Goal: Transaction & Acquisition: Purchase product/service

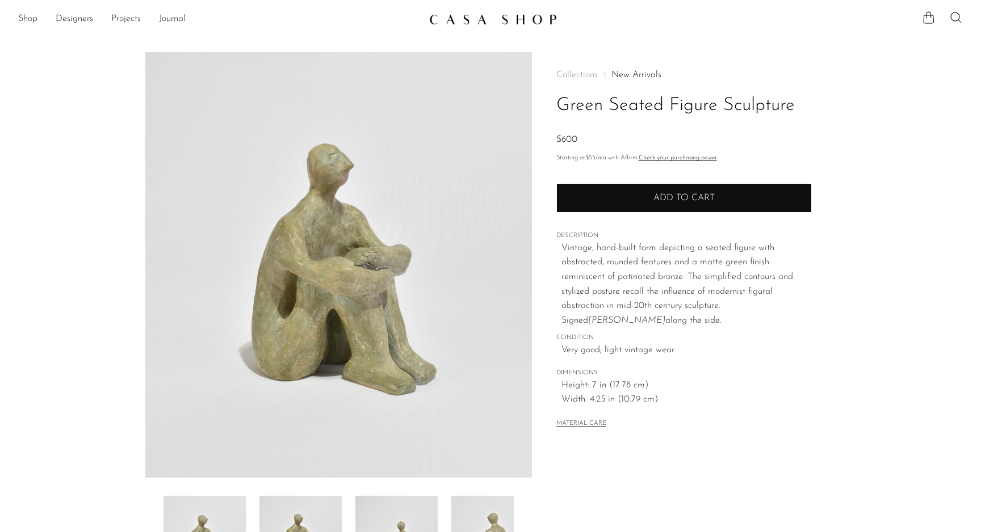
click at [728, 202] on button "Add to cart" at bounding box center [683, 198] width 255 height 30
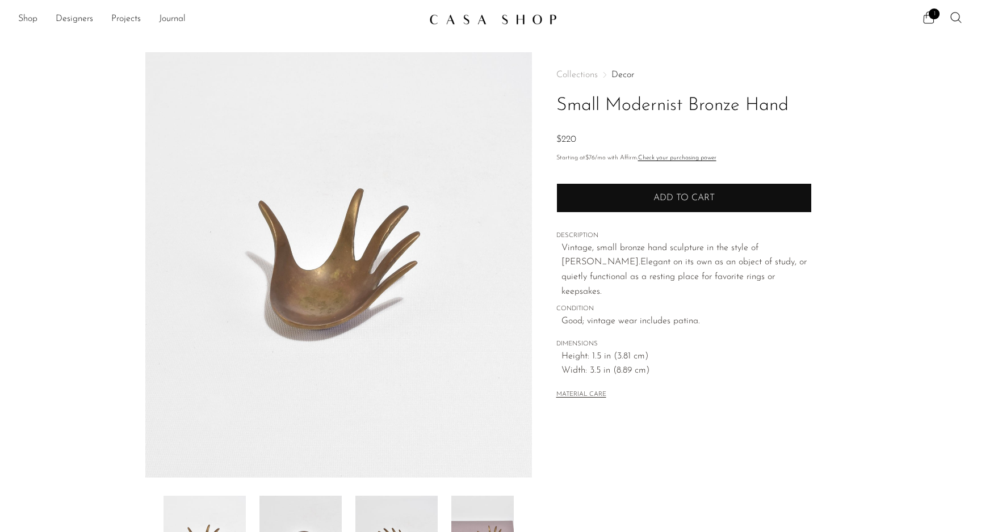
click at [689, 187] on button "Add to cart" at bounding box center [683, 198] width 255 height 30
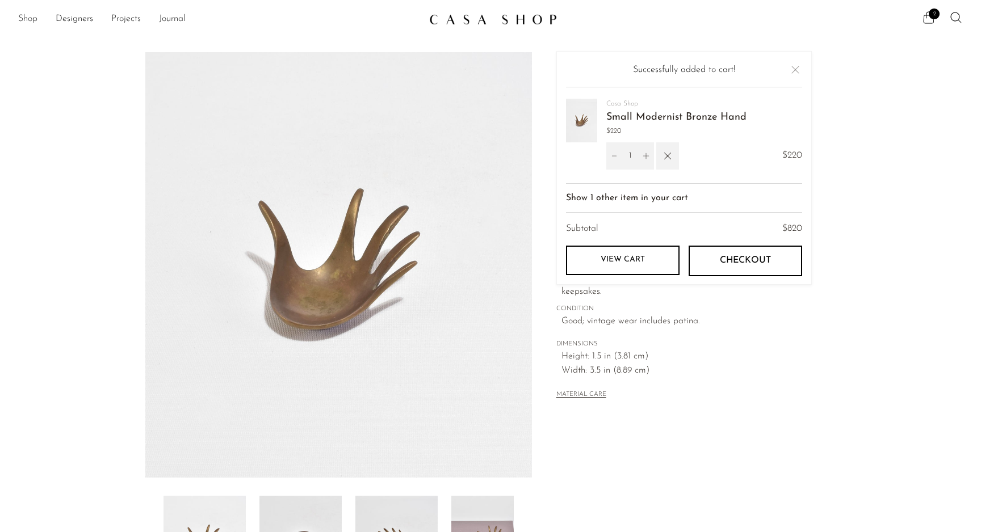
click at [32, 16] on link "Shop" at bounding box center [27, 19] width 19 height 15
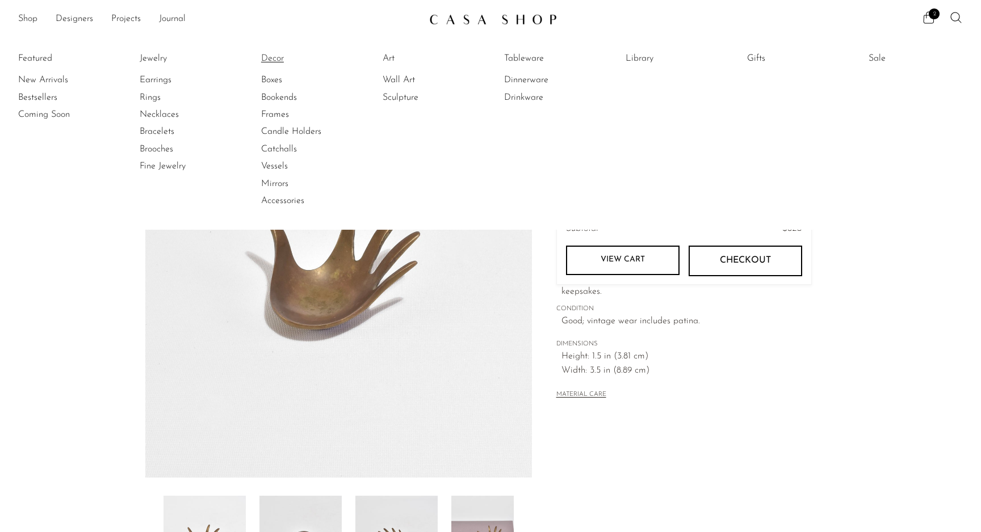
click at [277, 60] on link "Decor" at bounding box center [303, 58] width 85 height 12
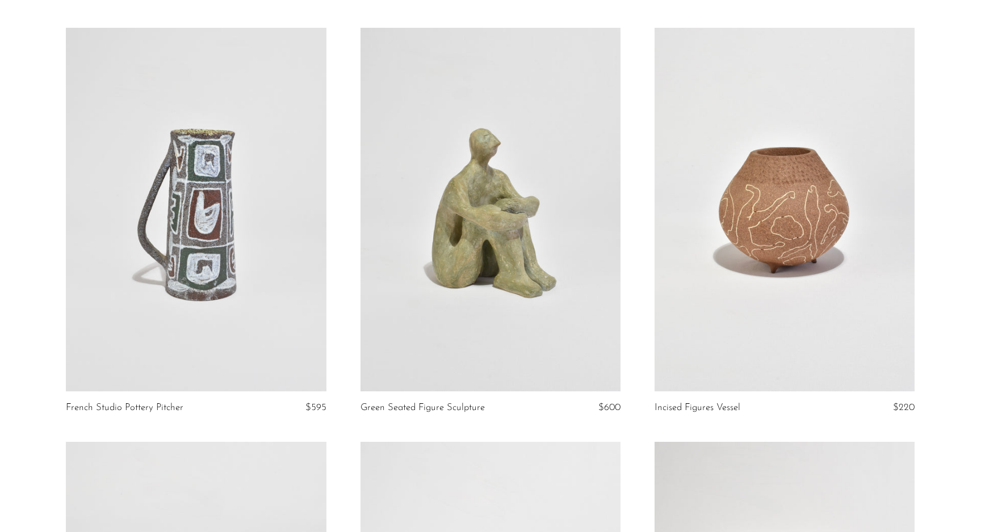
scroll to position [88, 0]
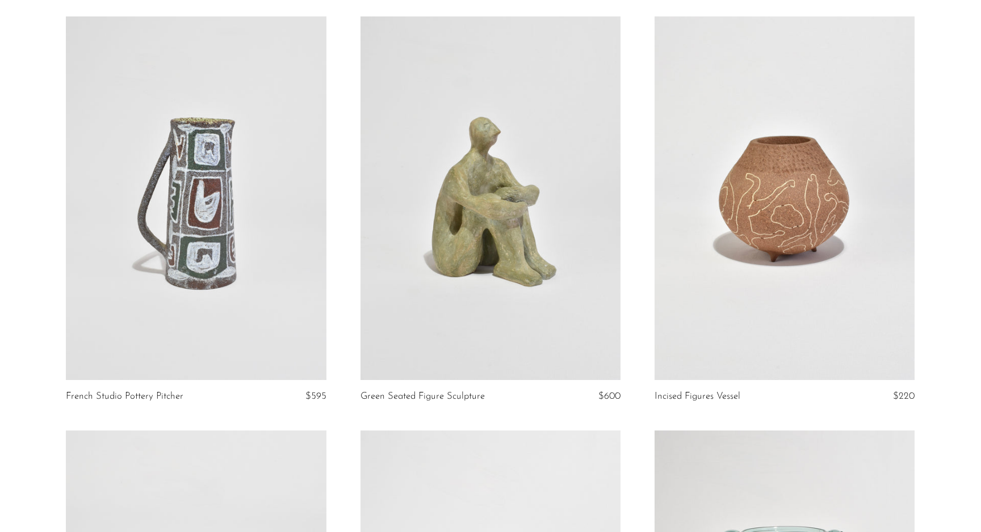
click at [857, 250] on link at bounding box center [784, 198] width 260 height 364
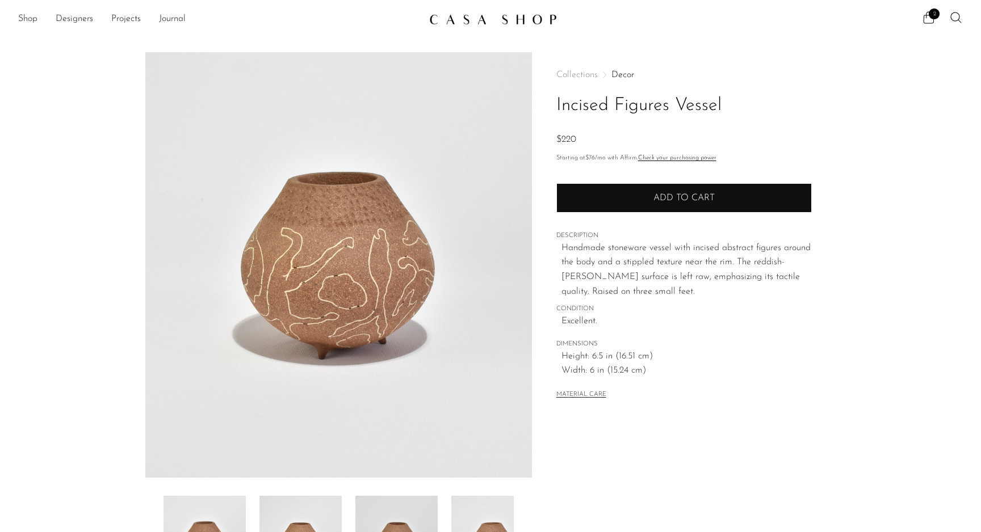
click at [686, 206] on button "Add to cart" at bounding box center [683, 198] width 255 height 30
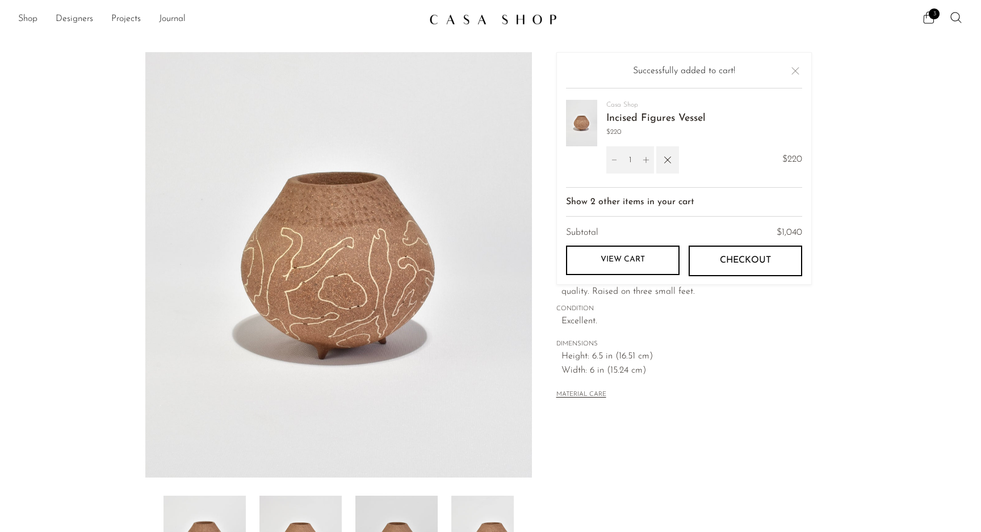
click at [798, 70] on button "Close" at bounding box center [795, 71] width 14 height 14
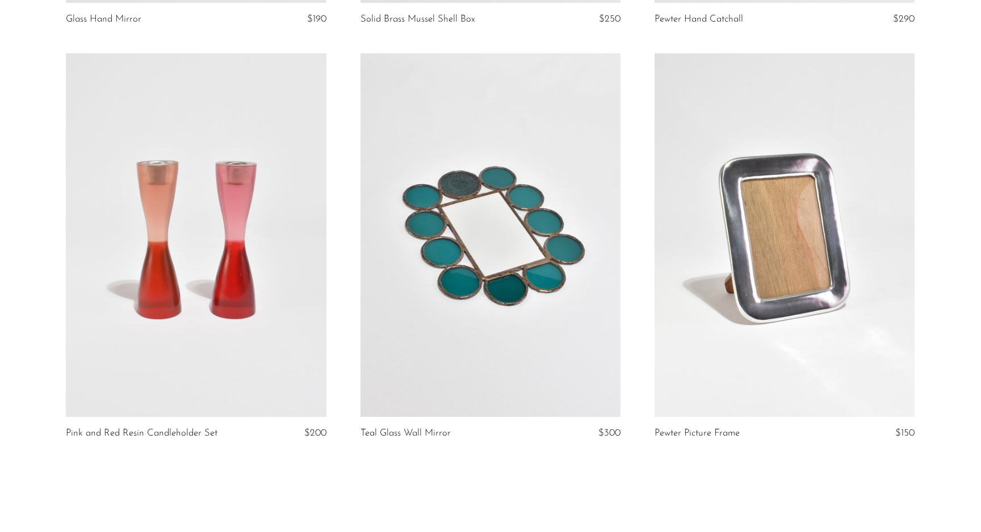
scroll to position [4690, 0]
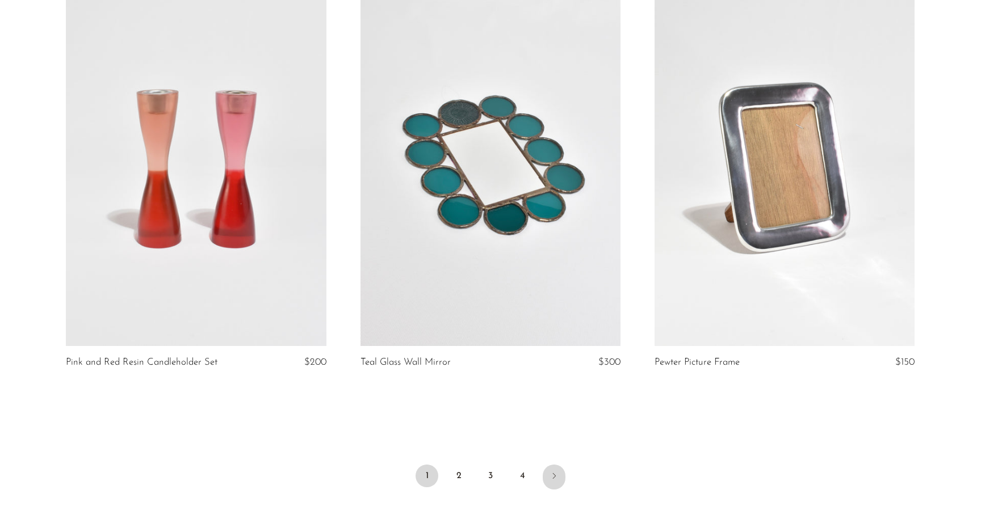
click at [553, 478] on icon "Next" at bounding box center [553, 476] width 9 height 9
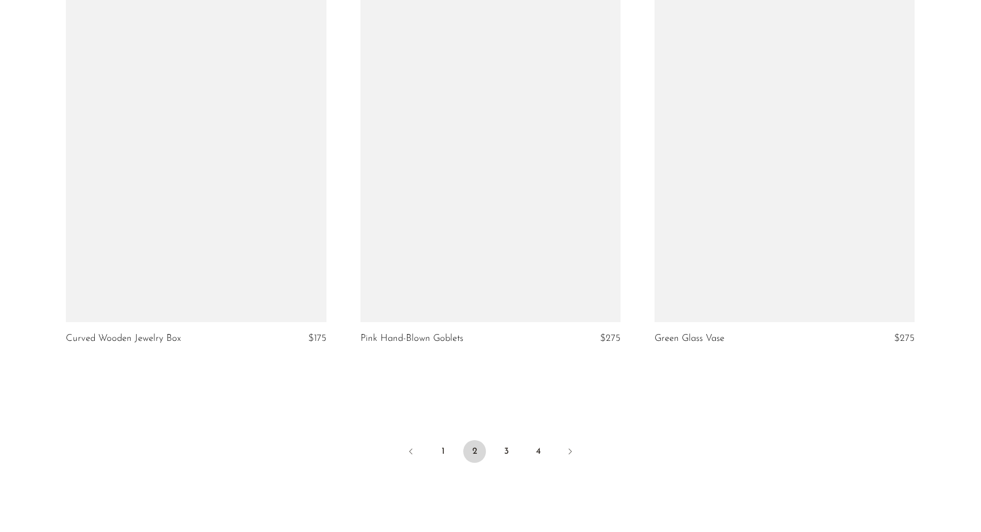
scroll to position [4740, 0]
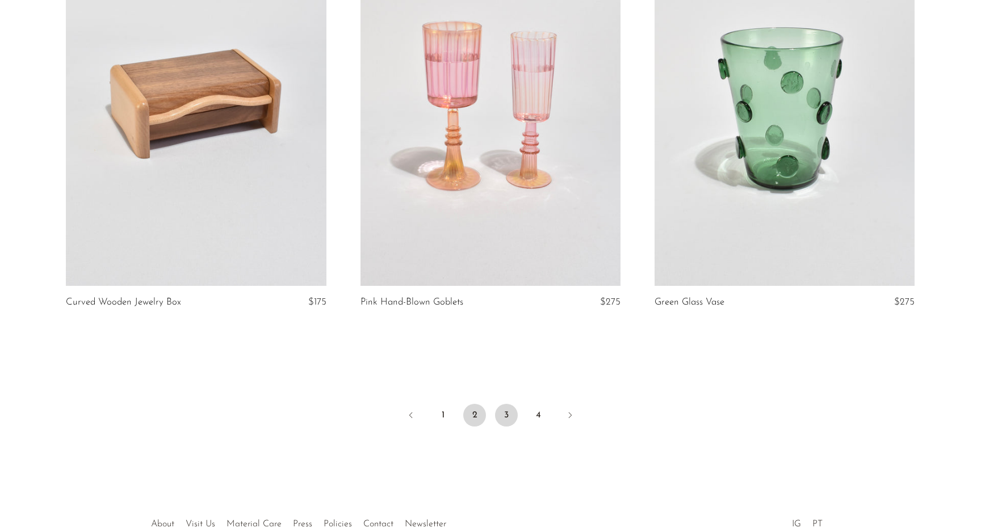
click at [508, 418] on link "3" at bounding box center [506, 415] width 23 height 23
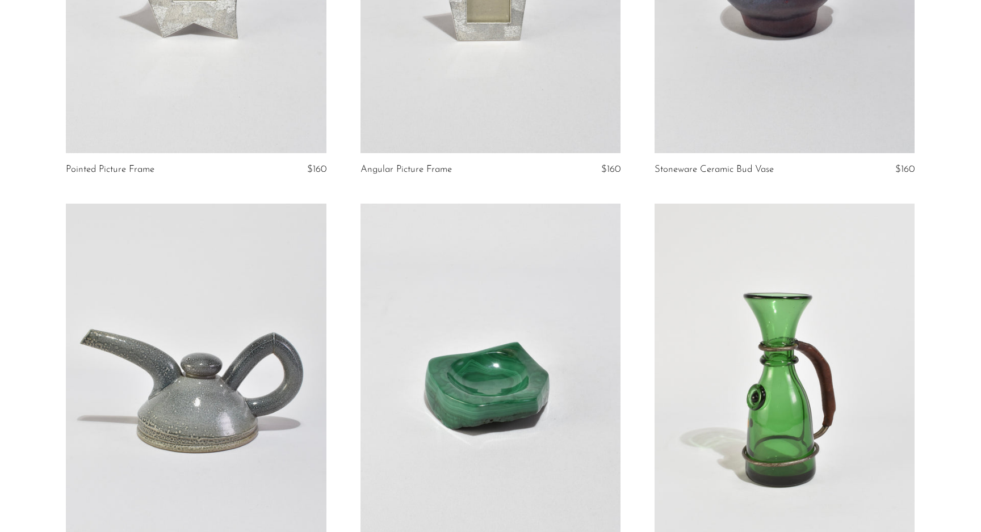
scroll to position [37, 0]
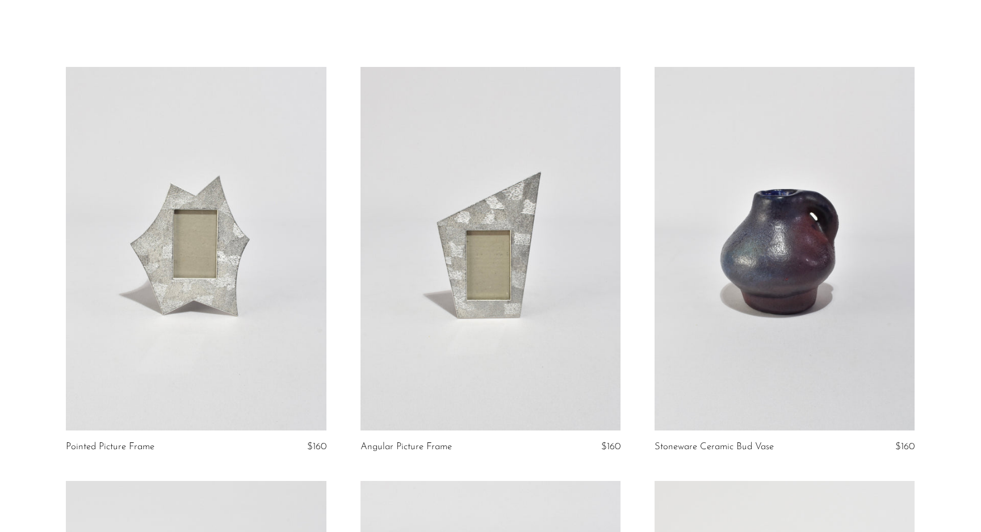
click at [779, 298] on link at bounding box center [784, 249] width 260 height 364
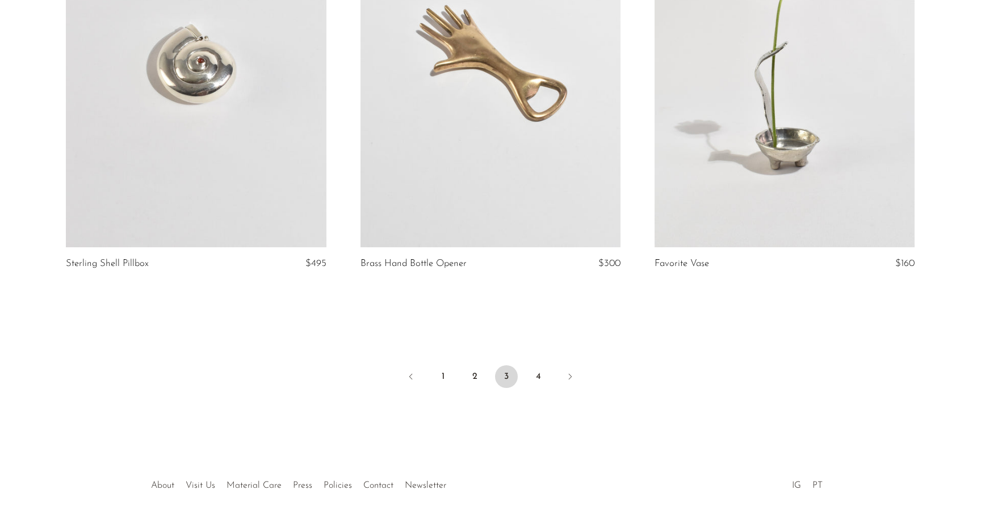
scroll to position [4788, 0]
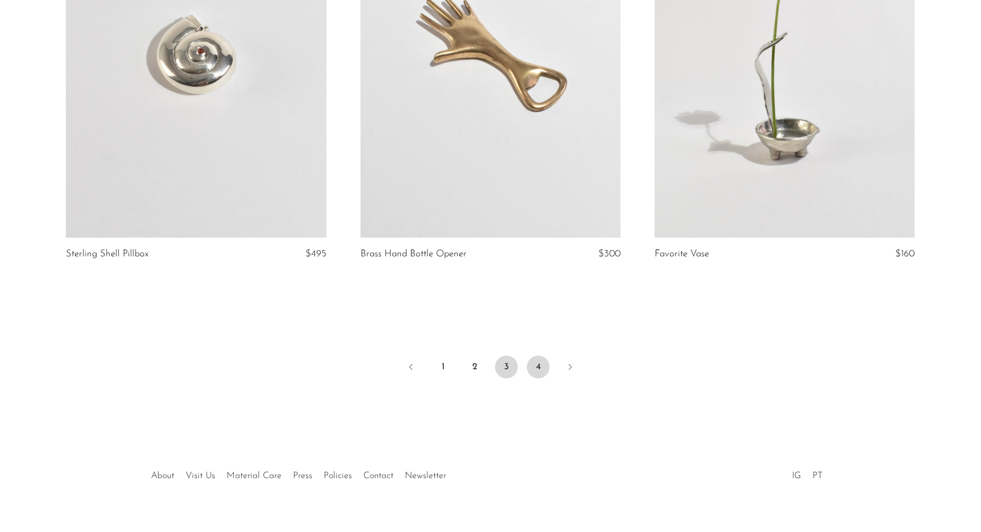
click at [545, 366] on link "4" at bounding box center [538, 367] width 23 height 23
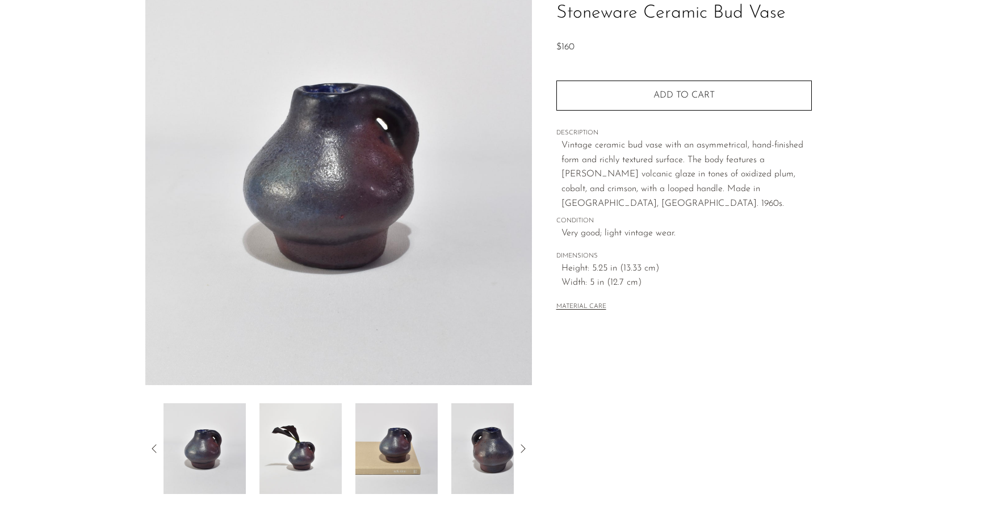
scroll to position [101, 0]
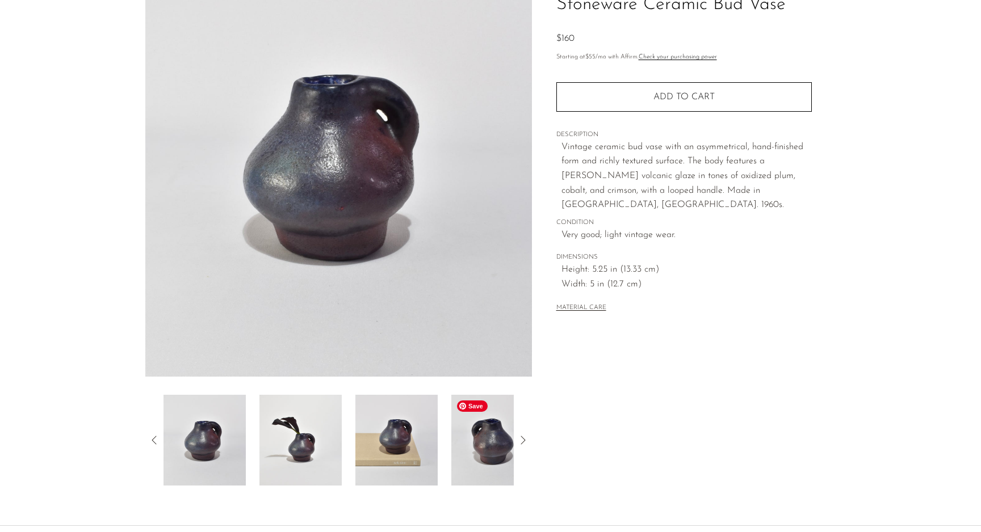
click at [493, 428] on img at bounding box center [492, 440] width 82 height 91
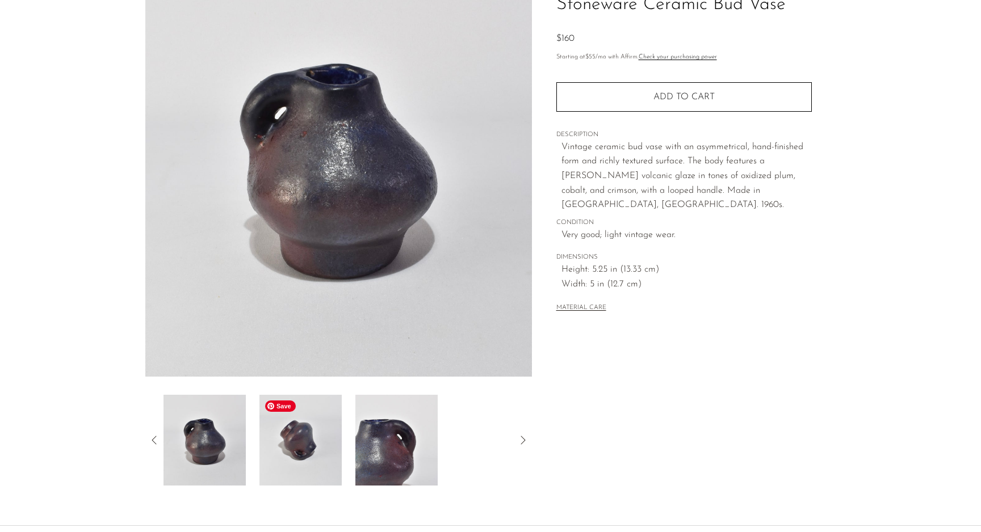
click at [305, 470] on img at bounding box center [300, 440] width 82 height 91
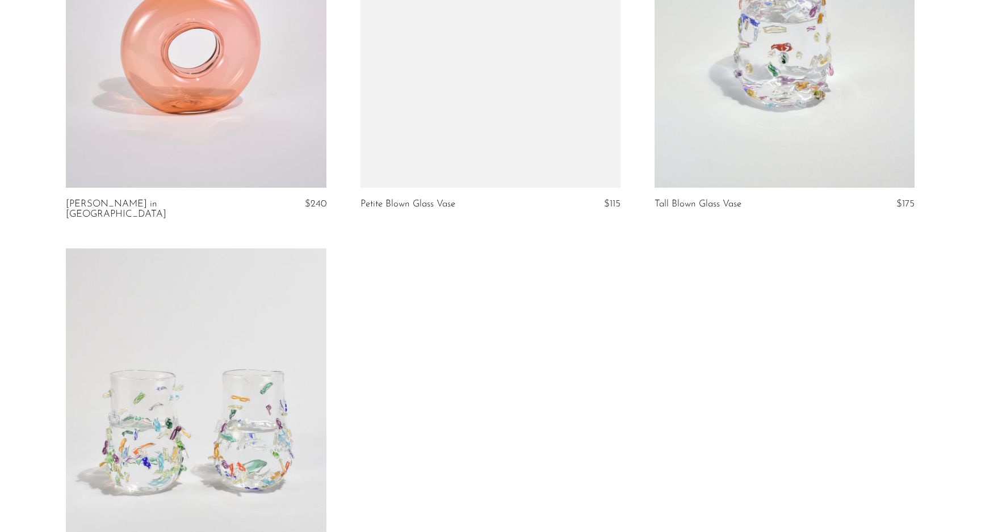
scroll to position [1939, 0]
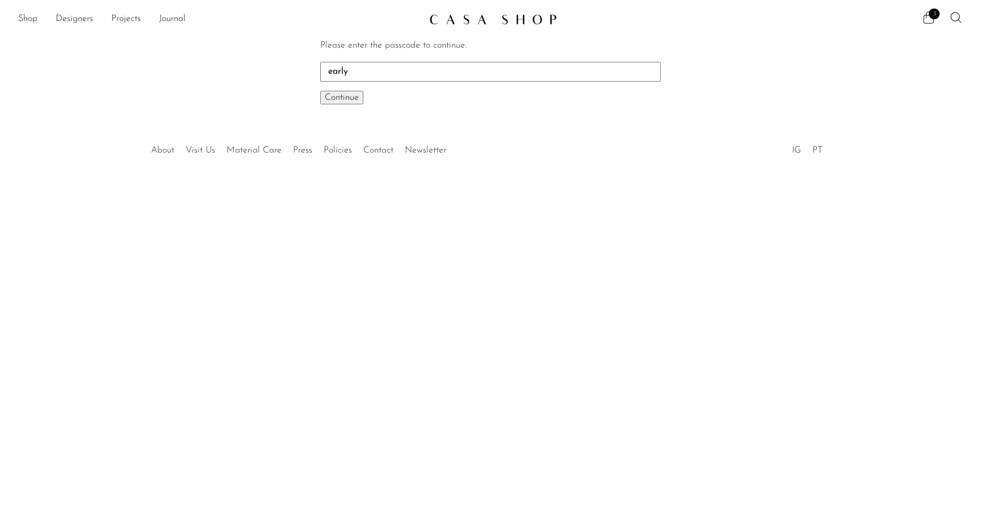
type input "early"
click at [320, 91] on button "Continue One moment..." at bounding box center [341, 98] width 43 height 14
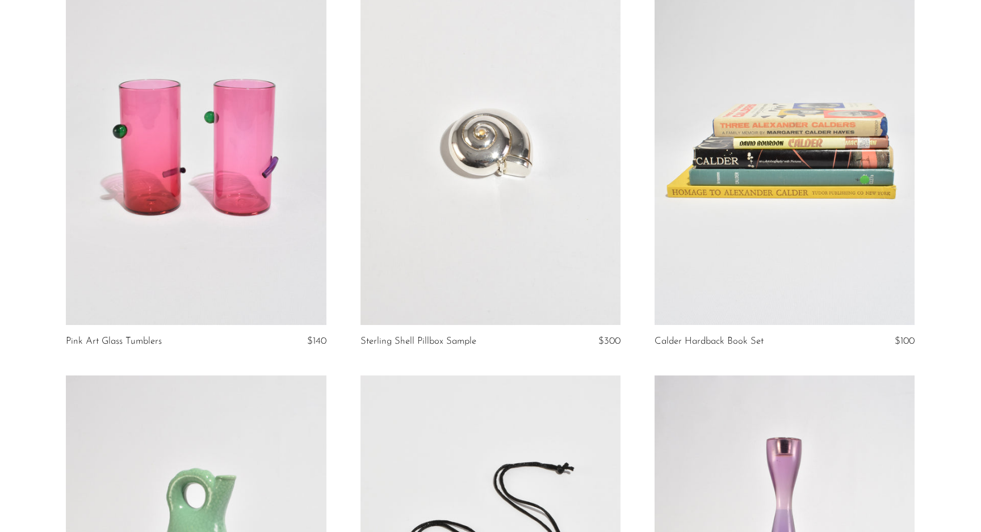
scroll to position [149, 0]
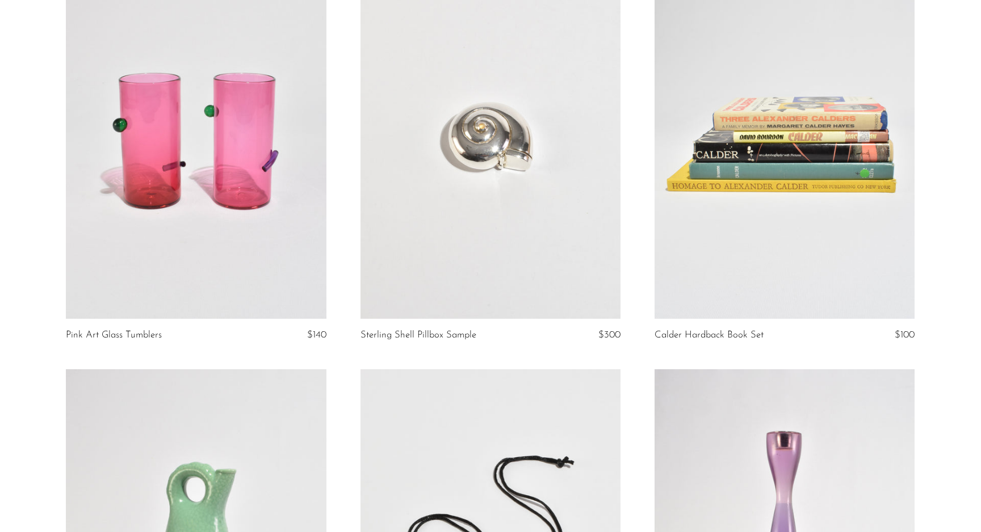
click at [817, 197] on link at bounding box center [784, 137] width 260 height 364
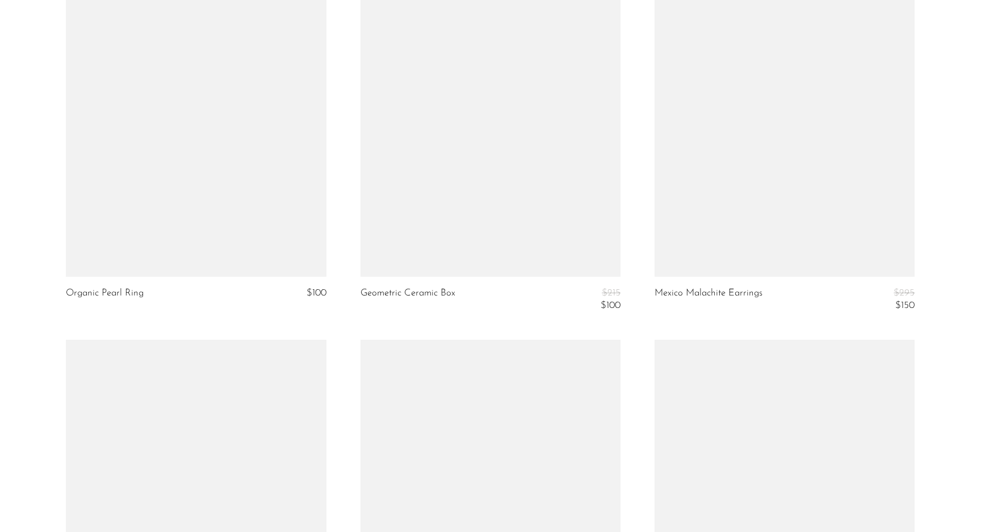
scroll to position [4380, 0]
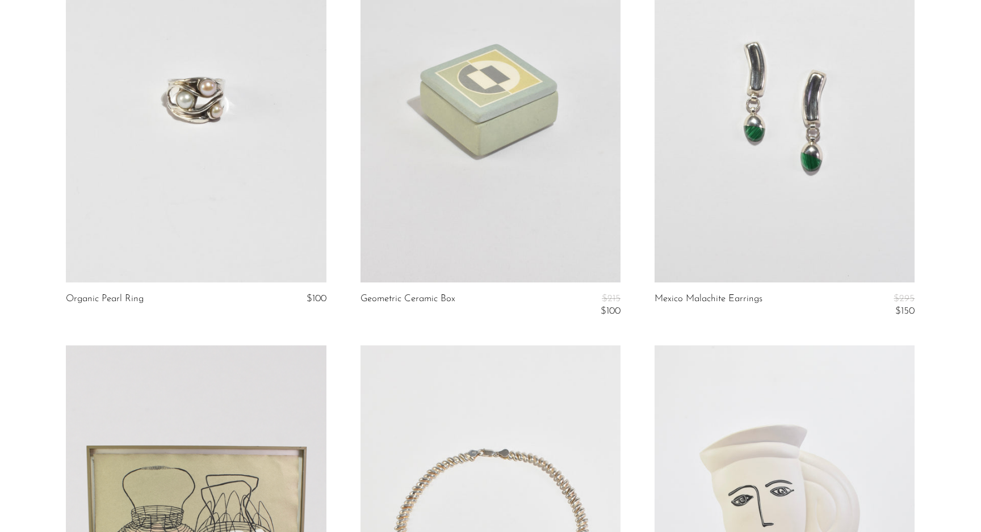
click at [456, 229] on link at bounding box center [490, 100] width 260 height 364
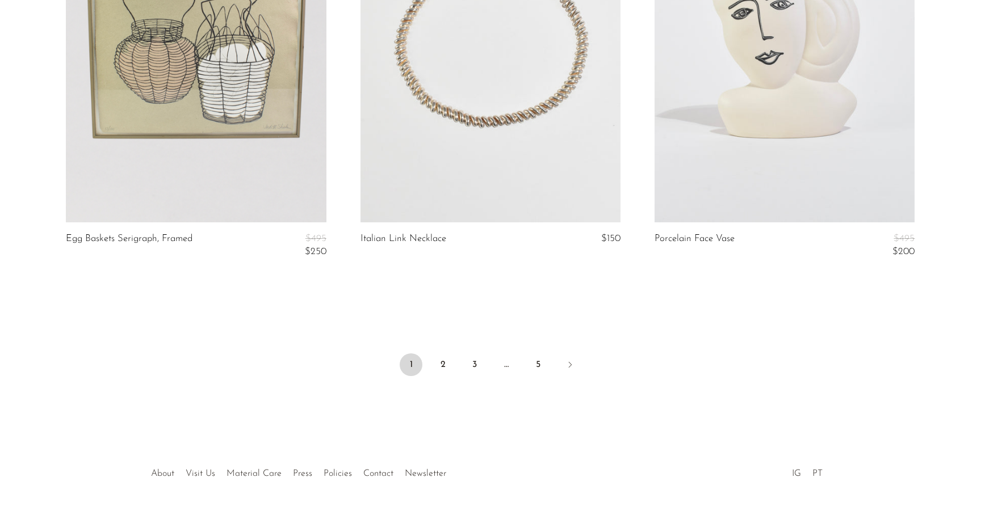
scroll to position [4884, 0]
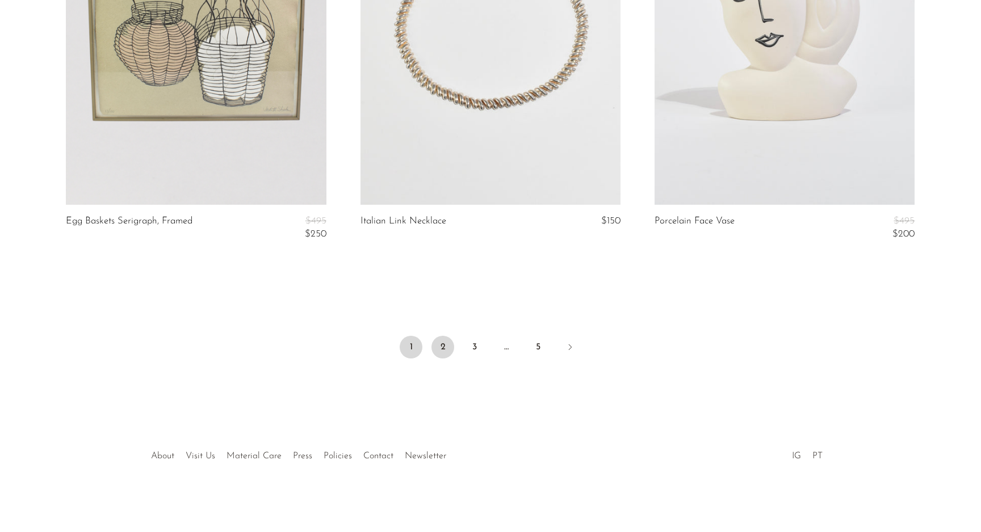
click at [439, 356] on link "2" at bounding box center [442, 347] width 23 height 23
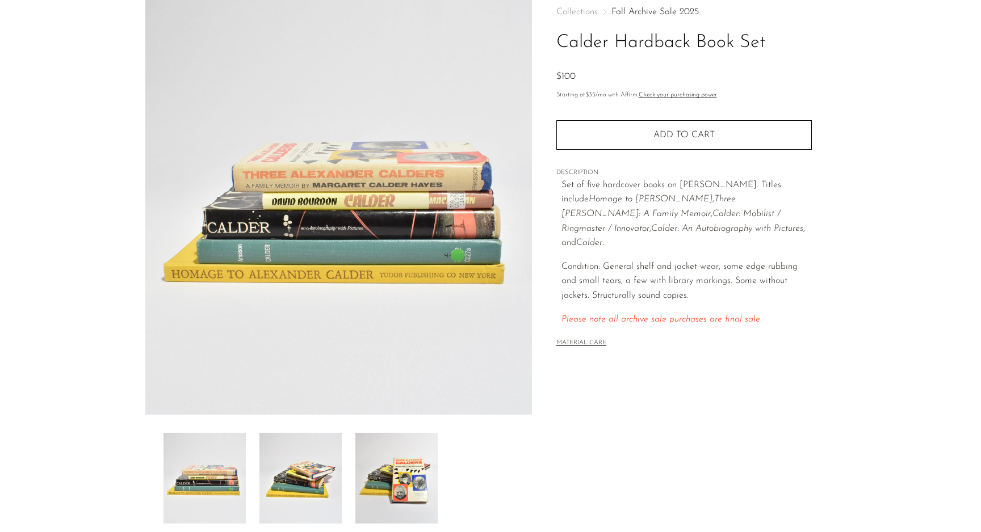
scroll to position [66, 0]
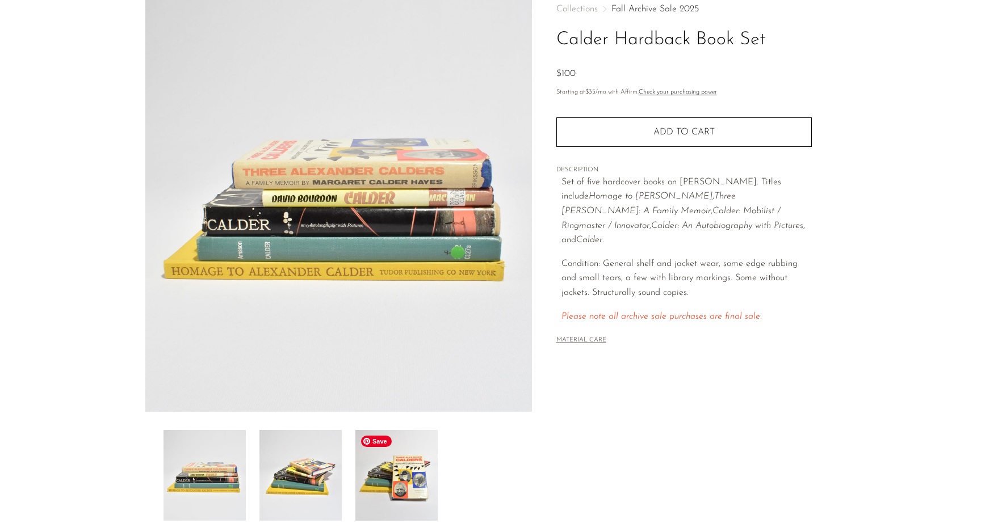
click at [415, 468] on img at bounding box center [396, 475] width 82 height 91
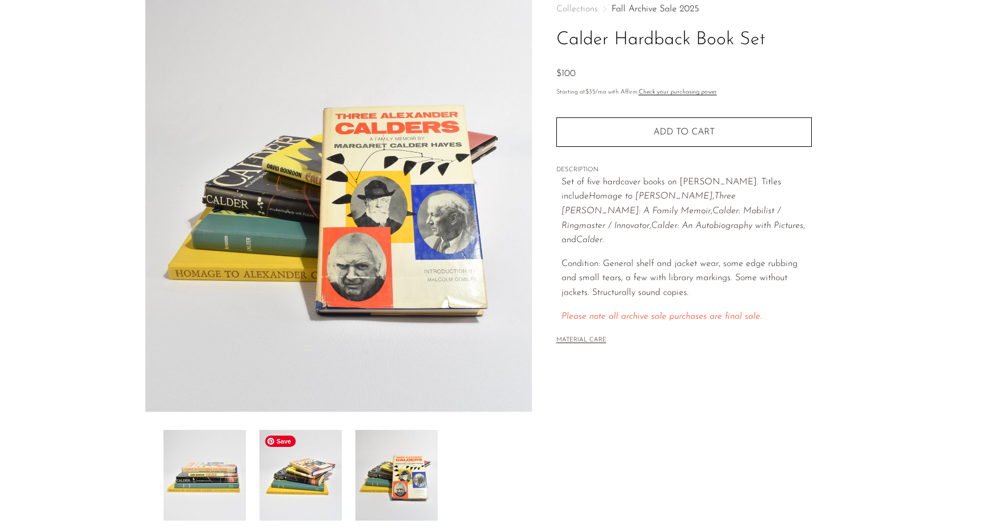
click at [318, 476] on img at bounding box center [300, 475] width 82 height 91
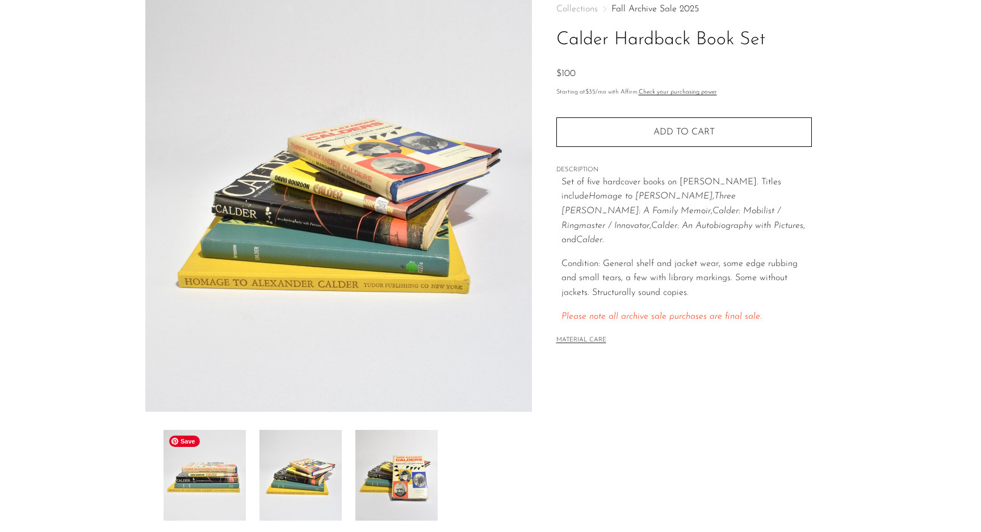
click at [221, 479] on img at bounding box center [204, 475] width 82 height 91
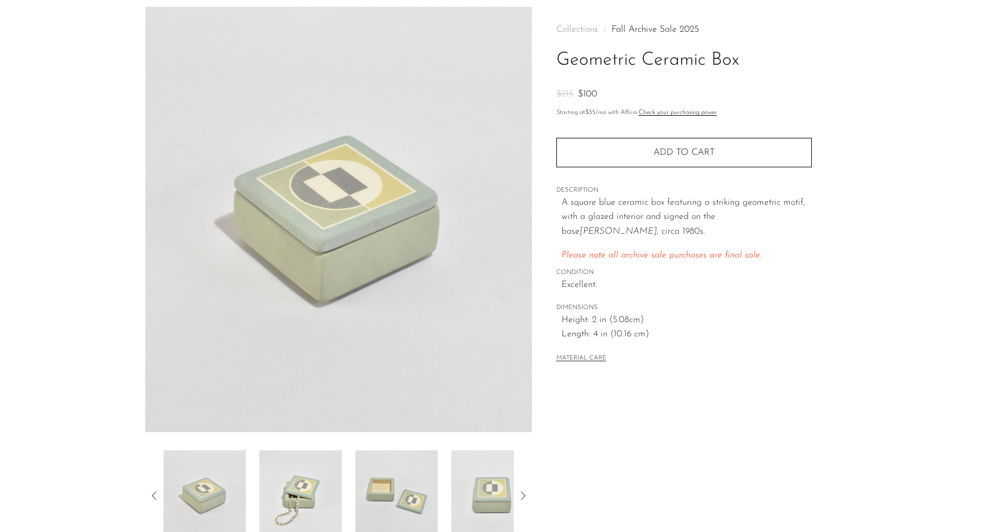
scroll to position [46, 0]
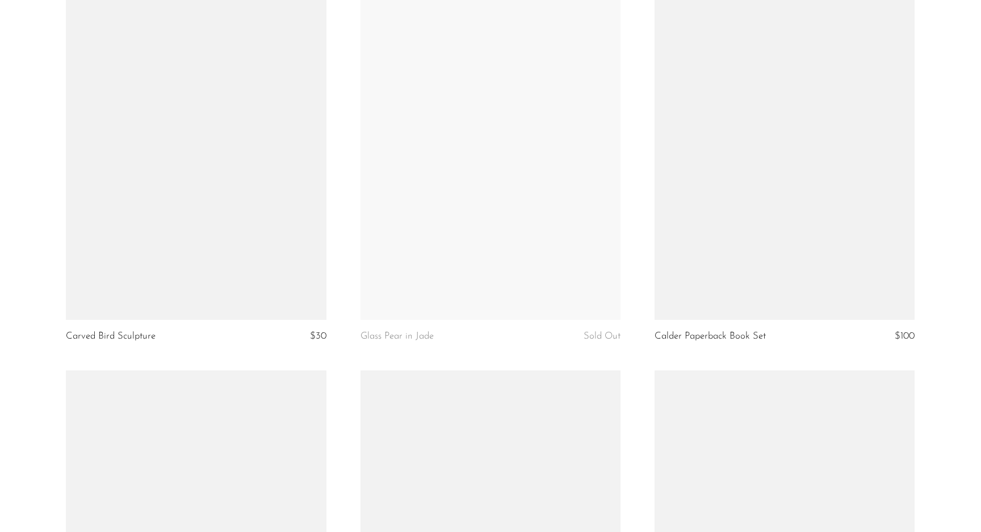
scroll to position [4353, 0]
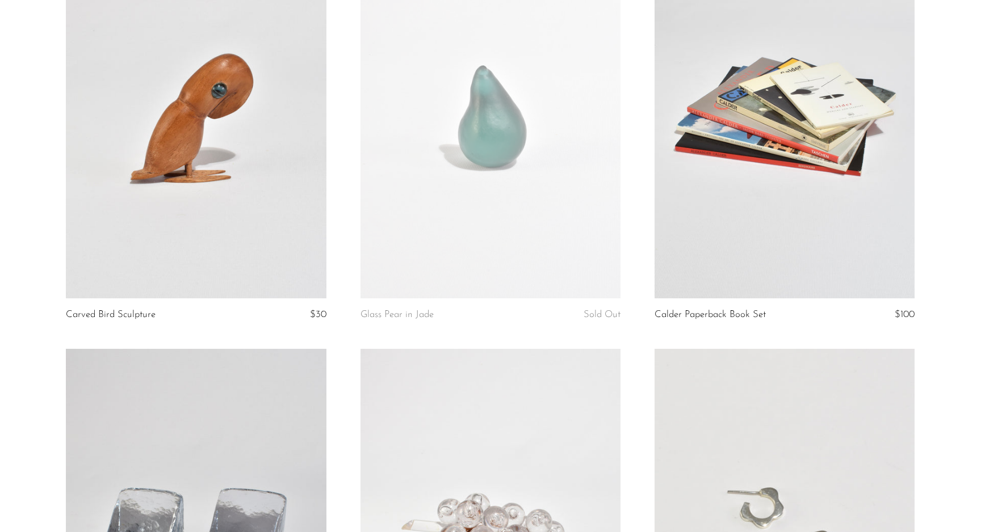
click at [237, 184] on link at bounding box center [196, 117] width 260 height 364
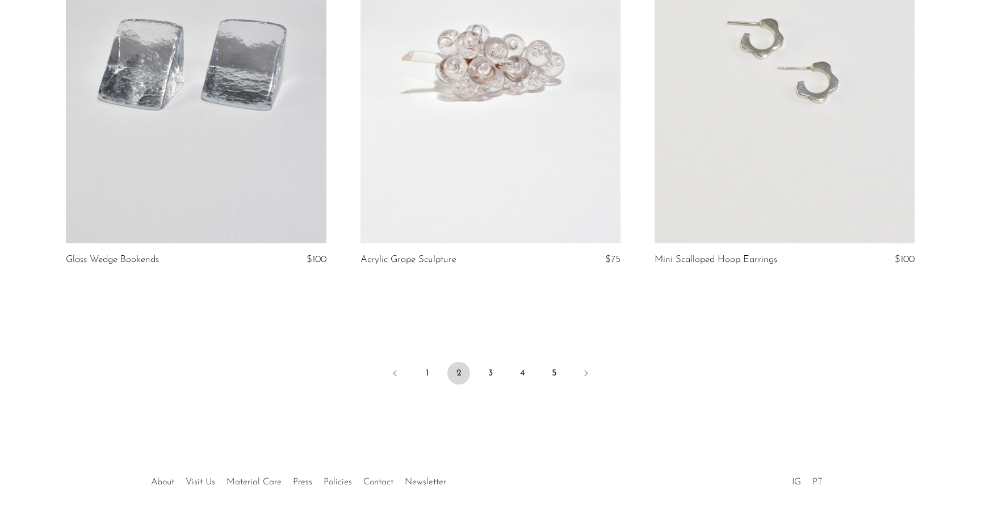
scroll to position [4848, 0]
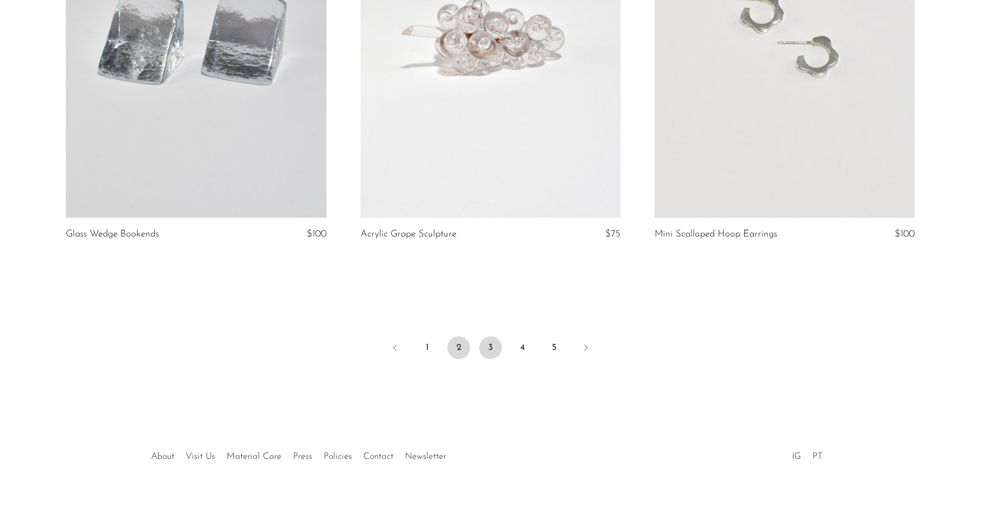
click at [493, 342] on link "3" at bounding box center [490, 347] width 23 height 23
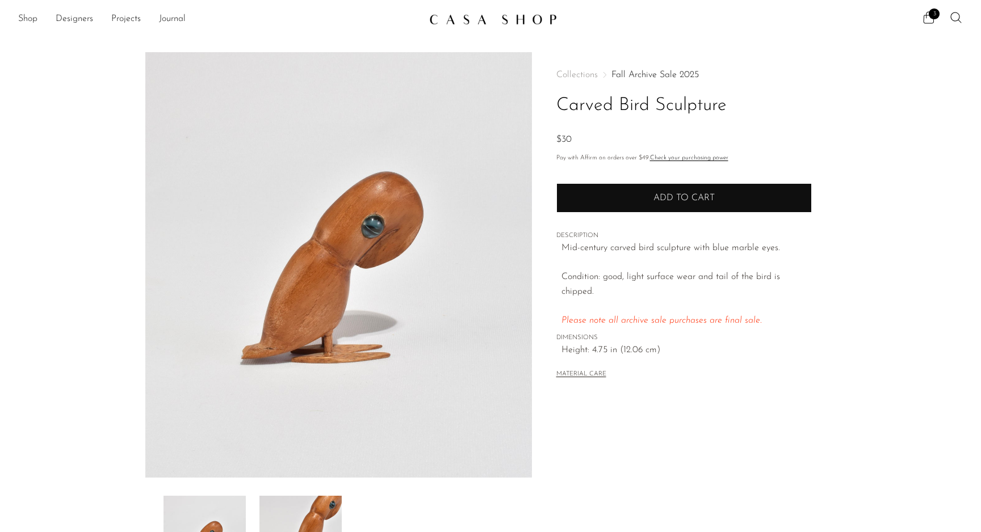
click at [681, 191] on button "Add to cart" at bounding box center [683, 198] width 255 height 30
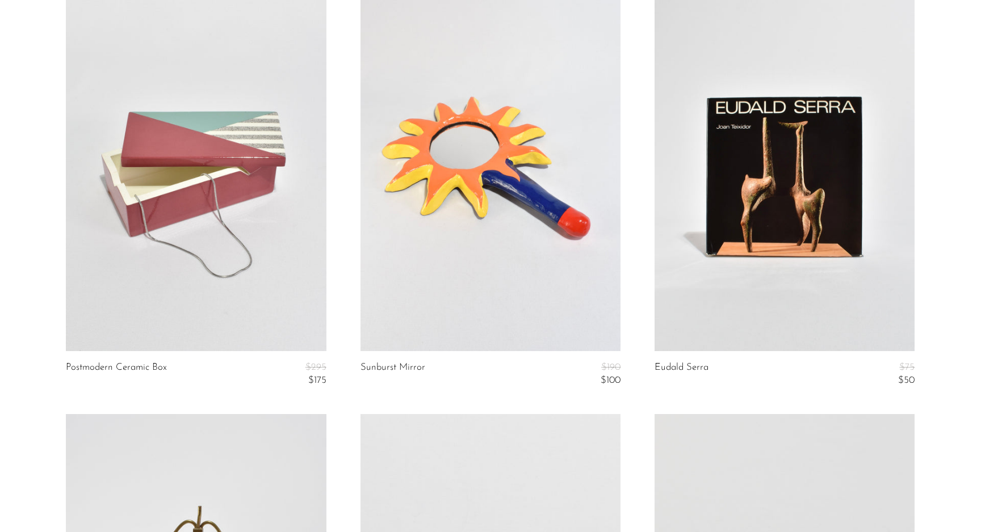
scroll to position [177, 0]
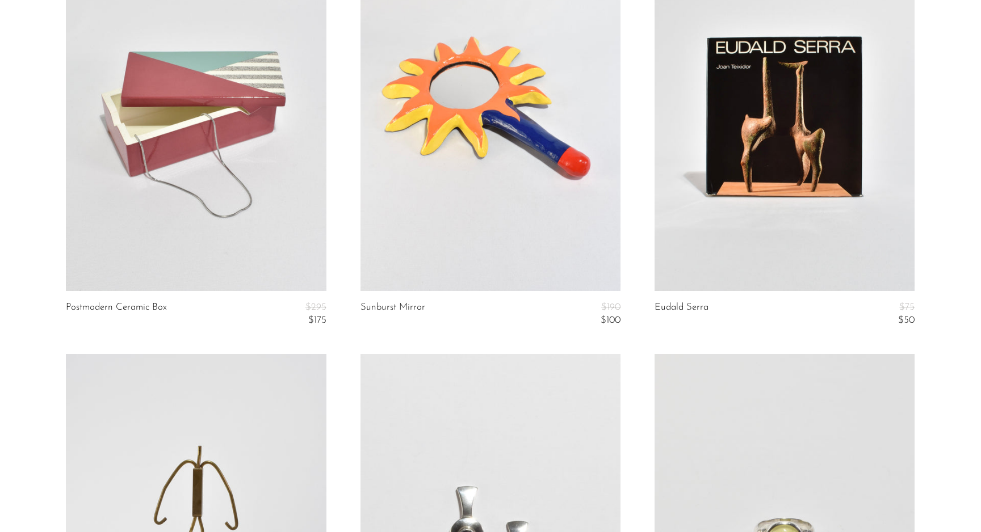
click at [740, 174] on link at bounding box center [784, 109] width 260 height 364
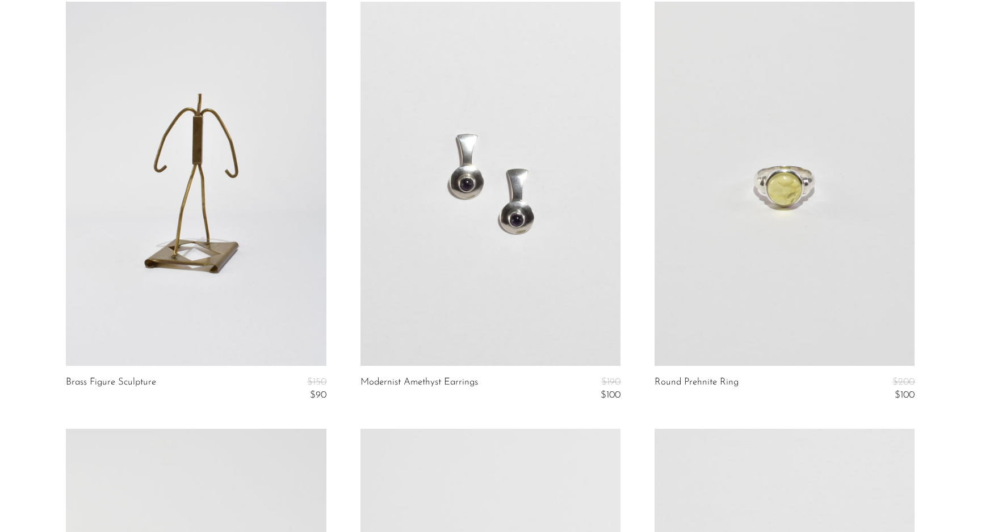
scroll to position [532, 0]
click at [255, 112] on link at bounding box center [196, 181] width 260 height 364
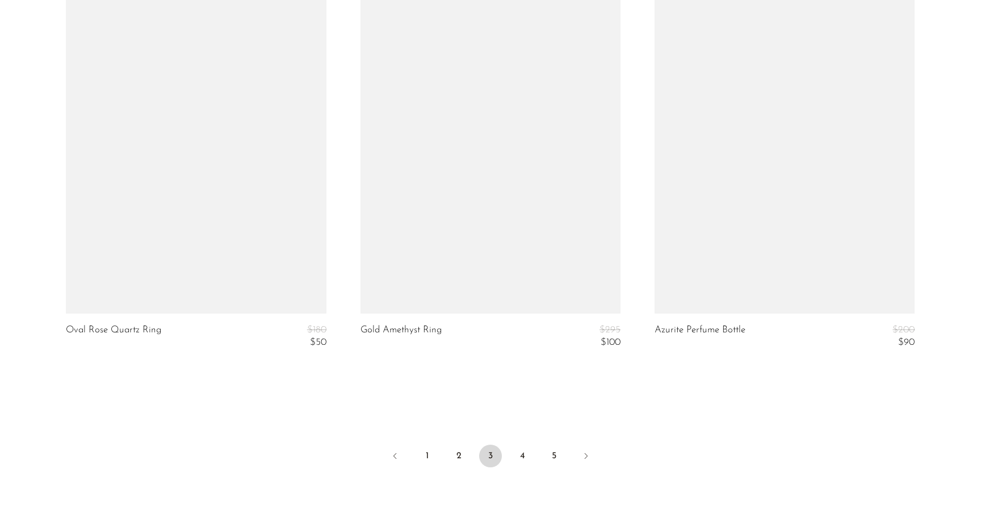
scroll to position [4856, 0]
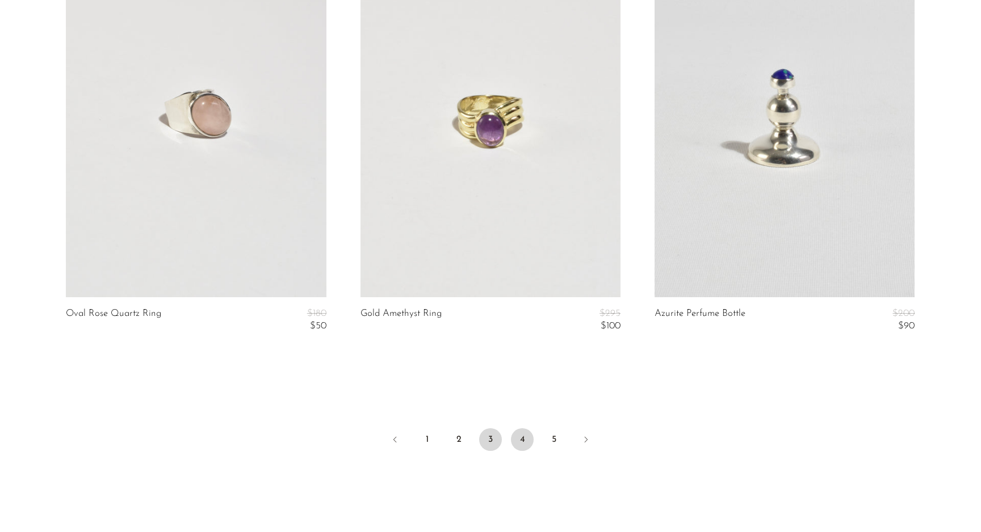
click at [530, 444] on link "4" at bounding box center [522, 439] width 23 height 23
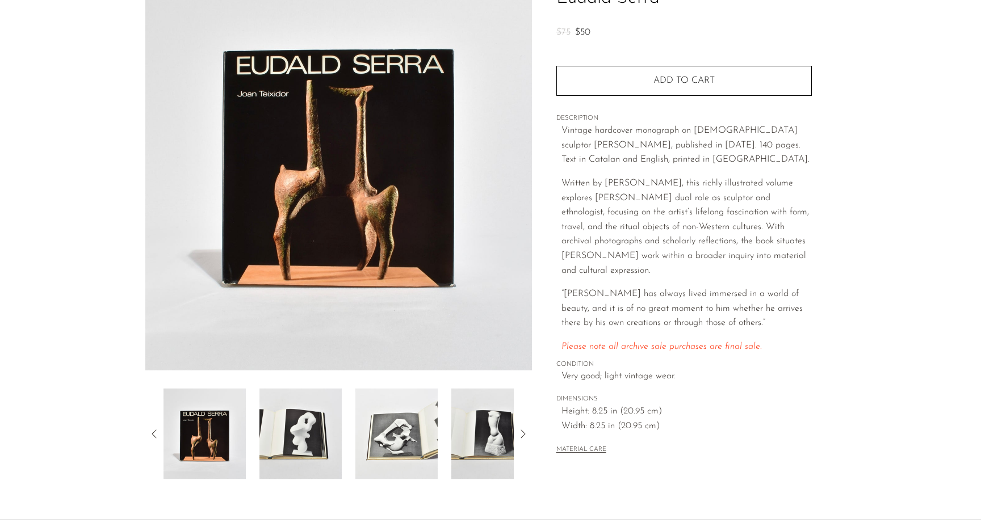
scroll to position [112, 0]
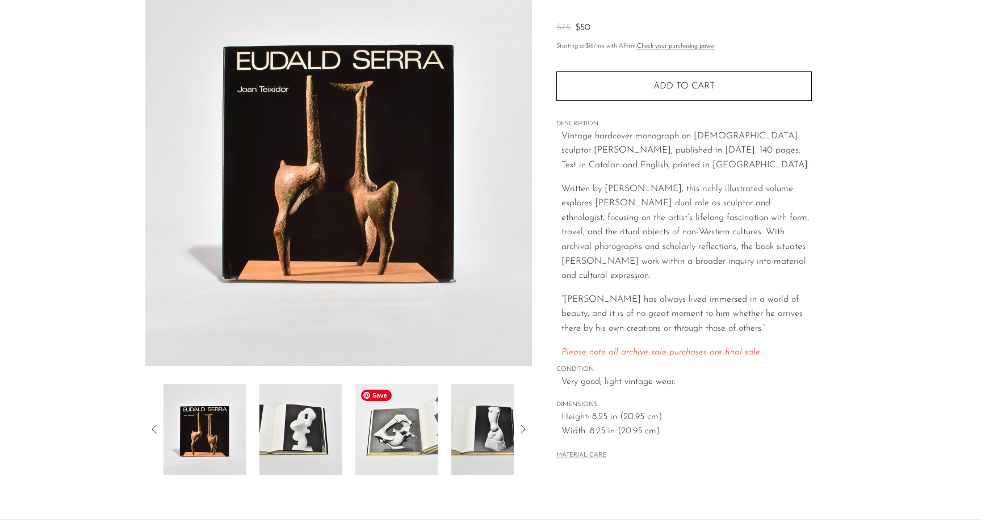
click at [395, 443] on img at bounding box center [396, 429] width 82 height 91
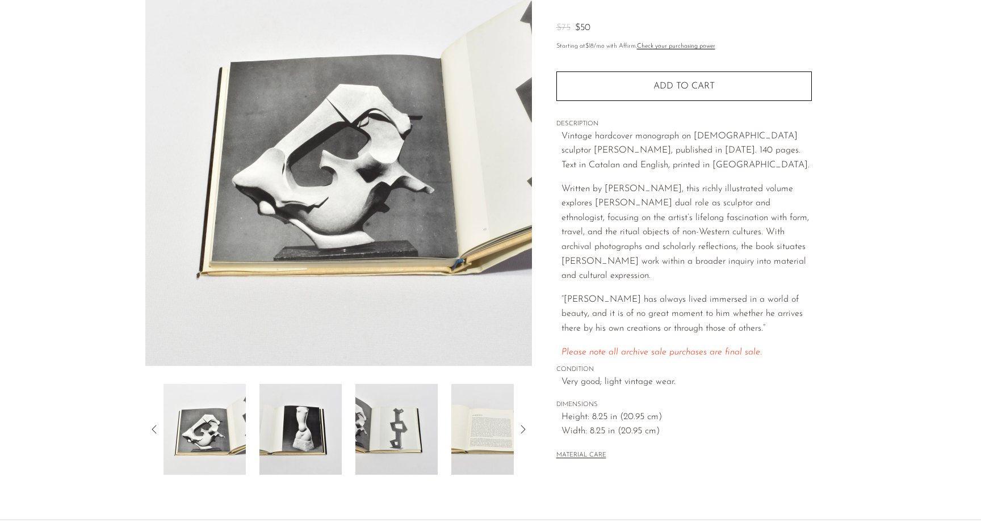
click at [351, 451] on div at bounding box center [338, 429] width 350 height 91
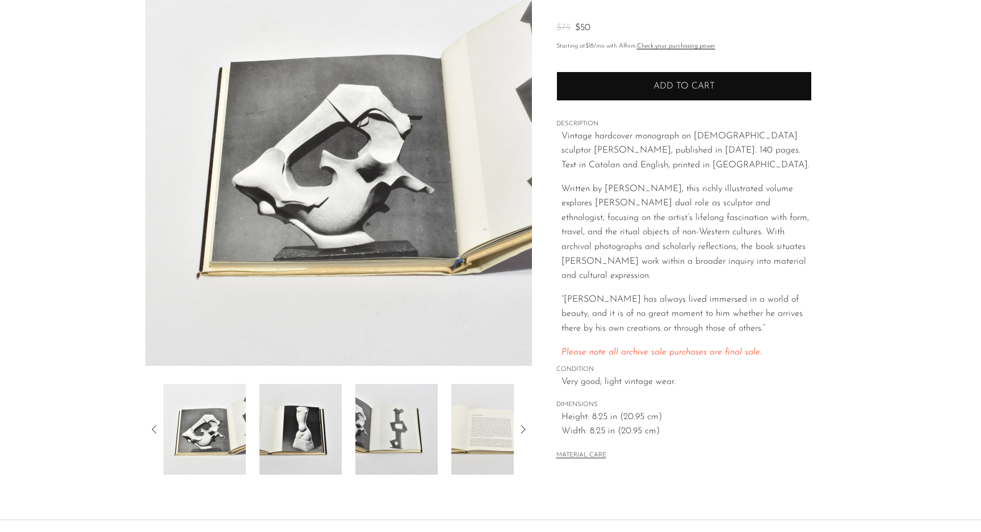
click at [664, 90] on span "Add to cart" at bounding box center [683, 86] width 61 height 9
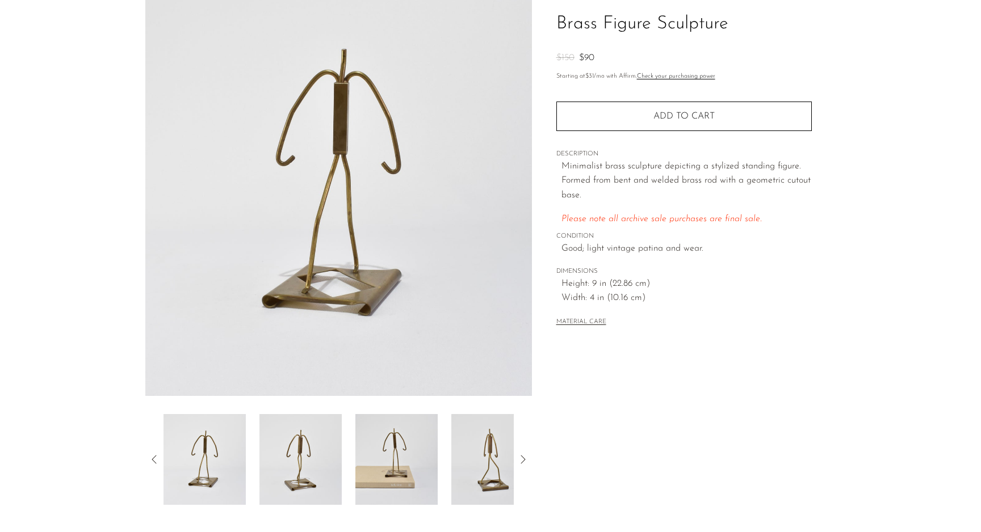
scroll to position [85, 0]
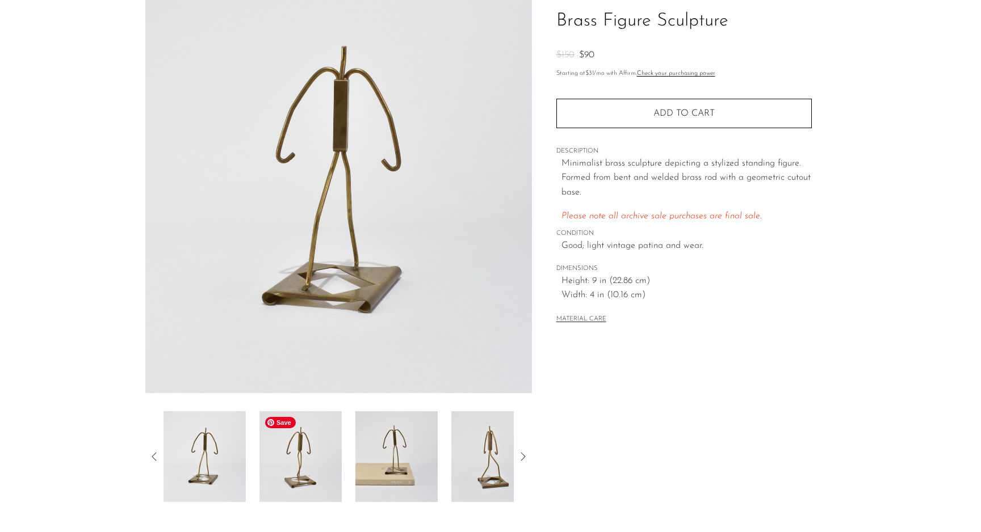
click at [315, 444] on img at bounding box center [300, 456] width 82 height 91
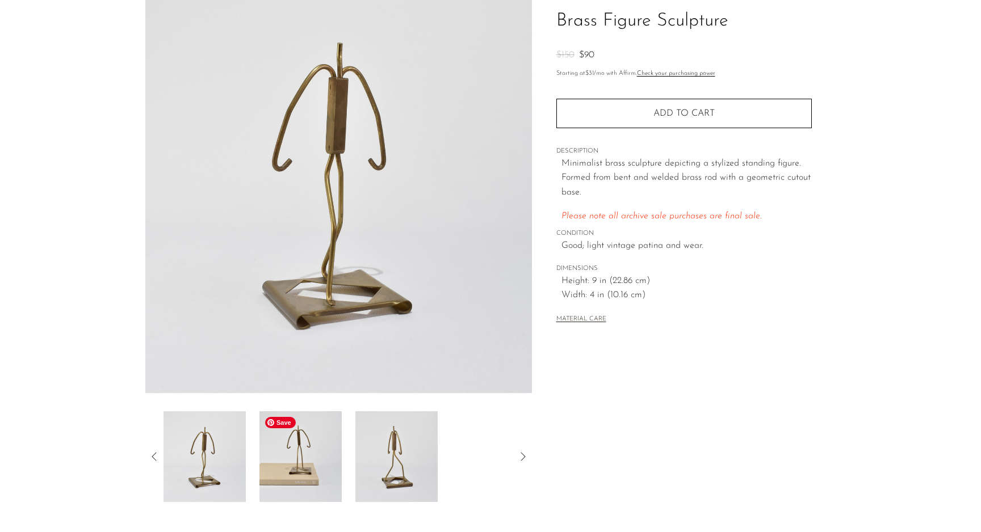
click at [312, 462] on img at bounding box center [300, 456] width 82 height 91
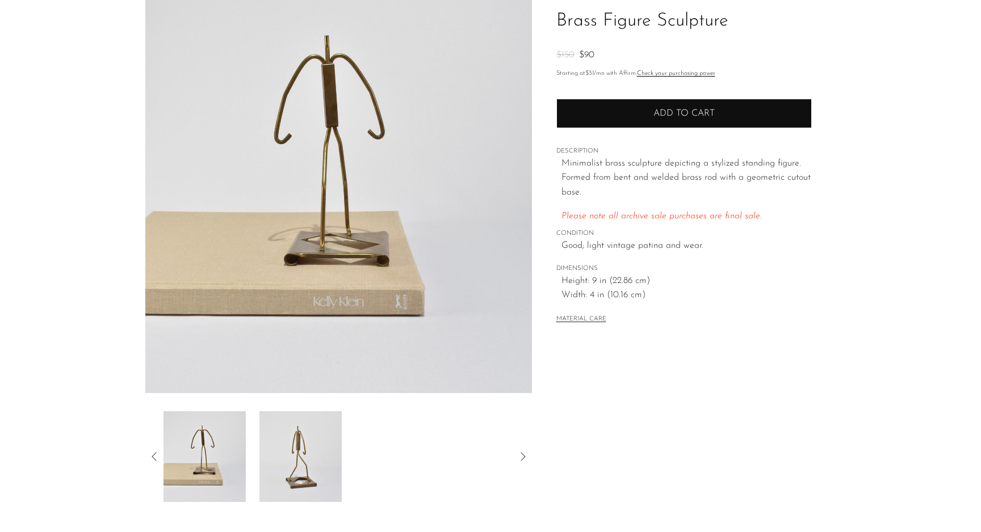
click at [661, 116] on span "Add to cart" at bounding box center [683, 113] width 61 height 9
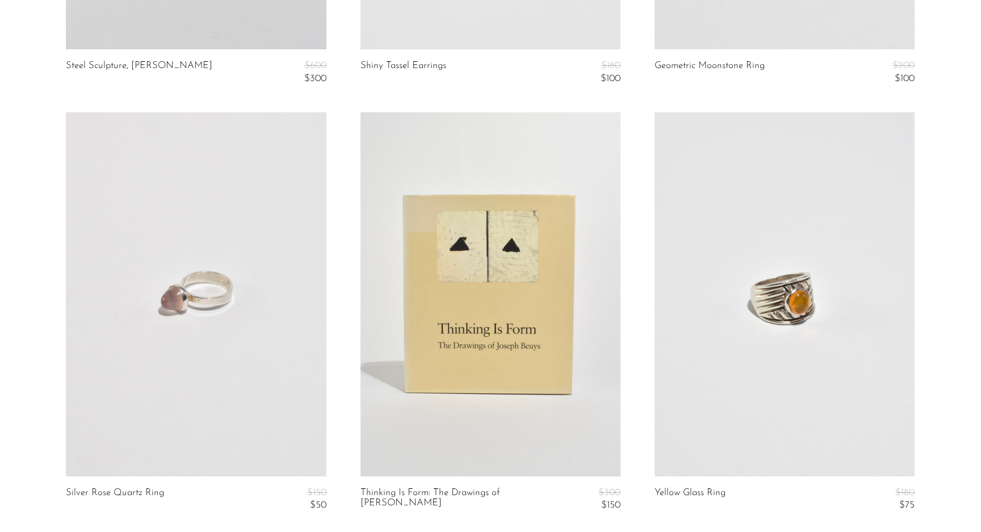
scroll to position [969, 0]
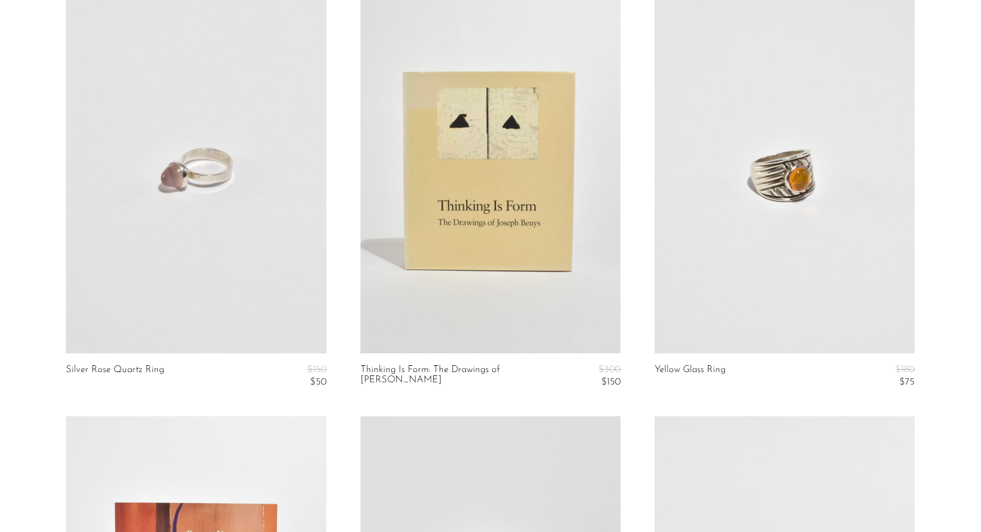
click at [518, 245] on link at bounding box center [490, 171] width 260 height 364
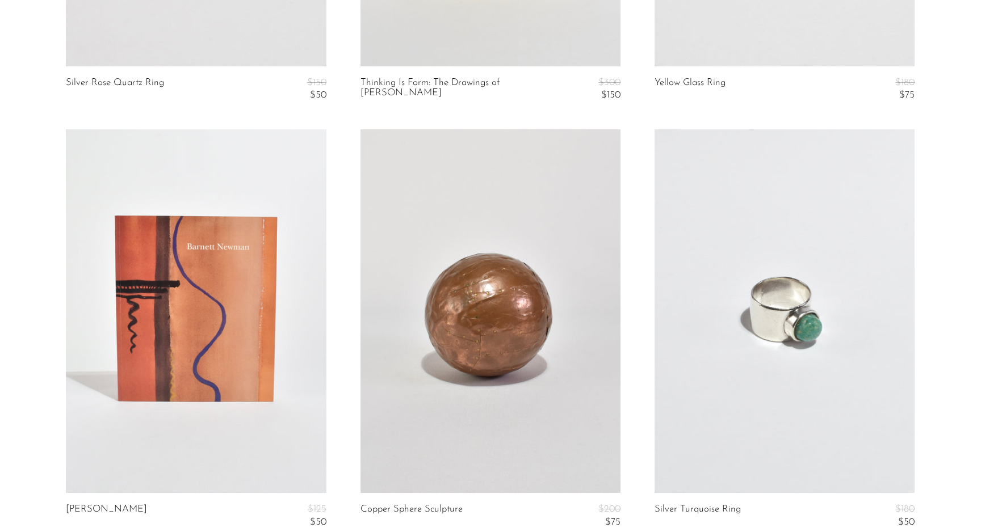
scroll to position [1287, 0]
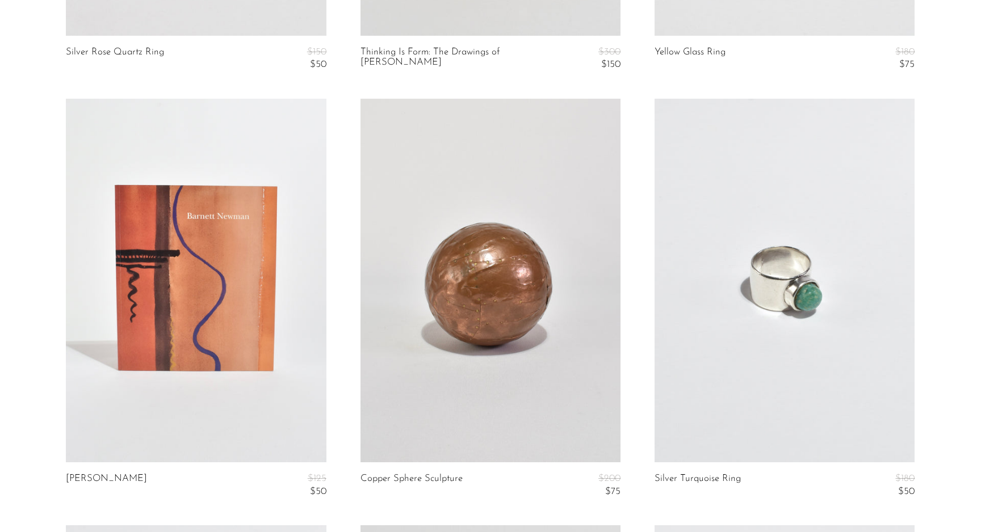
click at [156, 273] on link at bounding box center [196, 281] width 260 height 364
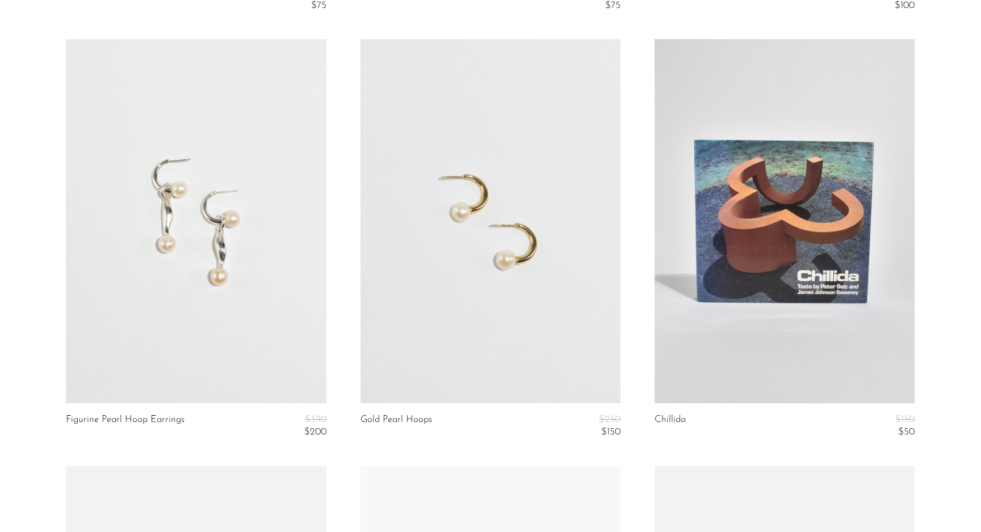
scroll to position [3107, 0]
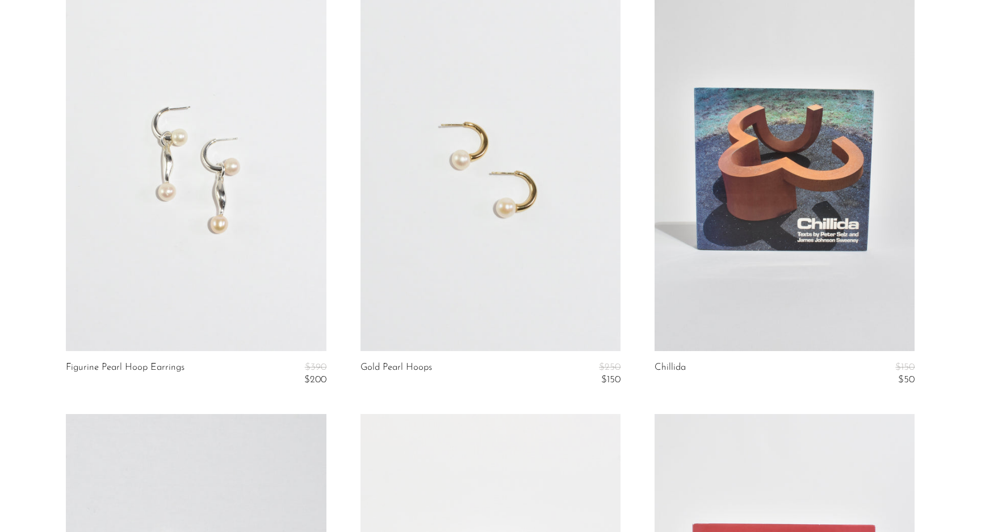
click at [444, 219] on link at bounding box center [490, 169] width 260 height 364
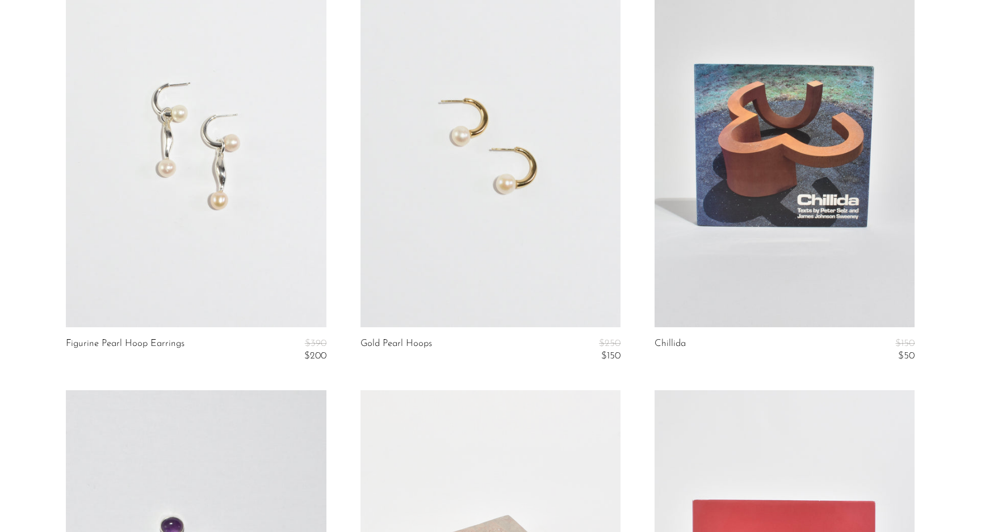
scroll to position [3109, 0]
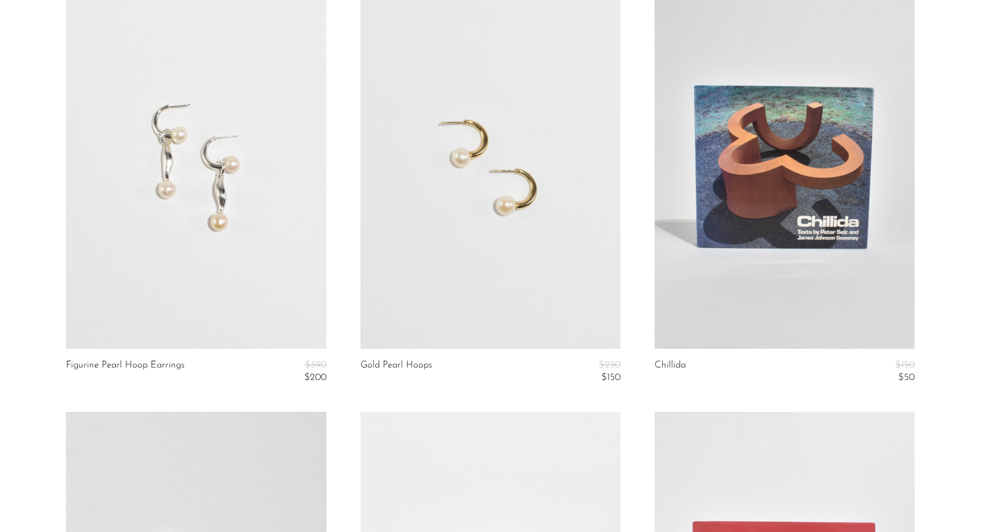
click at [745, 198] on link at bounding box center [784, 167] width 260 height 364
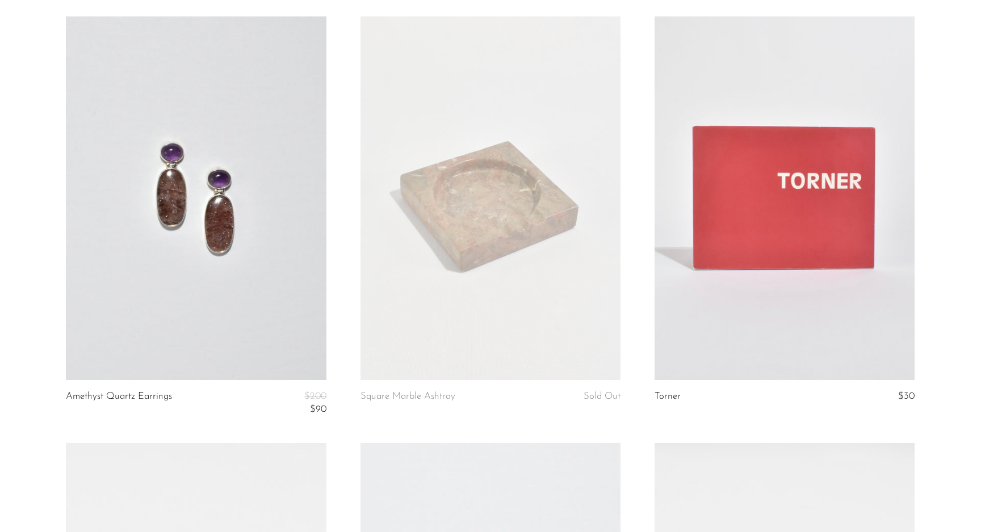
scroll to position [3527, 0]
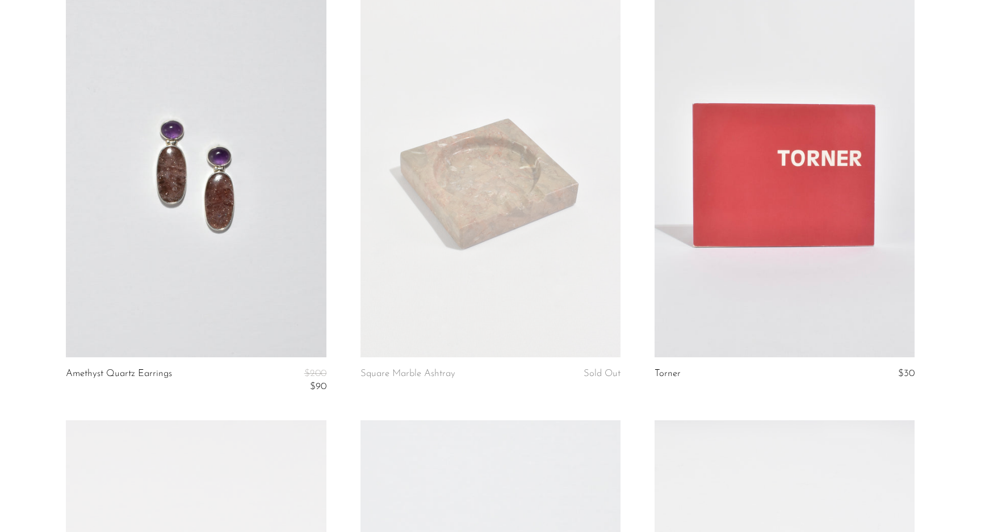
click at [801, 176] on link at bounding box center [784, 176] width 260 height 364
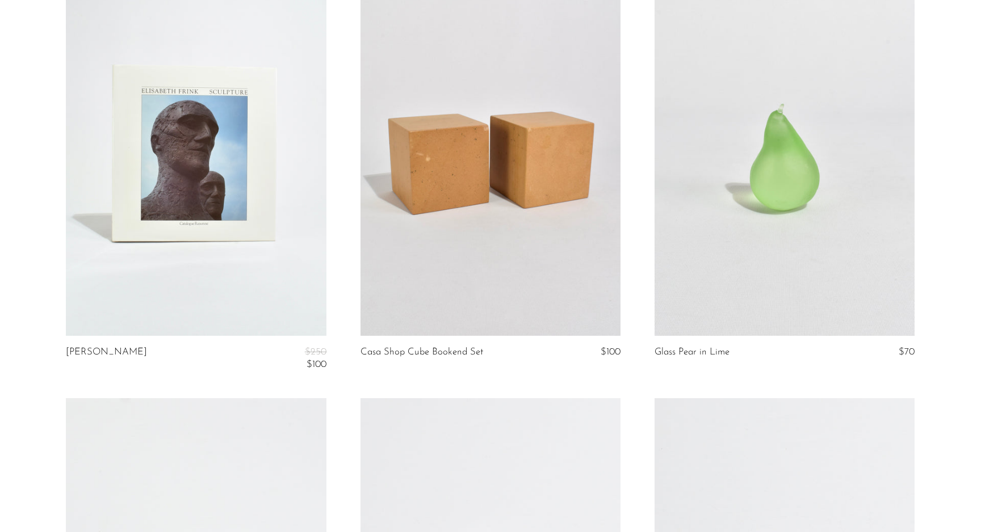
scroll to position [4404, 0]
click at [125, 216] on link at bounding box center [196, 153] width 260 height 364
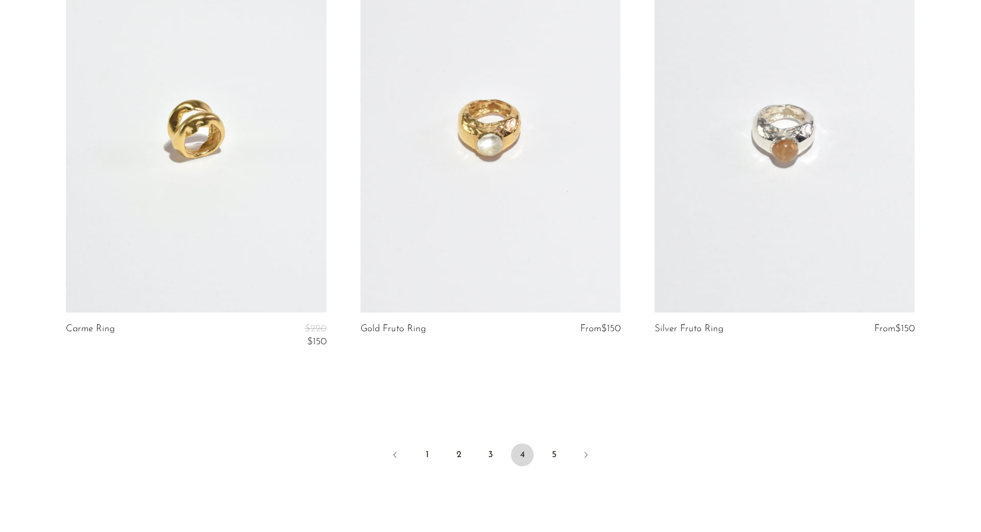
scroll to position [4843, 0]
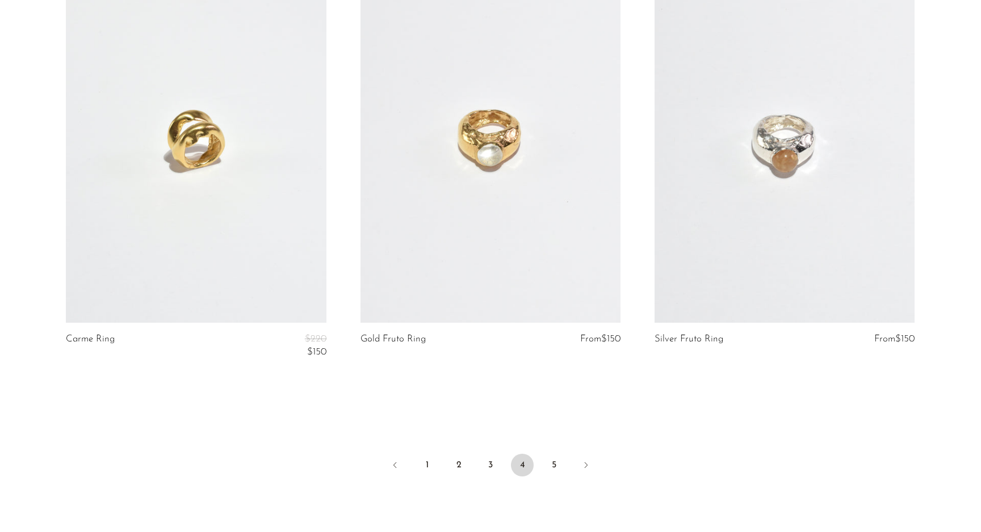
click at [275, 273] on link at bounding box center [196, 141] width 260 height 364
click at [422, 178] on link at bounding box center [490, 141] width 260 height 364
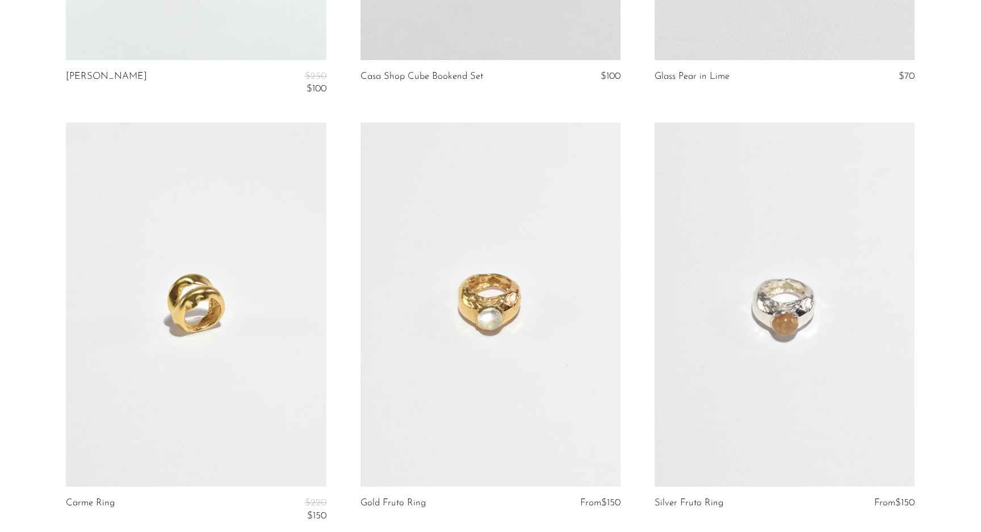
scroll to position [4961, 0]
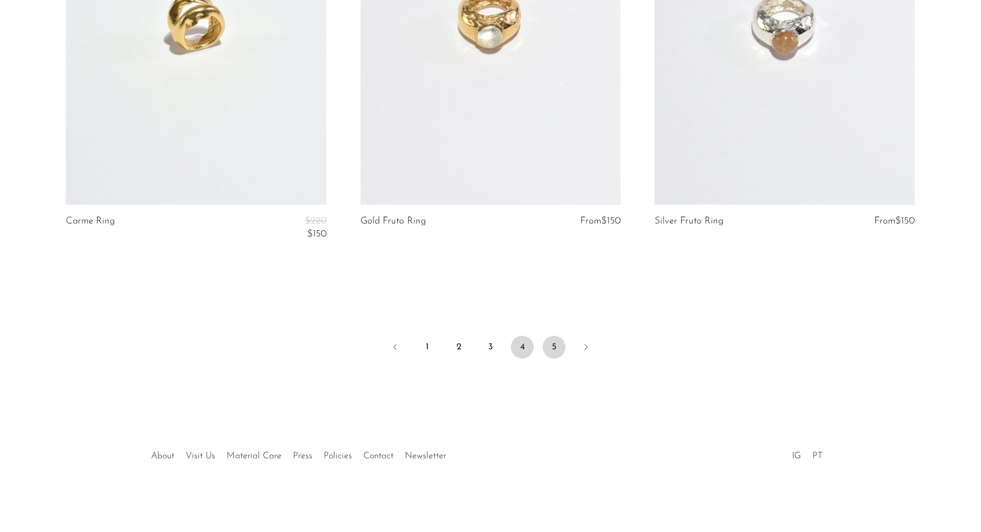
click at [556, 343] on link "5" at bounding box center [553, 347] width 23 height 23
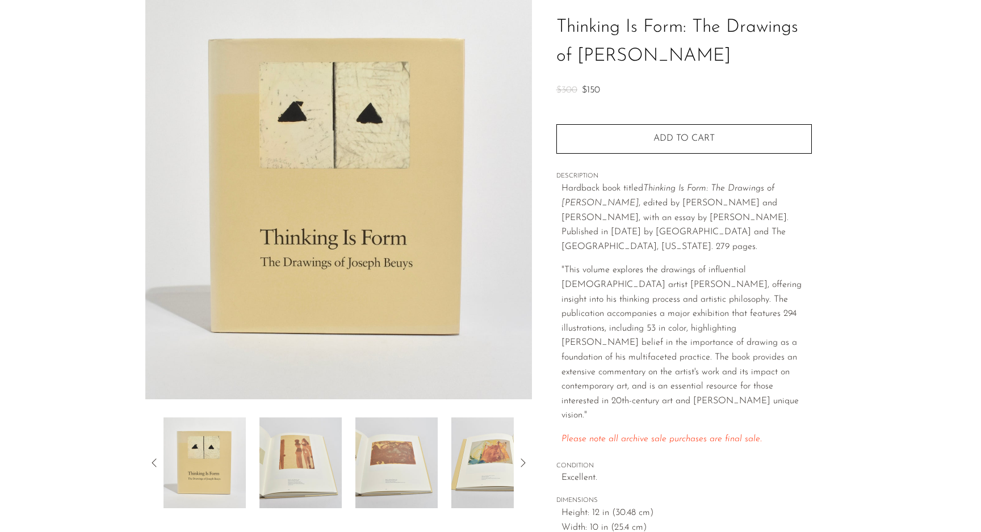
scroll to position [79, 0]
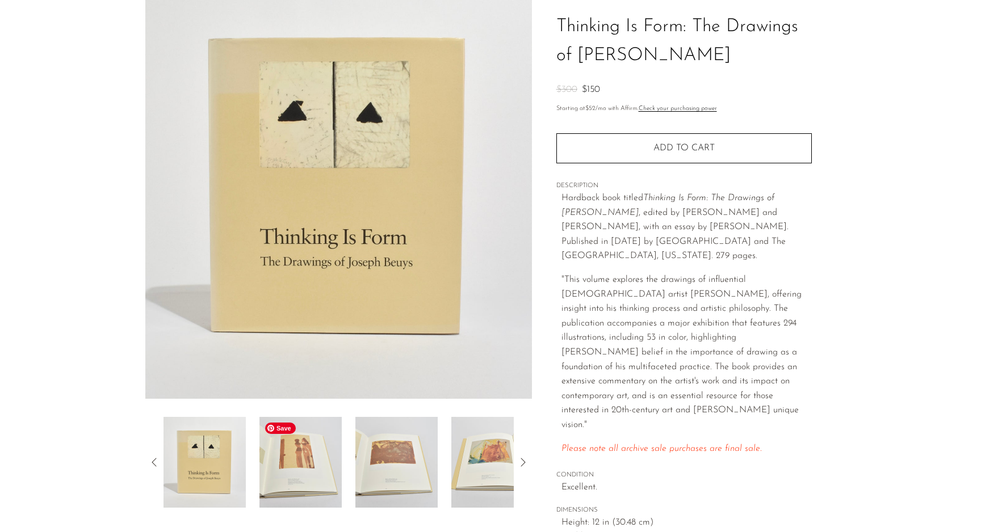
click at [284, 474] on img at bounding box center [300, 462] width 82 height 91
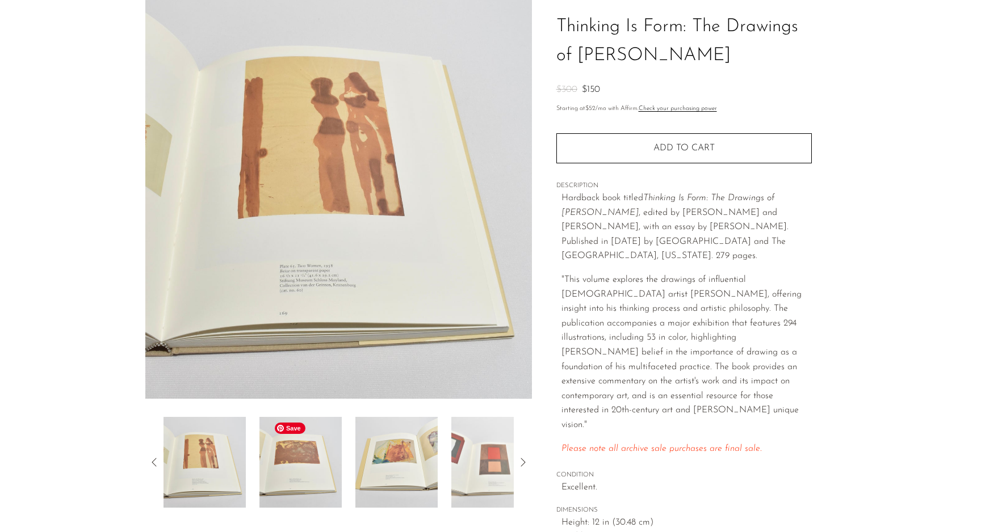
click at [302, 474] on img at bounding box center [300, 462] width 82 height 91
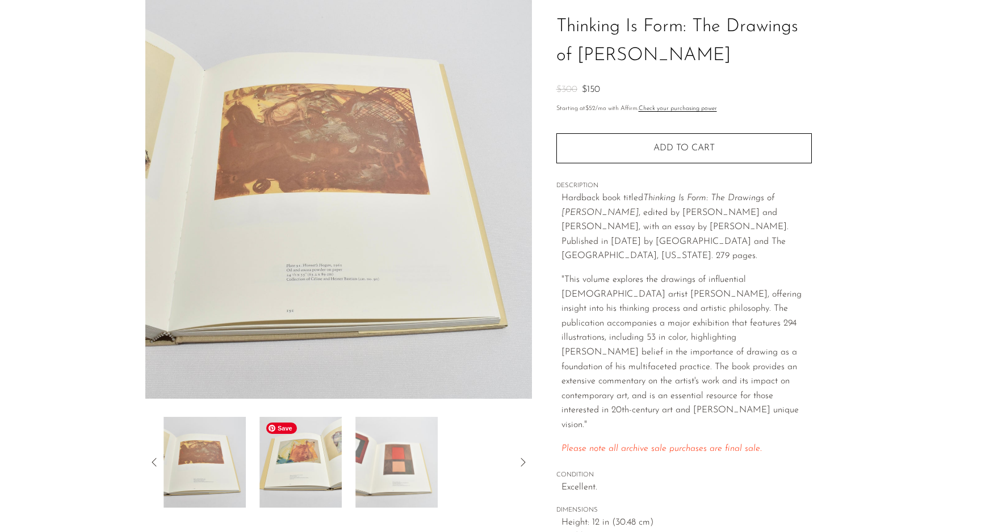
click at [305, 476] on img at bounding box center [300, 462] width 82 height 91
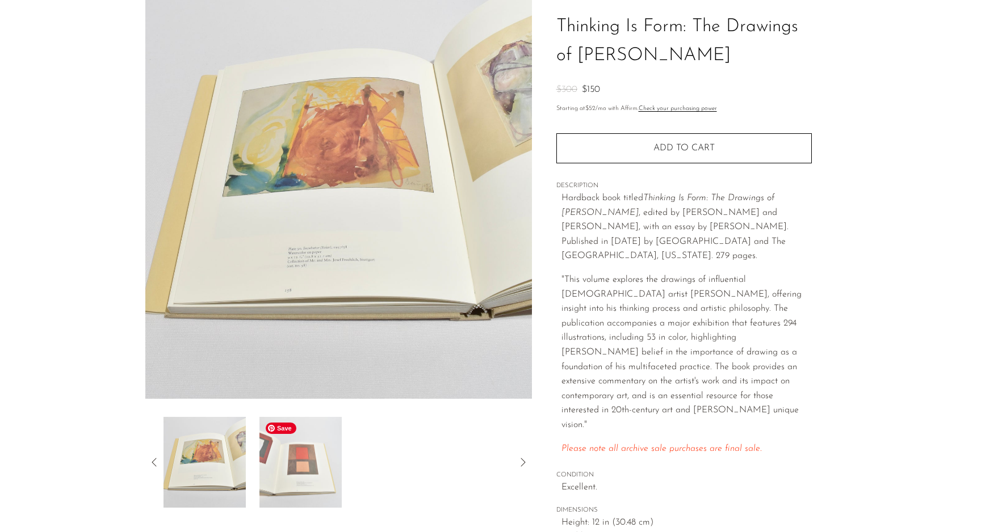
click at [315, 477] on img at bounding box center [300, 462] width 82 height 91
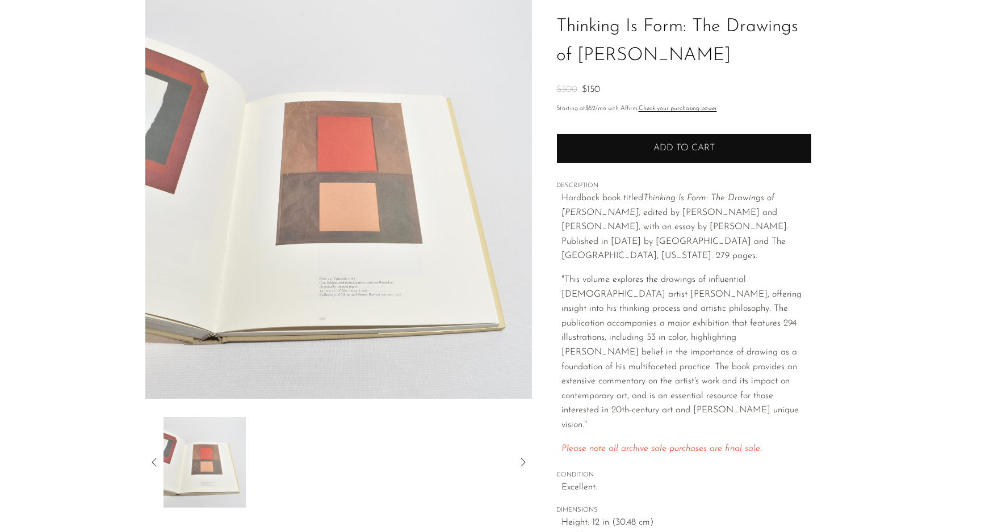
click at [648, 148] on button "Add to cart" at bounding box center [683, 148] width 255 height 30
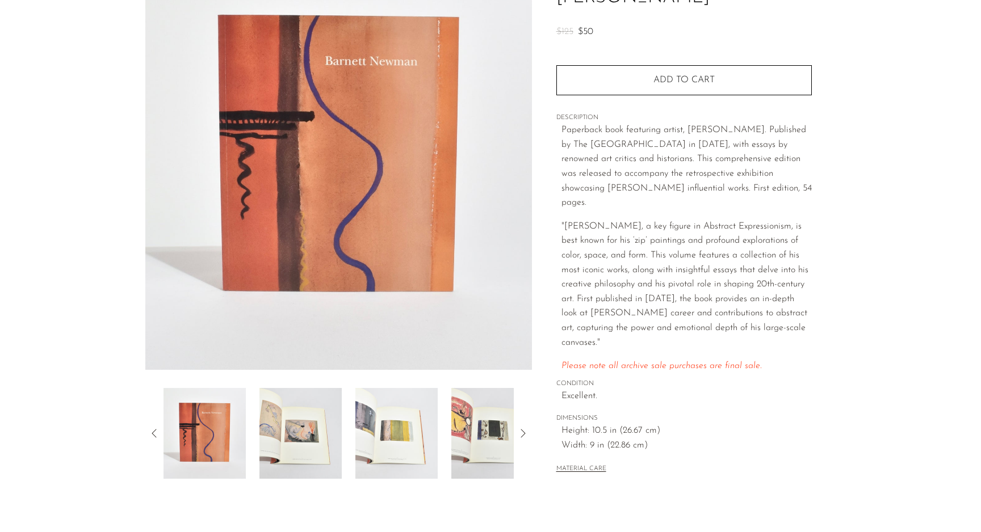
scroll to position [110, 0]
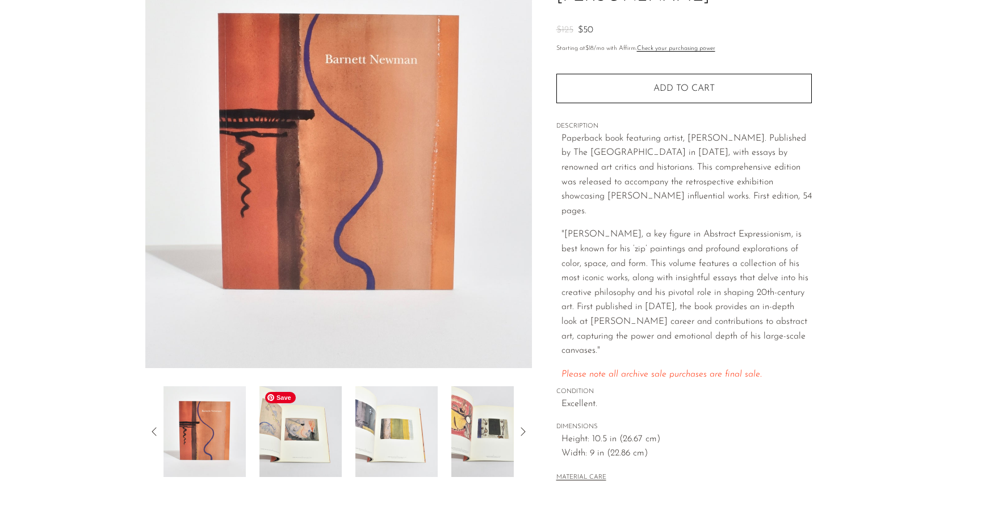
click at [277, 430] on img at bounding box center [300, 431] width 82 height 91
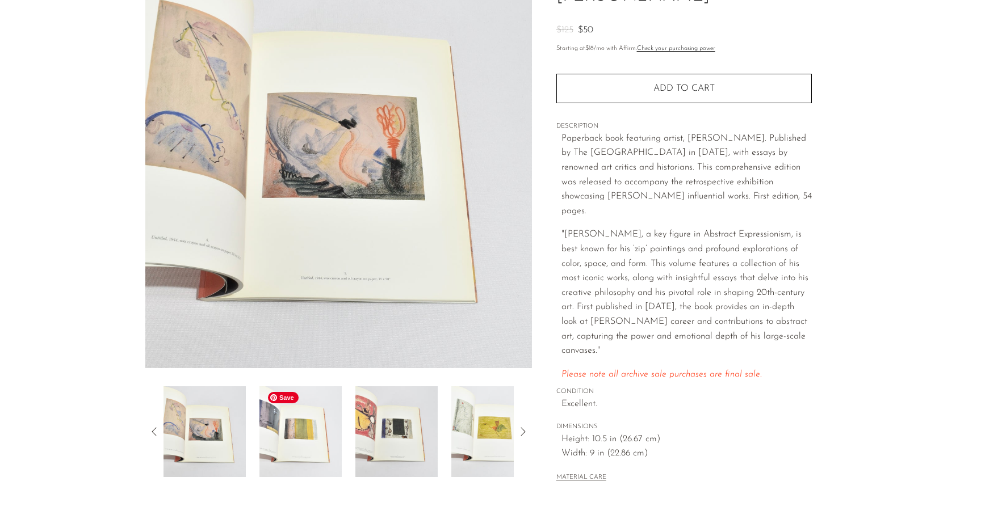
click at [285, 434] on img at bounding box center [300, 431] width 82 height 91
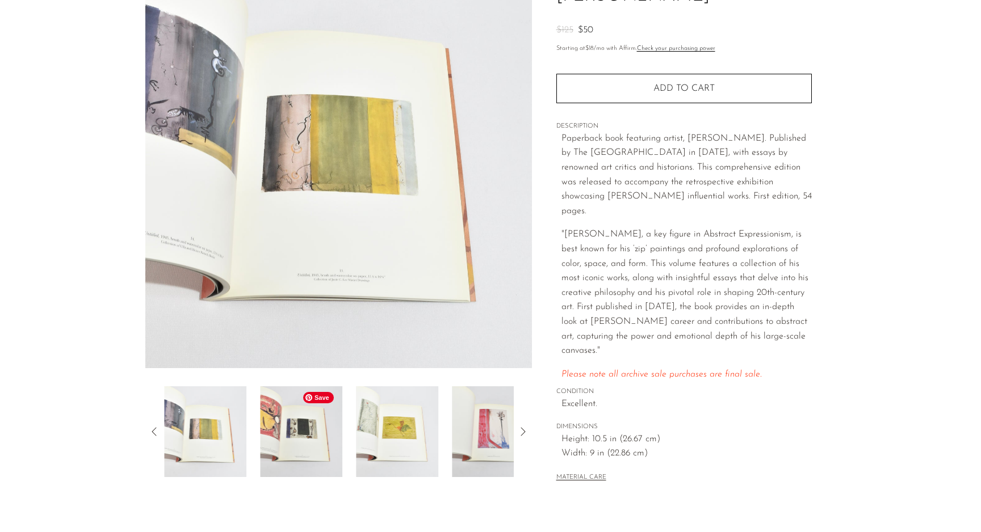
click at [344, 442] on div at bounding box center [338, 431] width 350 height 91
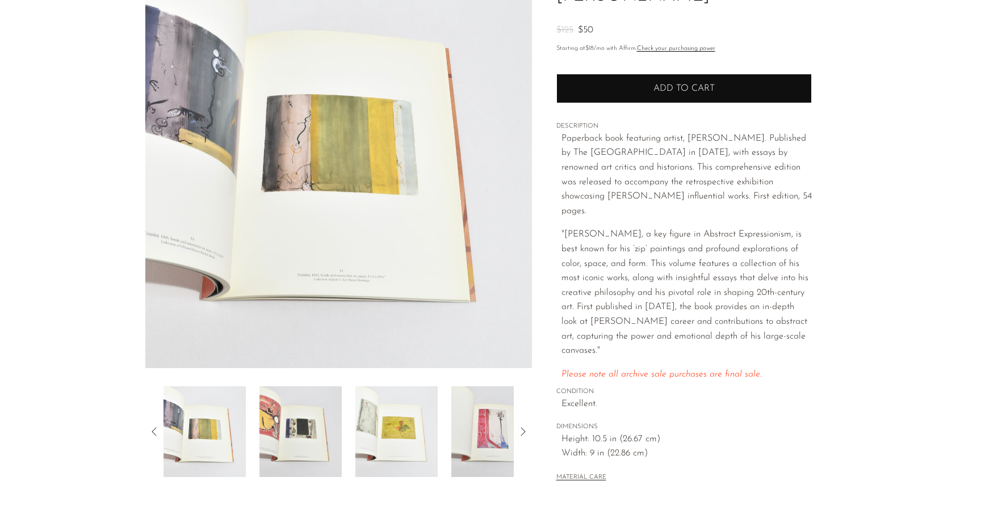
click at [693, 101] on button "Add to cart" at bounding box center [683, 89] width 255 height 30
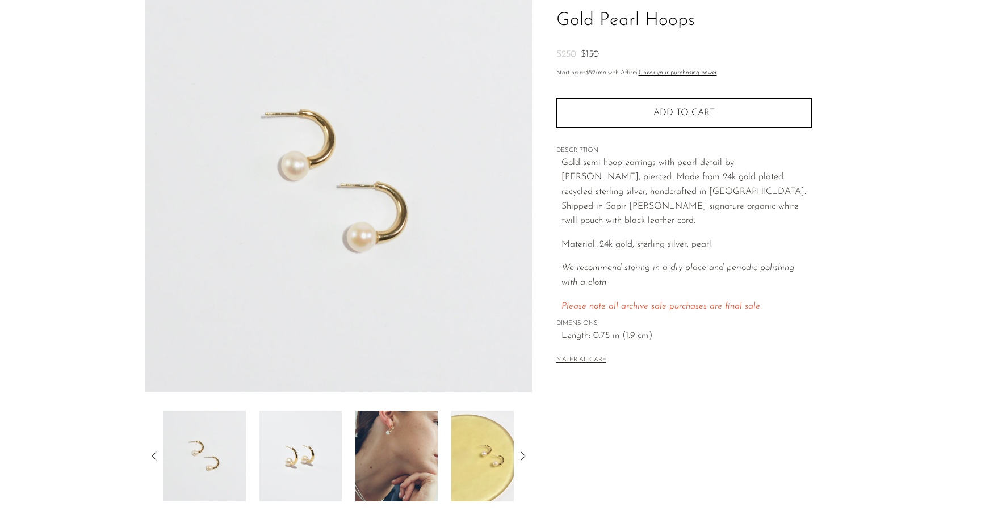
scroll to position [103, 0]
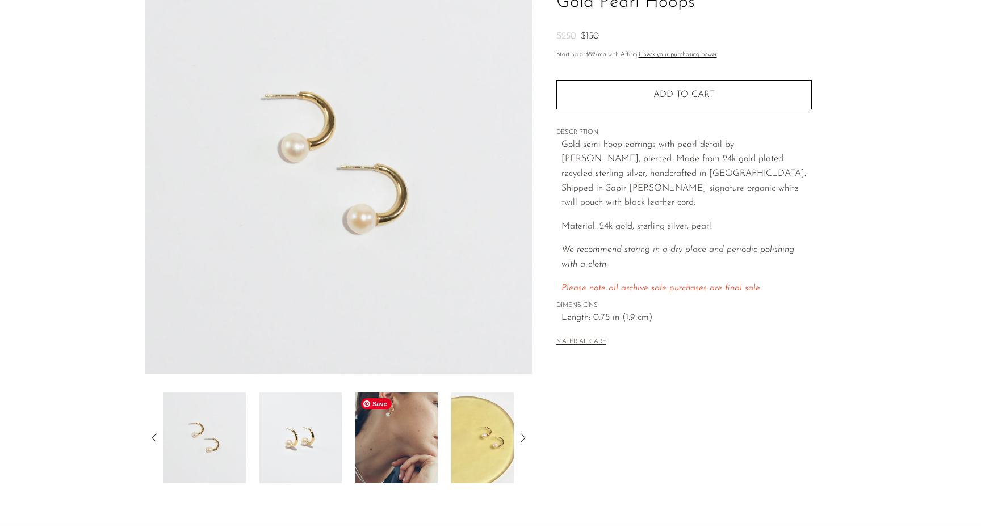
click at [394, 435] on img at bounding box center [396, 438] width 82 height 91
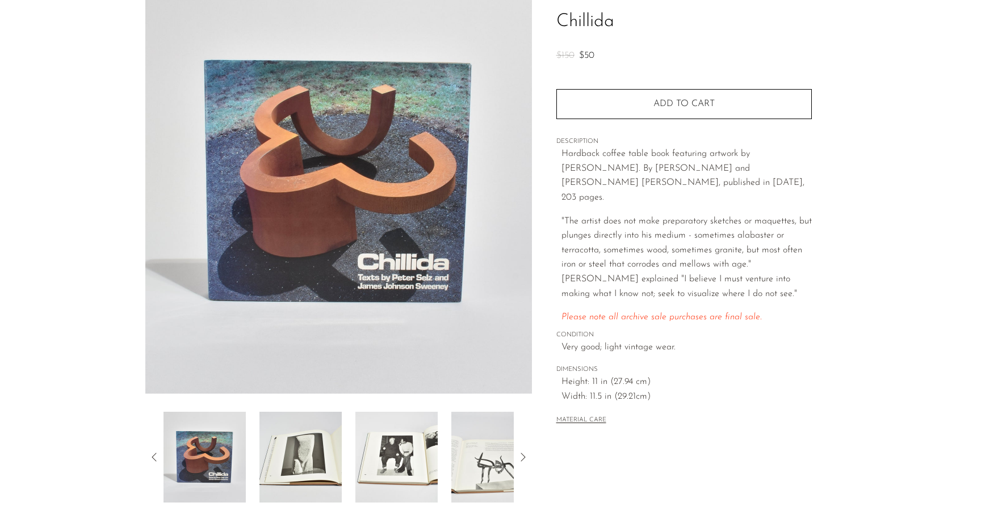
scroll to position [85, 0]
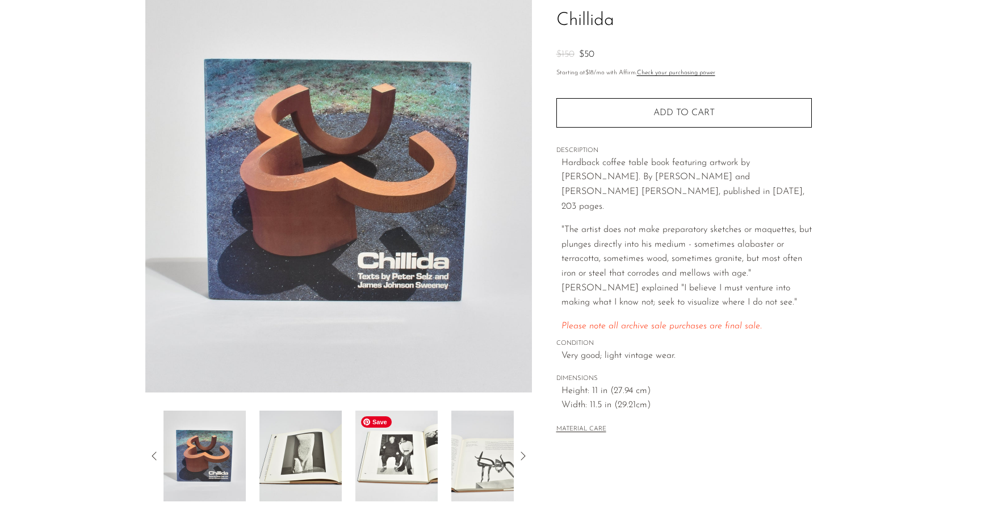
click at [417, 451] on img at bounding box center [396, 456] width 82 height 91
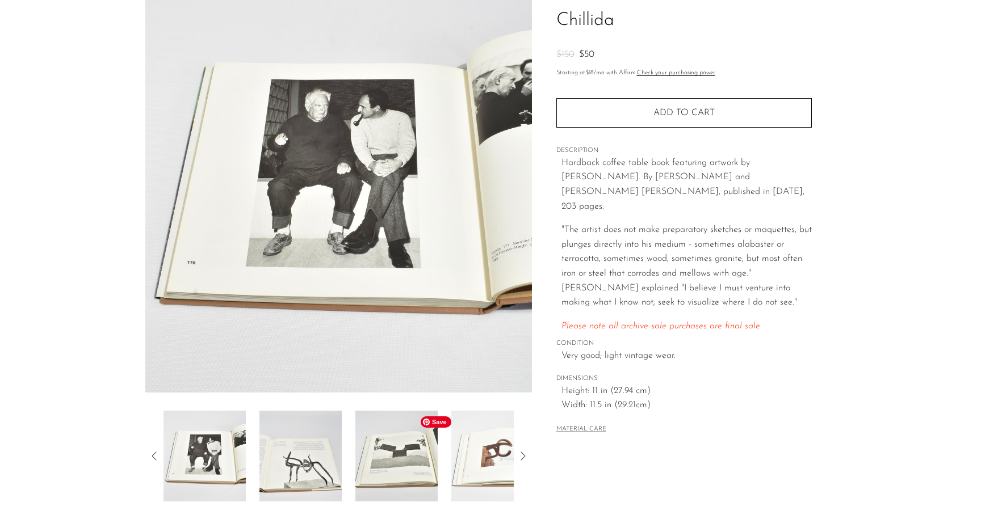
click at [392, 465] on img at bounding box center [396, 456] width 82 height 91
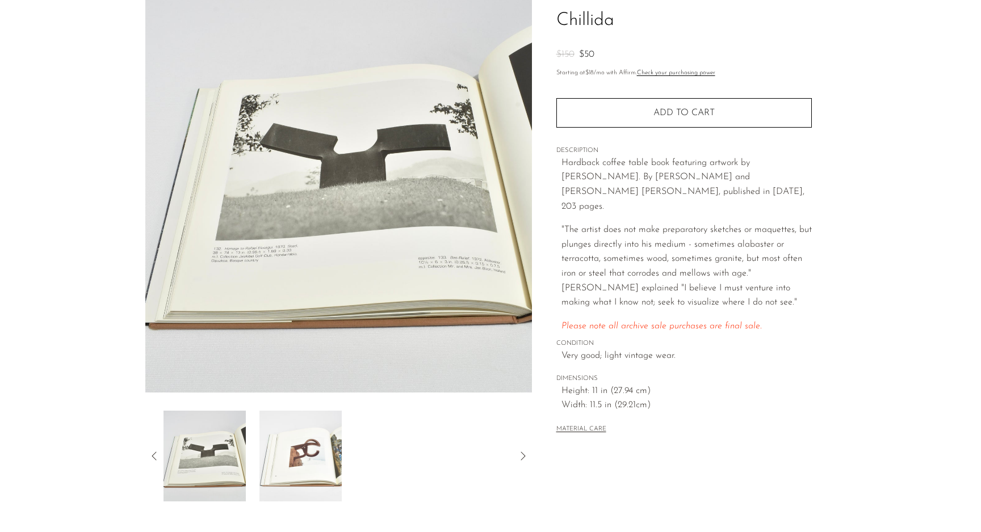
click at [329, 473] on img at bounding box center [300, 456] width 82 height 91
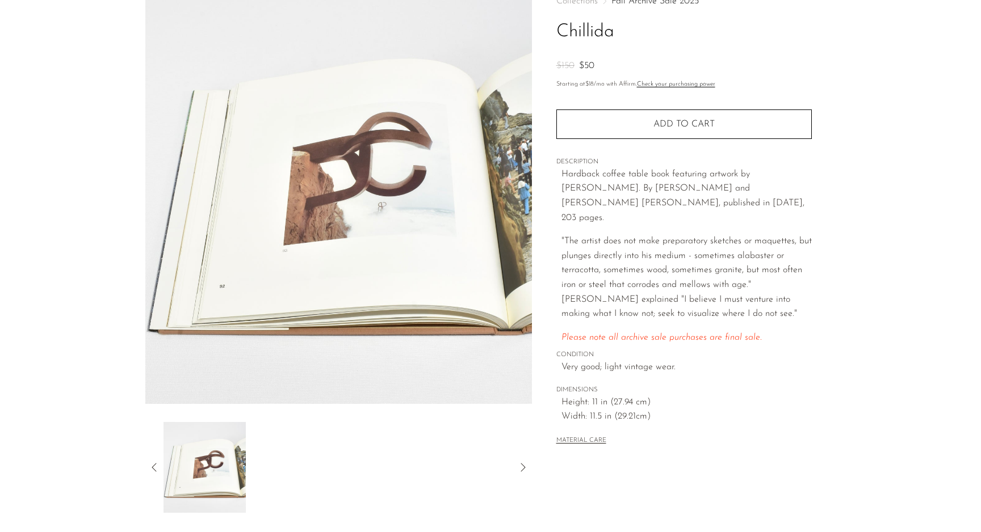
scroll to position [71, 0]
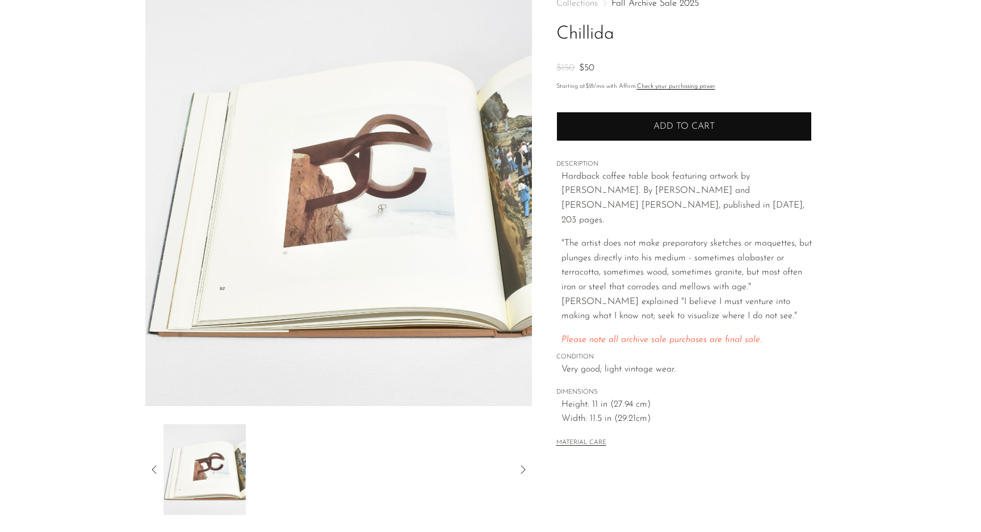
click at [636, 132] on button "Add to cart" at bounding box center [683, 127] width 255 height 30
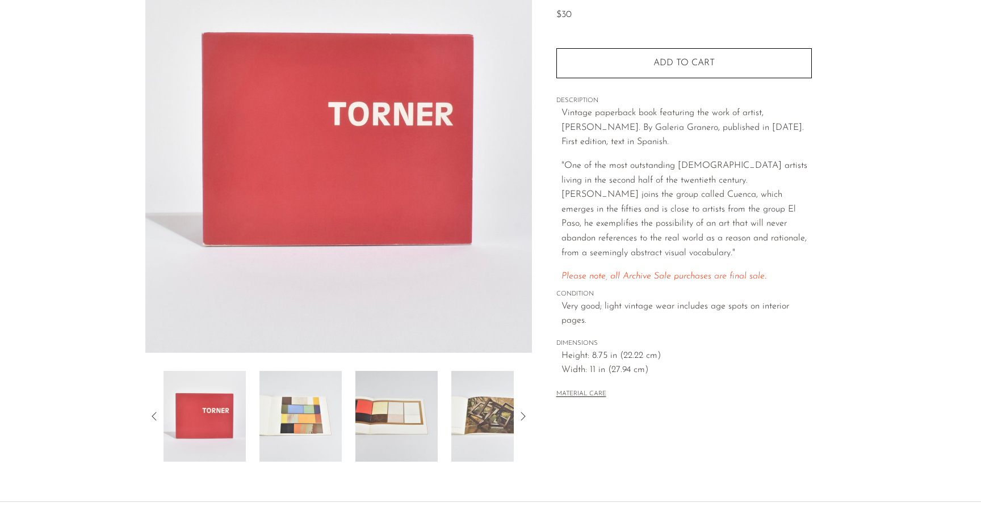
scroll to position [137, 0]
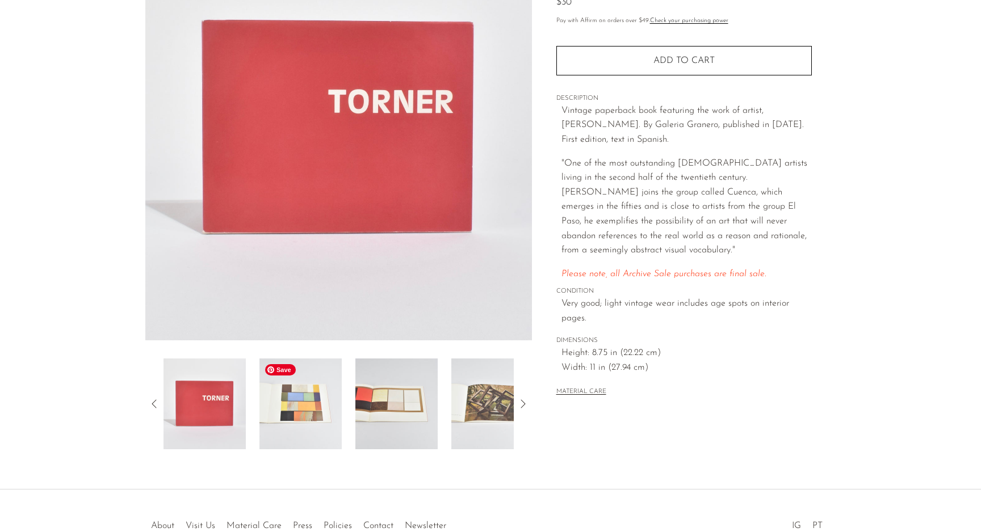
click at [318, 410] on img at bounding box center [300, 404] width 82 height 91
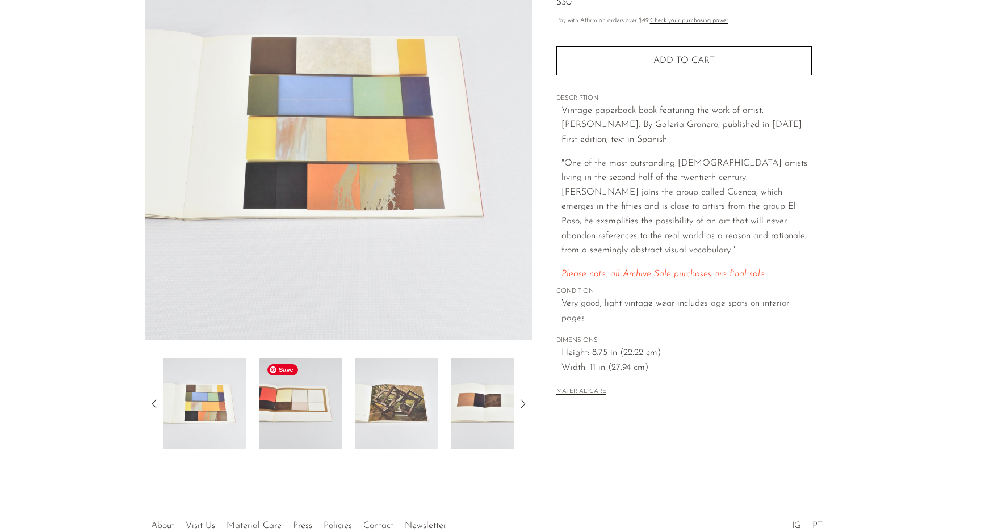
click at [314, 411] on img at bounding box center [300, 404] width 82 height 91
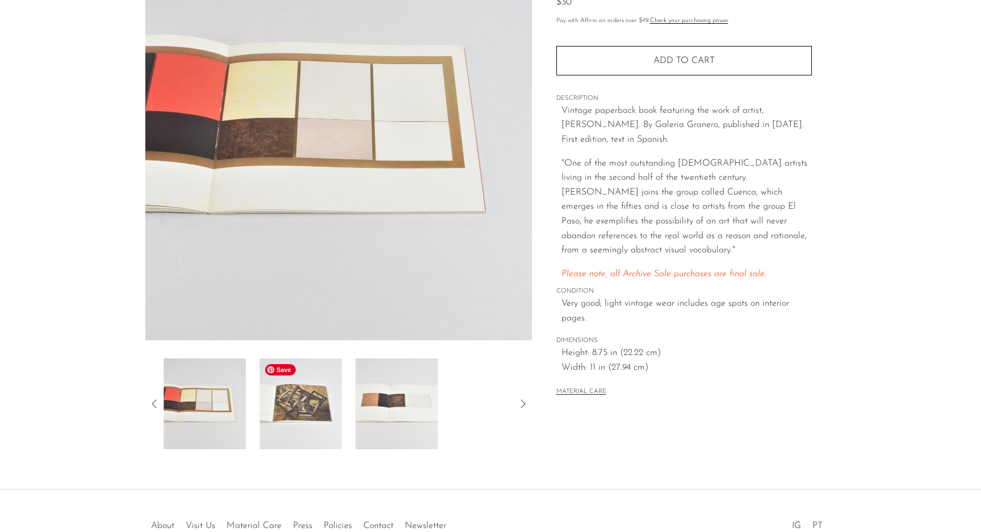
click at [314, 411] on img at bounding box center [300, 404] width 82 height 91
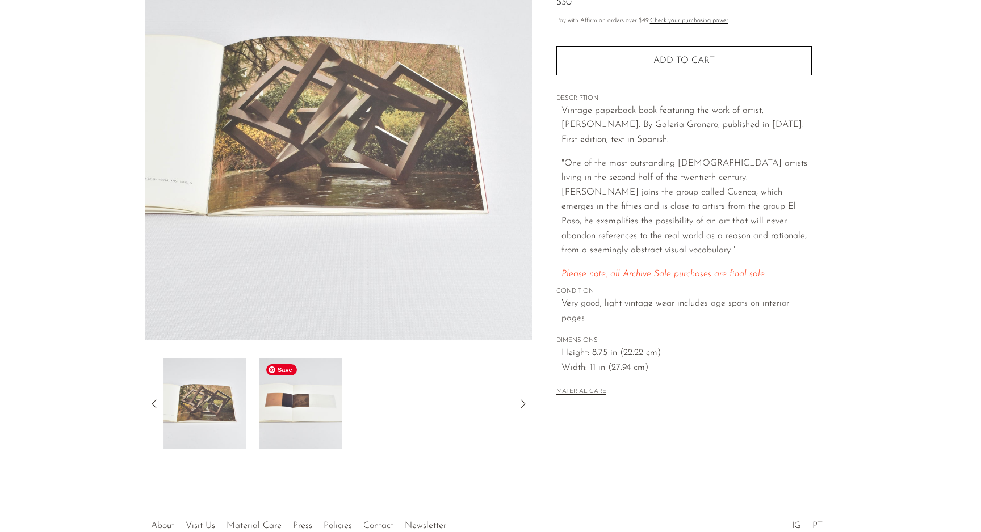
click at [319, 414] on img at bounding box center [300, 404] width 82 height 91
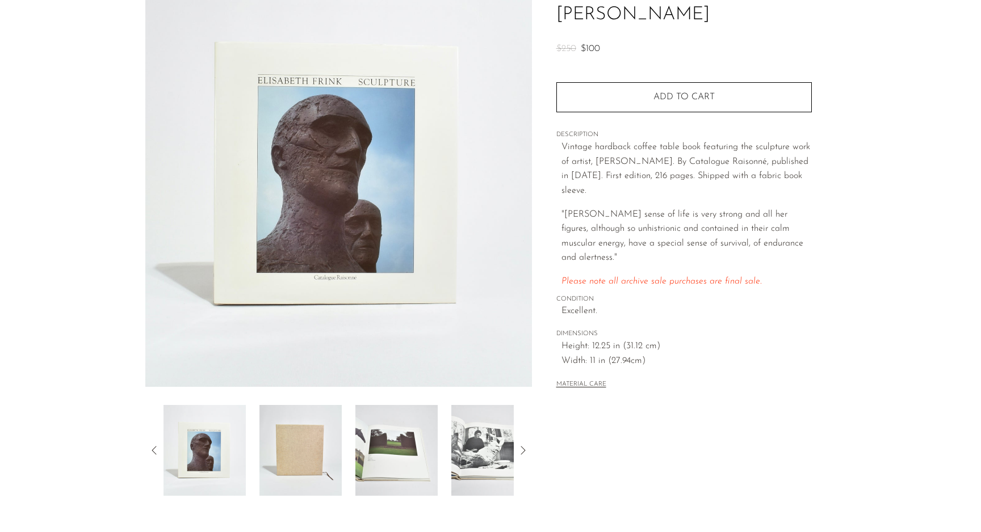
scroll to position [96, 0]
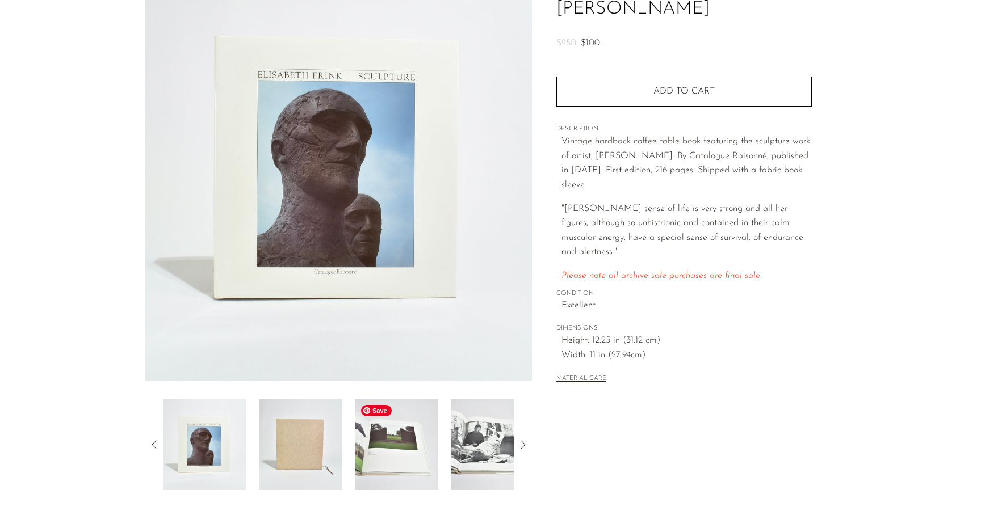
click at [402, 446] on img at bounding box center [396, 444] width 82 height 91
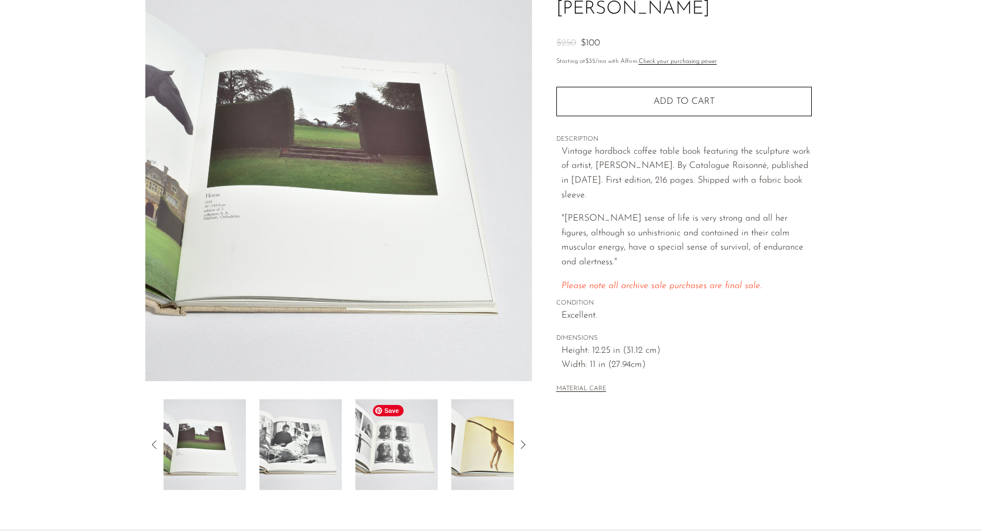
click at [402, 446] on img at bounding box center [396, 444] width 82 height 91
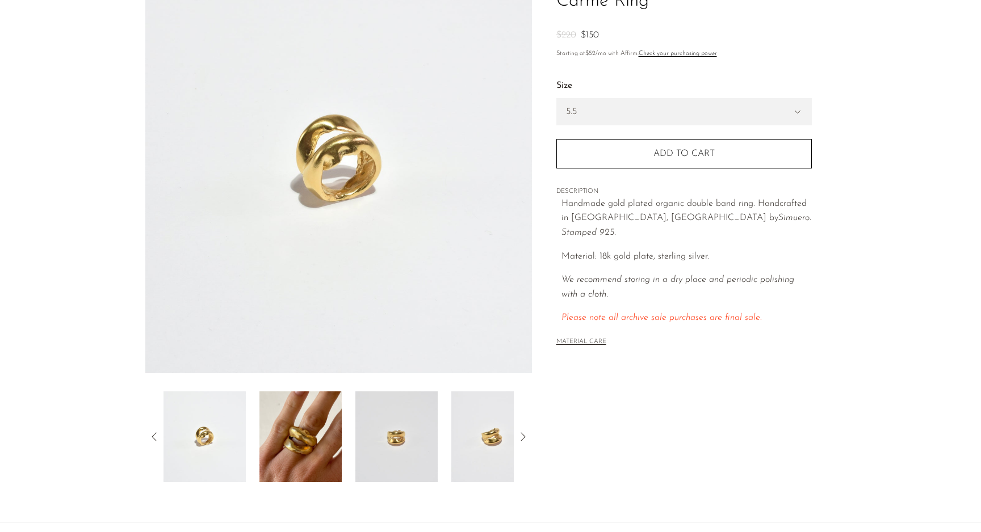
scroll to position [107, 0]
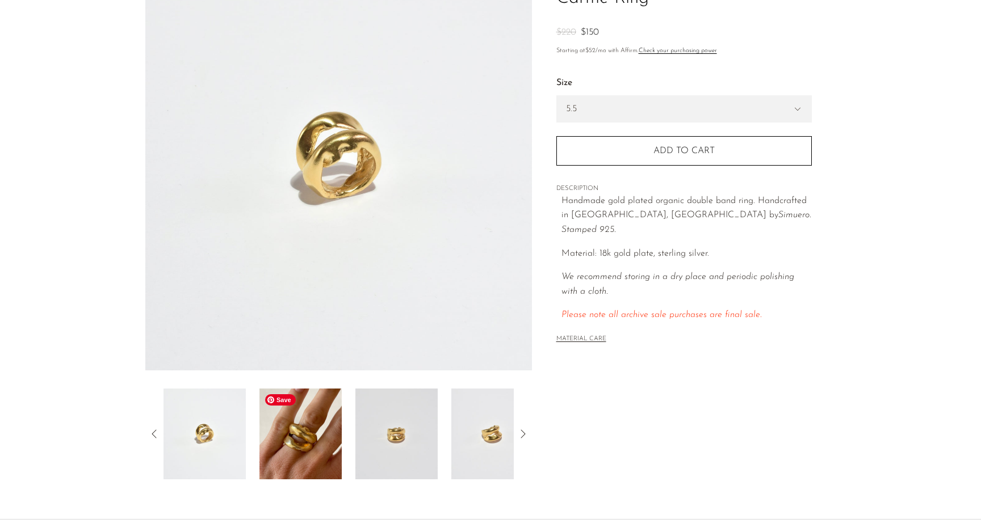
click at [320, 446] on img at bounding box center [300, 434] width 82 height 91
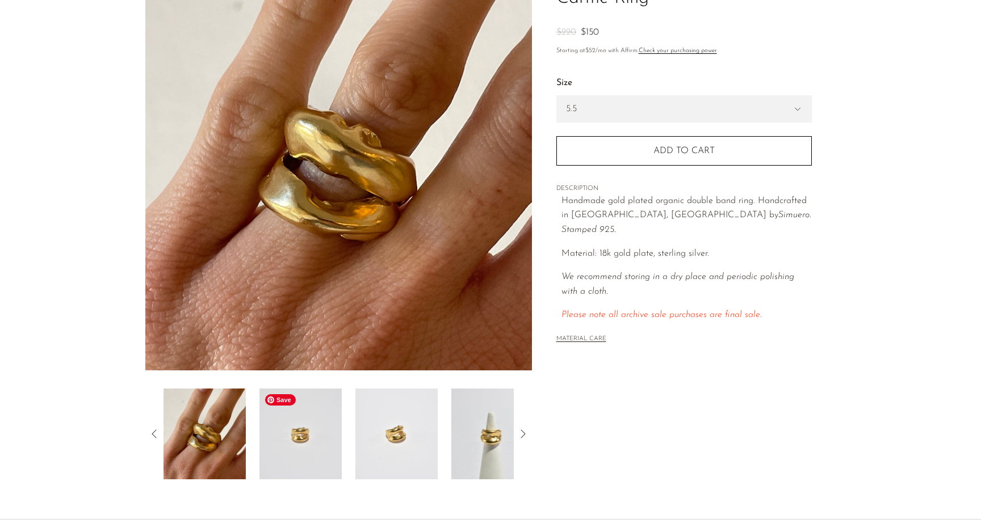
click at [306, 441] on img at bounding box center [300, 434] width 82 height 91
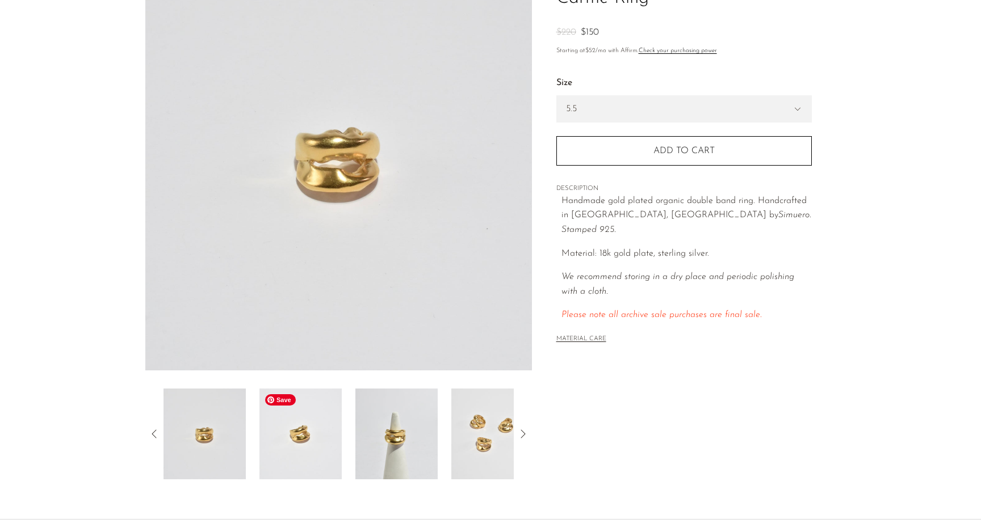
click at [306, 441] on img at bounding box center [300, 434] width 82 height 91
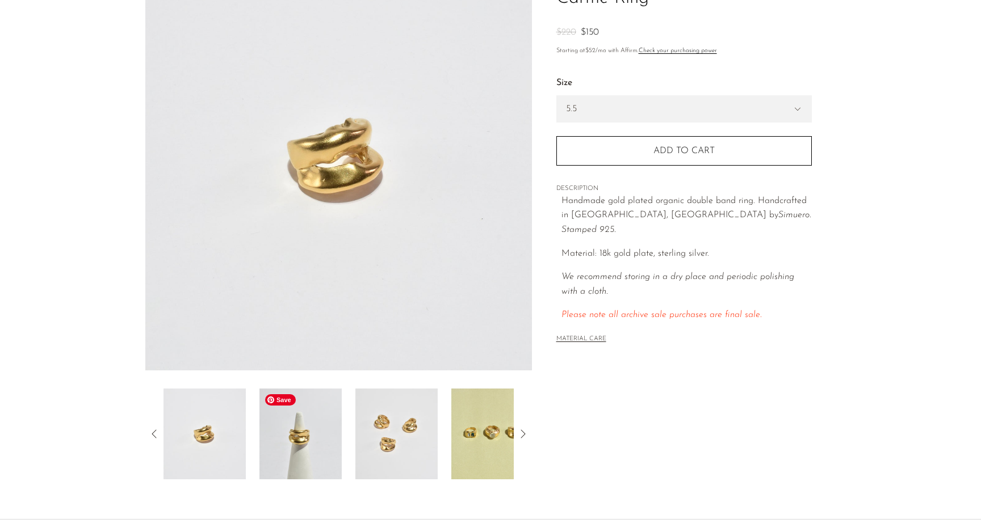
click at [306, 441] on img at bounding box center [300, 434] width 82 height 91
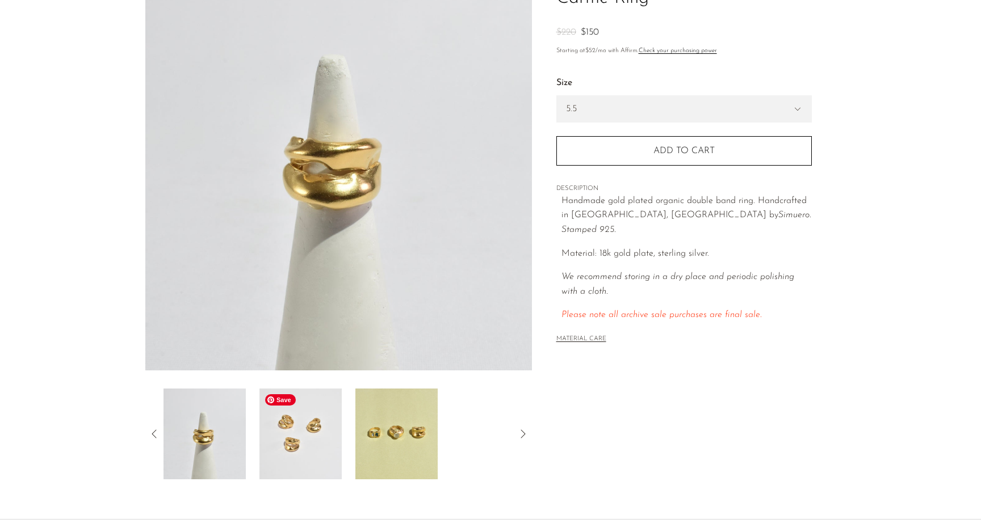
click at [306, 441] on img at bounding box center [300, 434] width 82 height 91
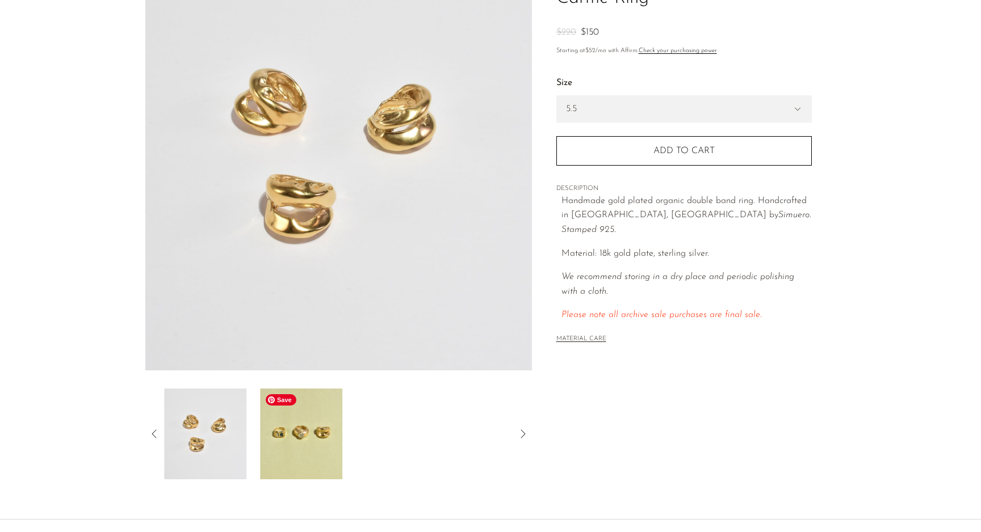
click at [306, 441] on img at bounding box center [301, 434] width 82 height 91
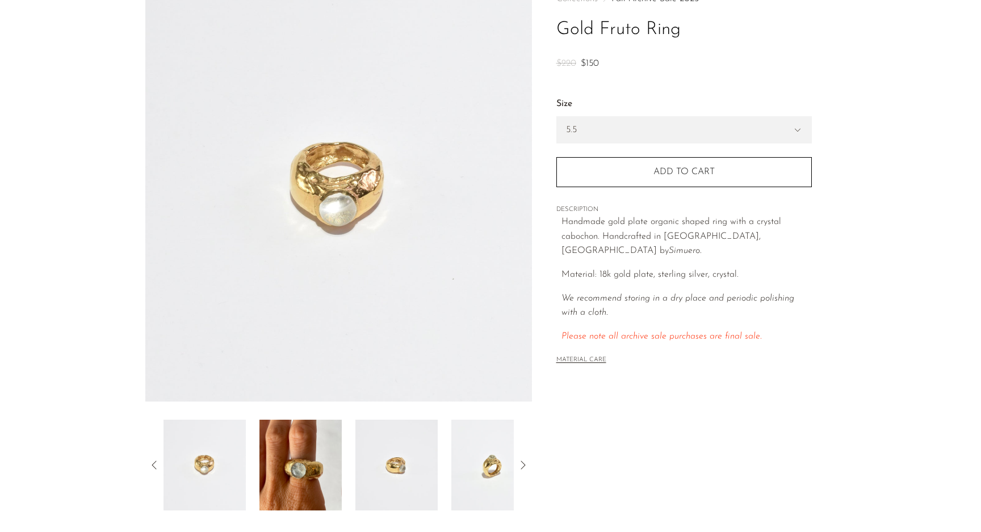
scroll to position [81, 0]
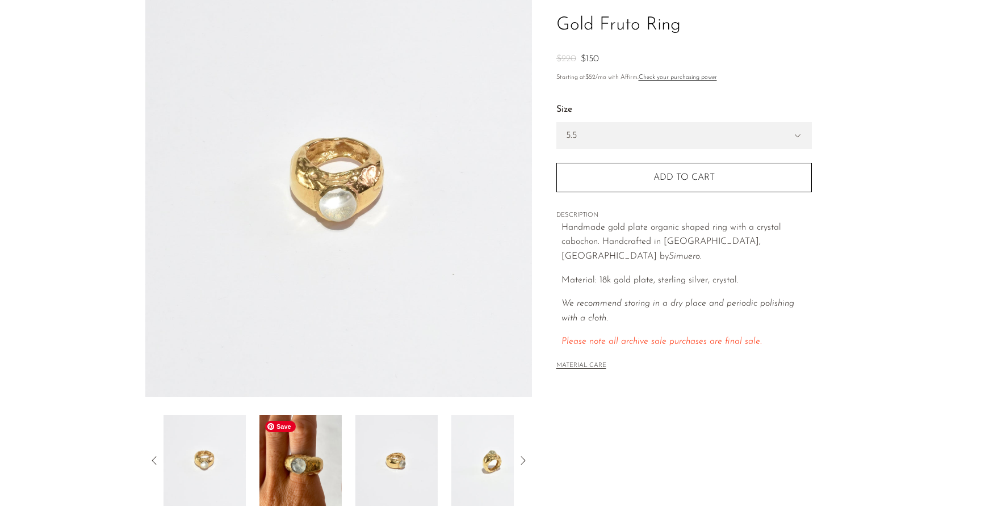
click at [310, 478] on img at bounding box center [300, 460] width 82 height 91
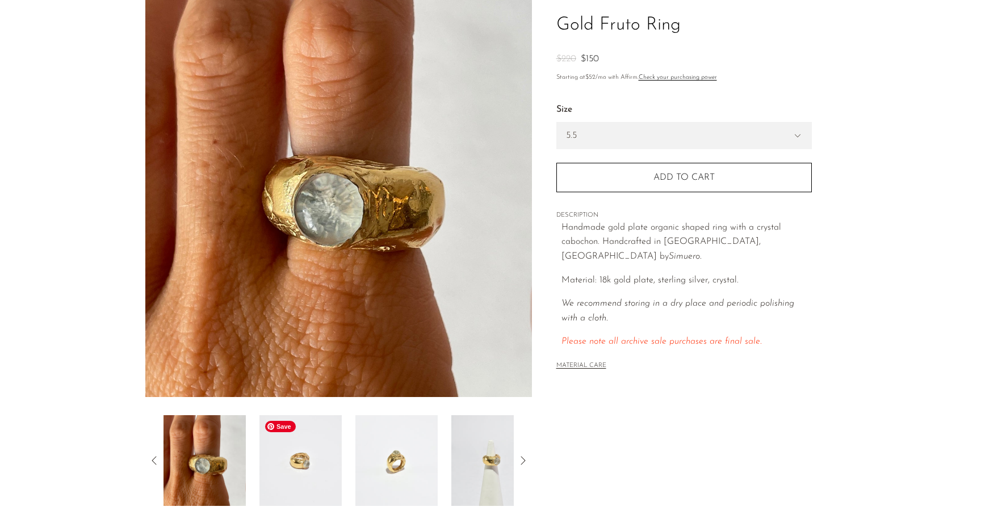
click at [310, 478] on img at bounding box center [300, 460] width 82 height 91
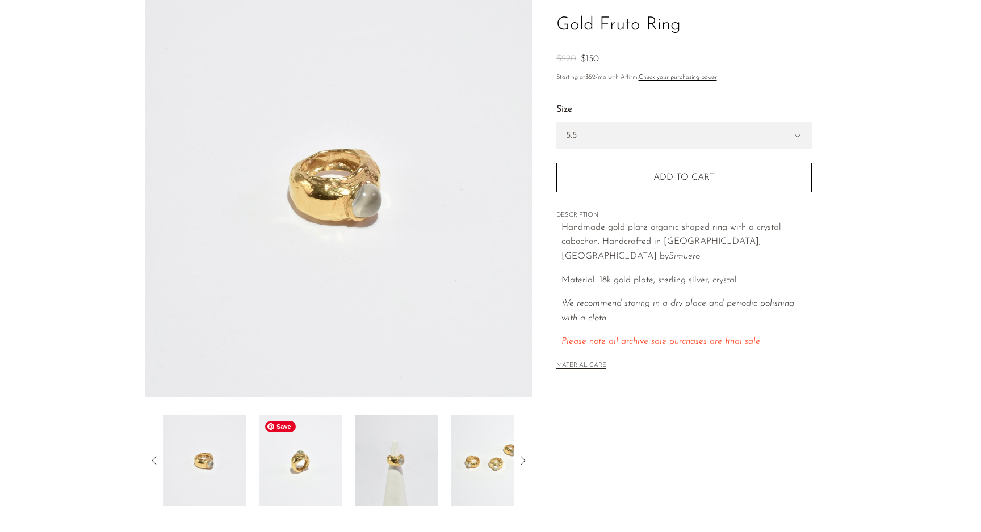
click at [310, 478] on img at bounding box center [300, 460] width 82 height 91
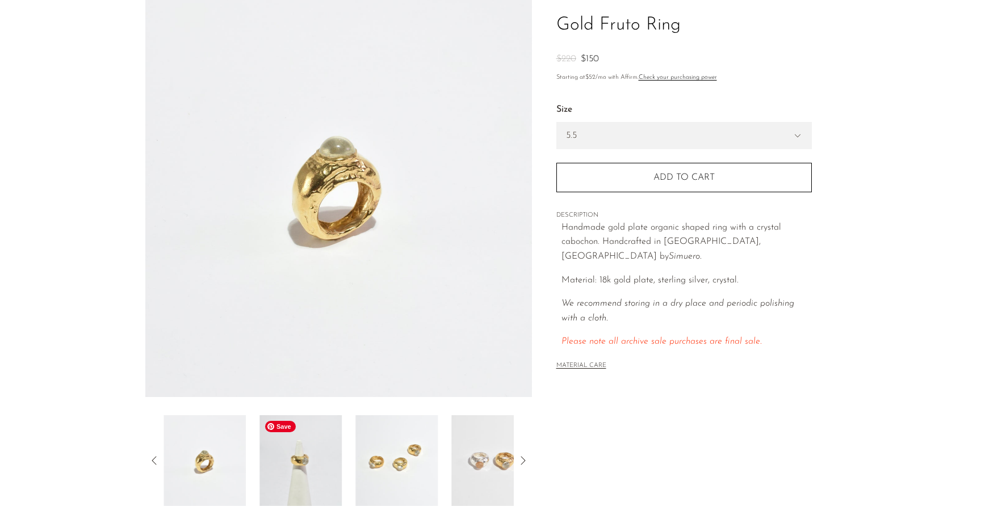
click at [310, 478] on img at bounding box center [300, 460] width 82 height 91
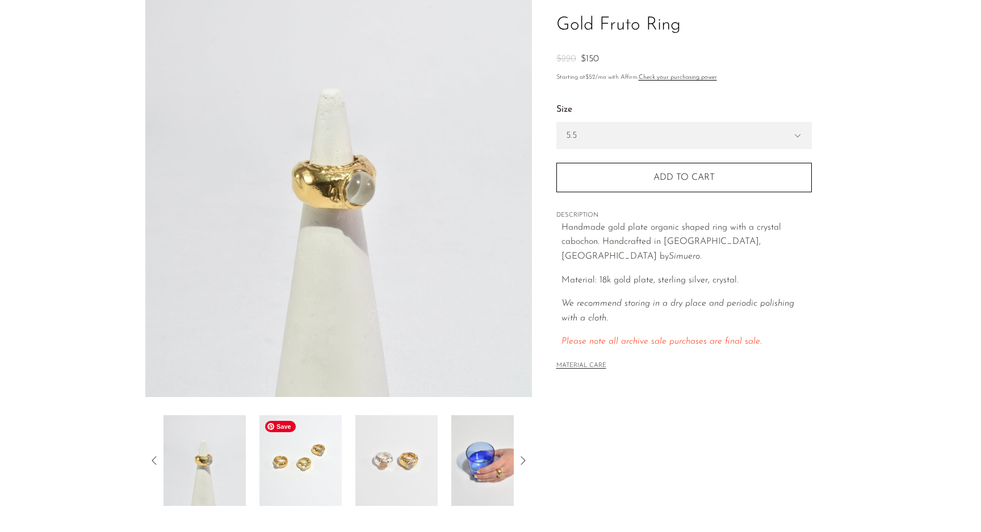
click at [310, 478] on img at bounding box center [300, 460] width 82 height 91
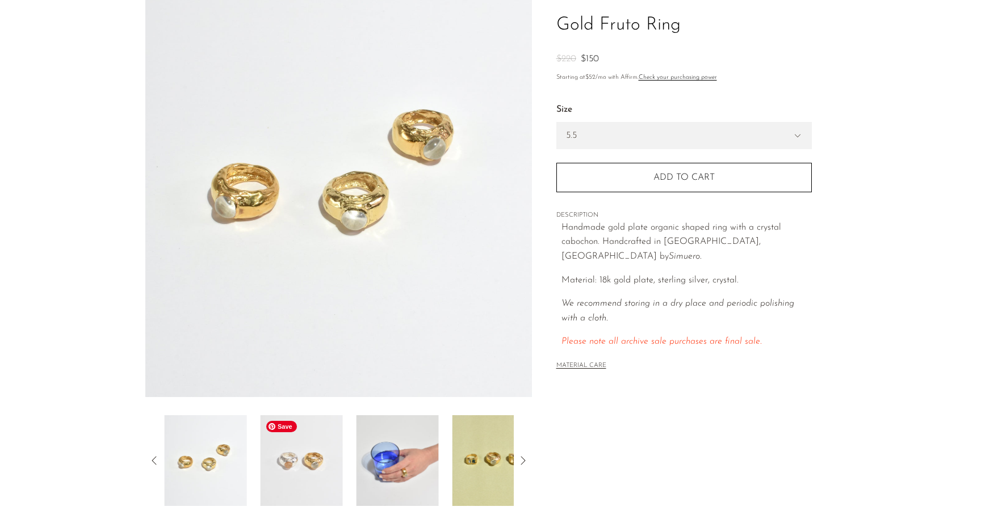
click at [310, 478] on img at bounding box center [301, 460] width 82 height 91
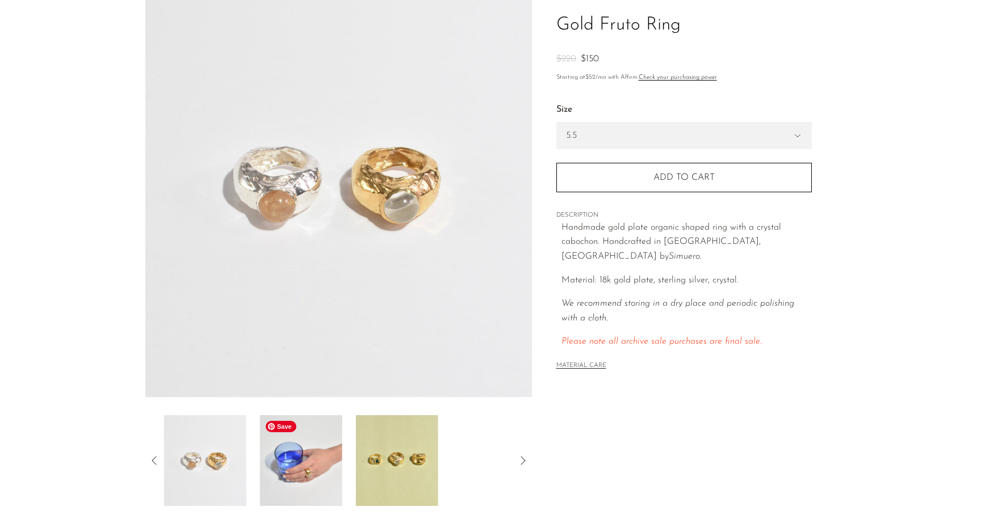
click at [310, 478] on img at bounding box center [301, 460] width 82 height 91
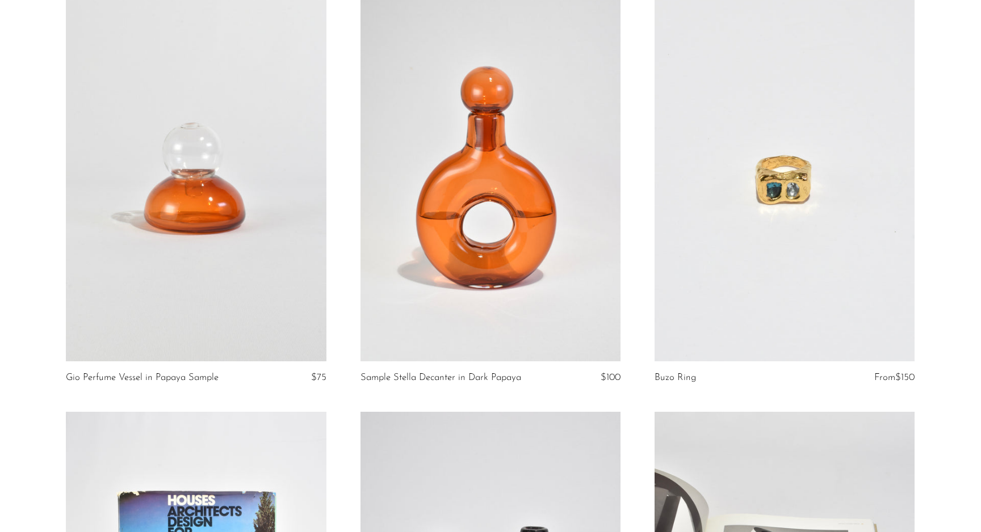
scroll to position [2738, 0]
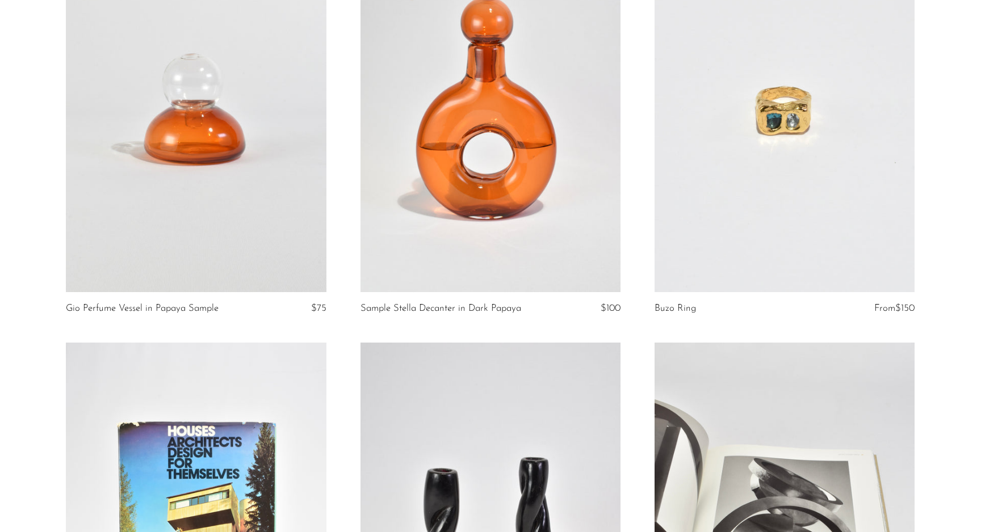
click at [734, 221] on link at bounding box center [784, 110] width 260 height 364
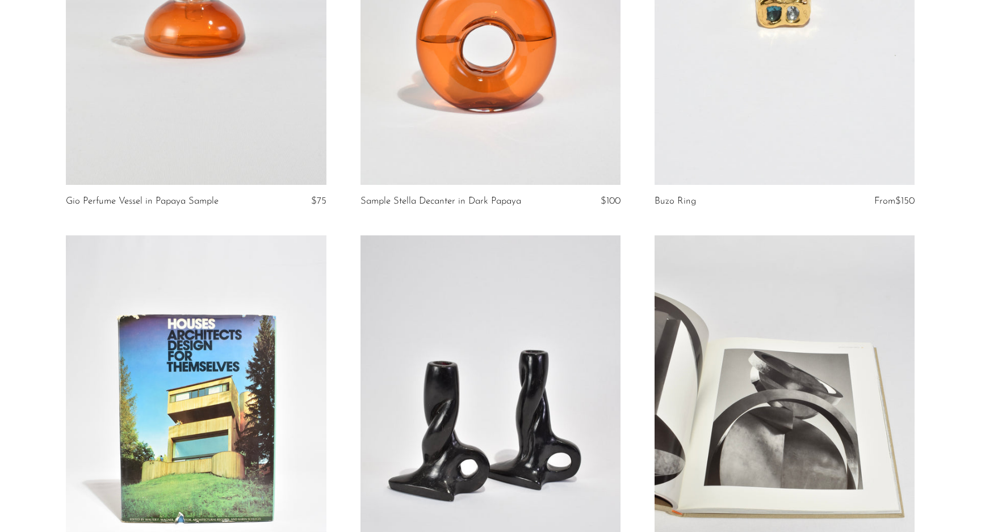
scroll to position [3070, 0]
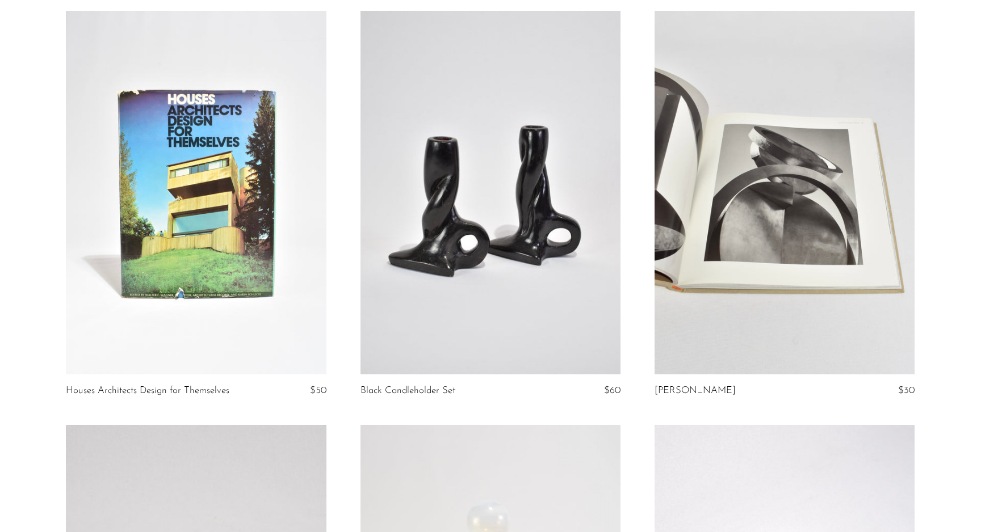
click at [131, 233] on link at bounding box center [196, 193] width 260 height 364
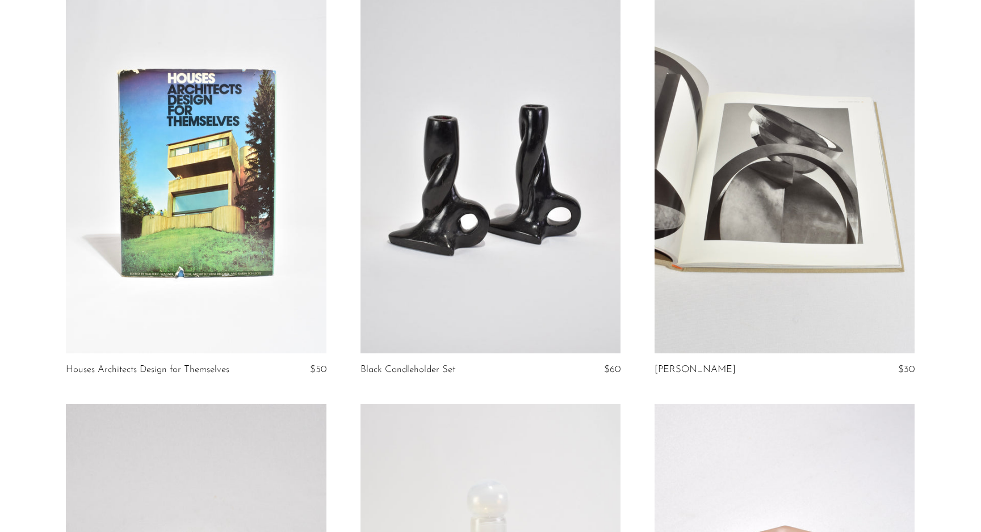
scroll to position [3104, 0]
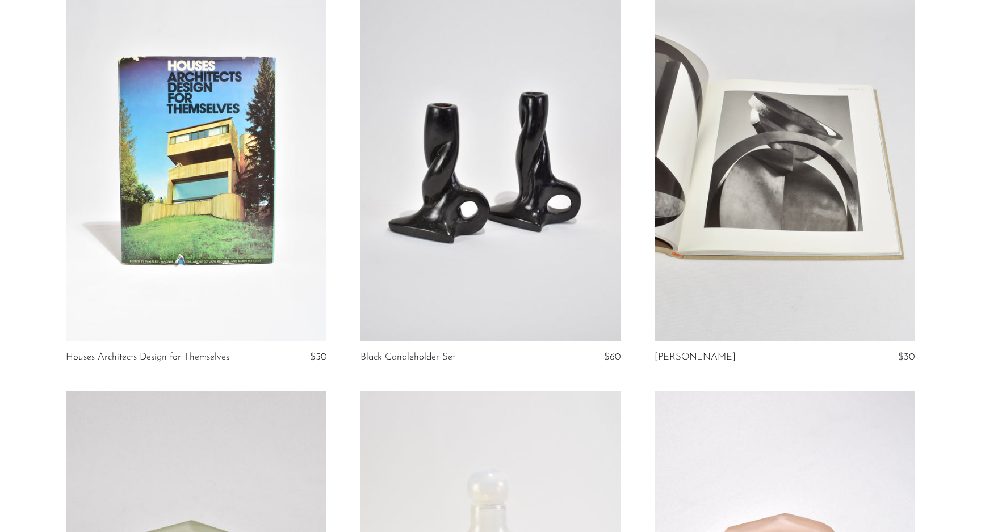
click at [784, 216] on link at bounding box center [784, 159] width 260 height 364
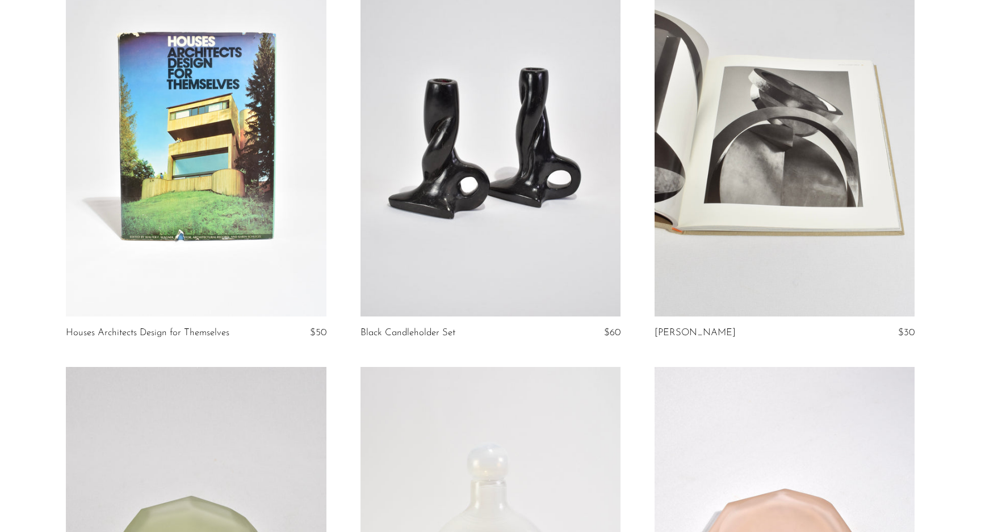
scroll to position [3133, 0]
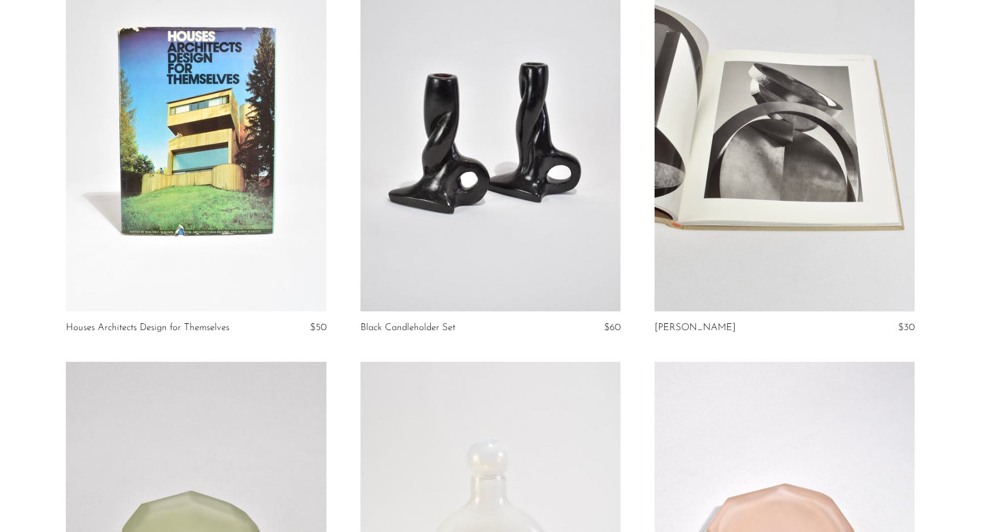
click at [501, 184] on link at bounding box center [490, 130] width 260 height 364
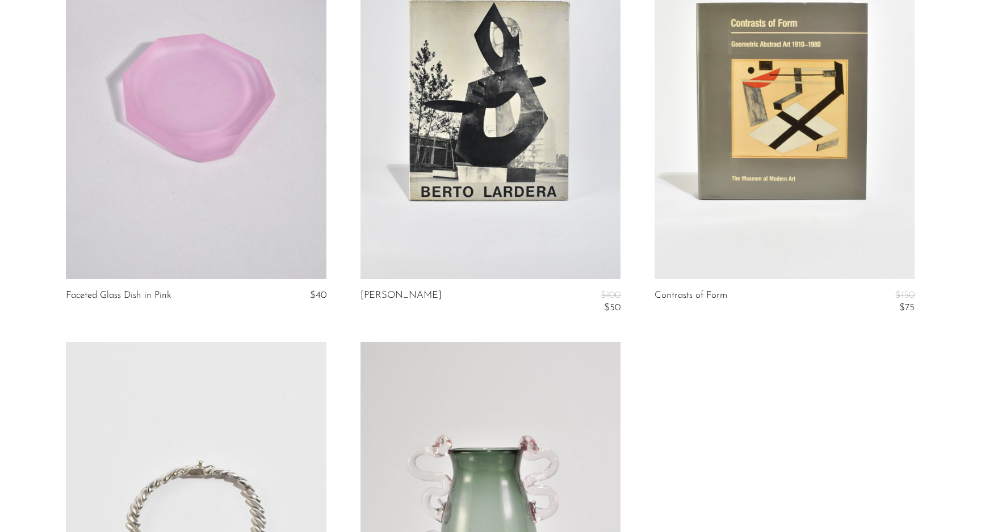
scroll to position [4009, 0]
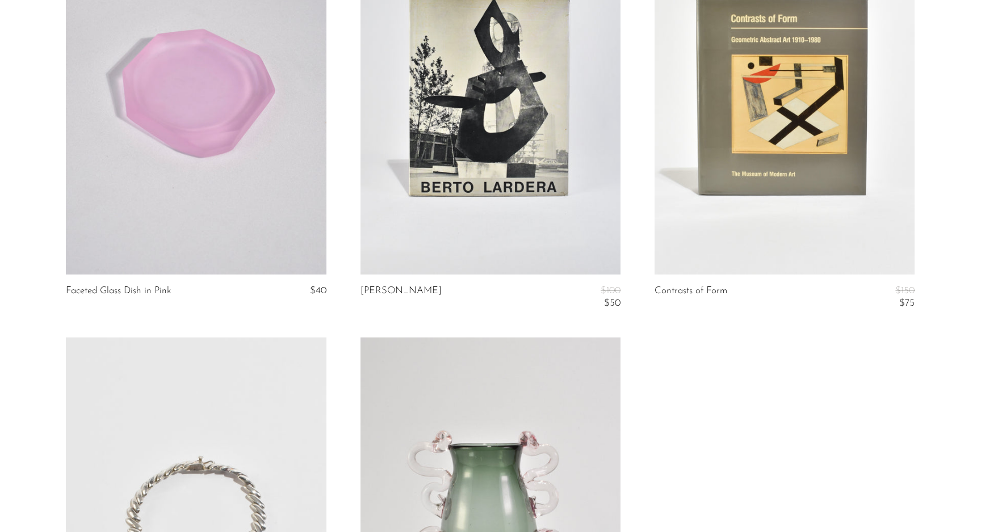
click at [549, 111] on link at bounding box center [490, 92] width 260 height 364
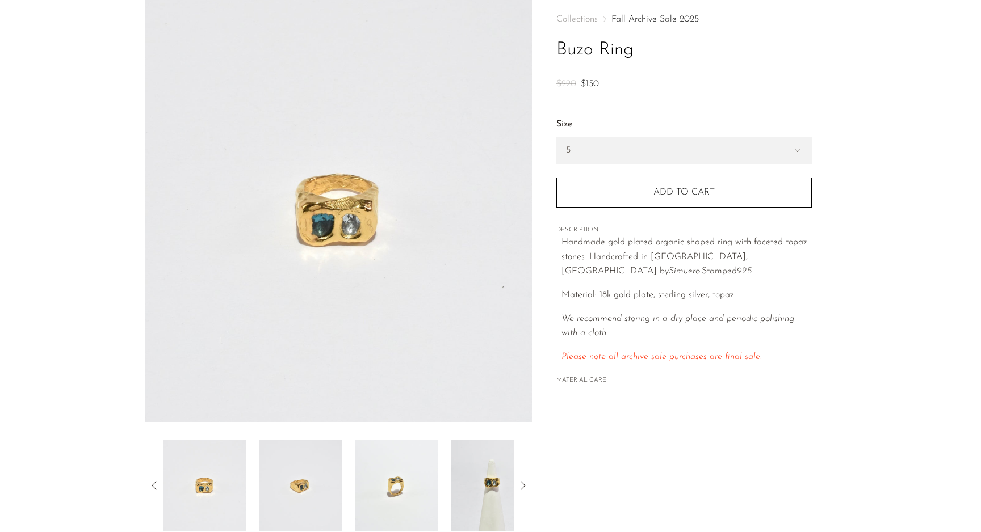
scroll to position [57, 0]
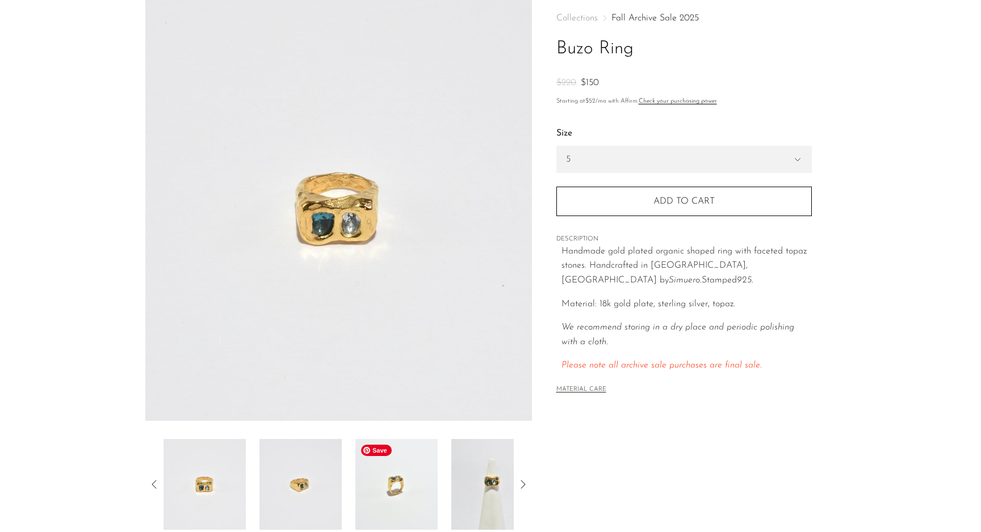
click at [394, 505] on img at bounding box center [396, 484] width 82 height 91
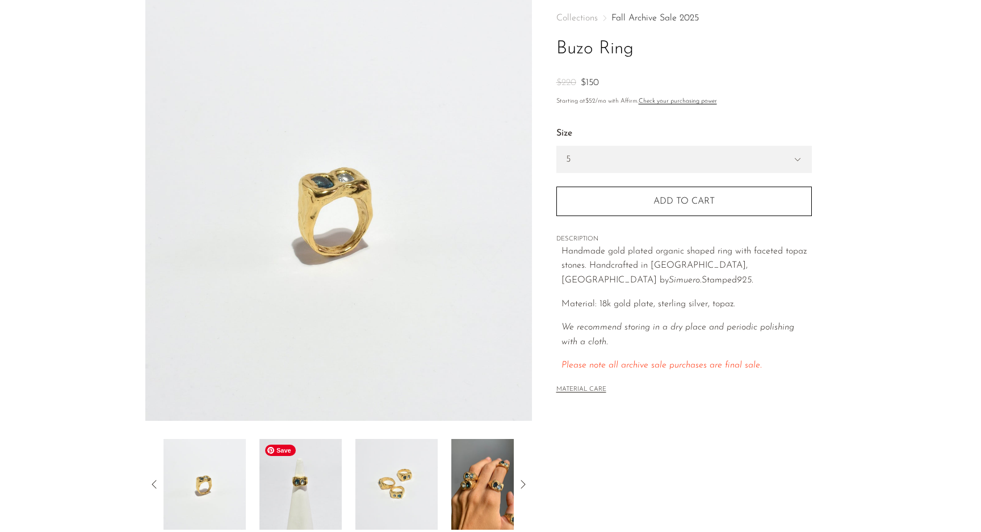
click at [329, 499] on img at bounding box center [300, 484] width 82 height 91
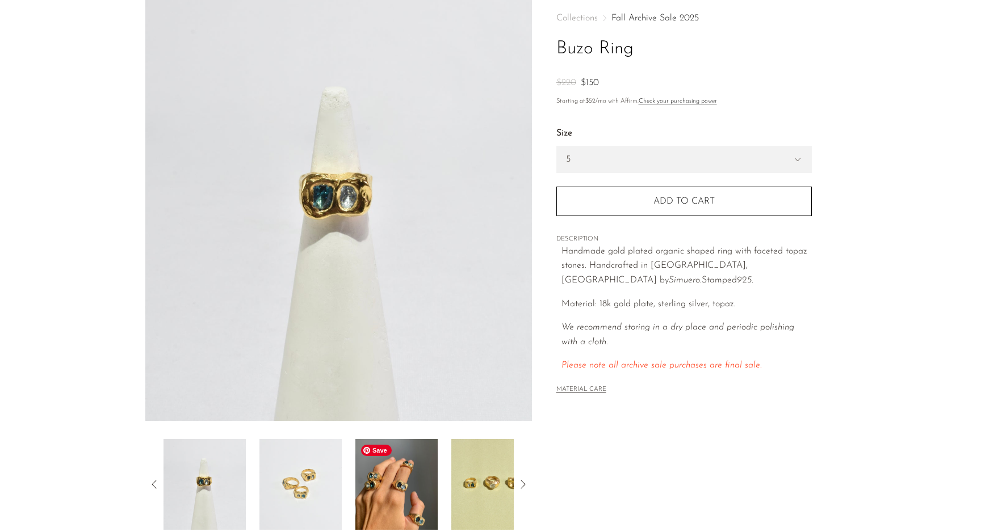
click at [381, 500] on img at bounding box center [396, 484] width 82 height 91
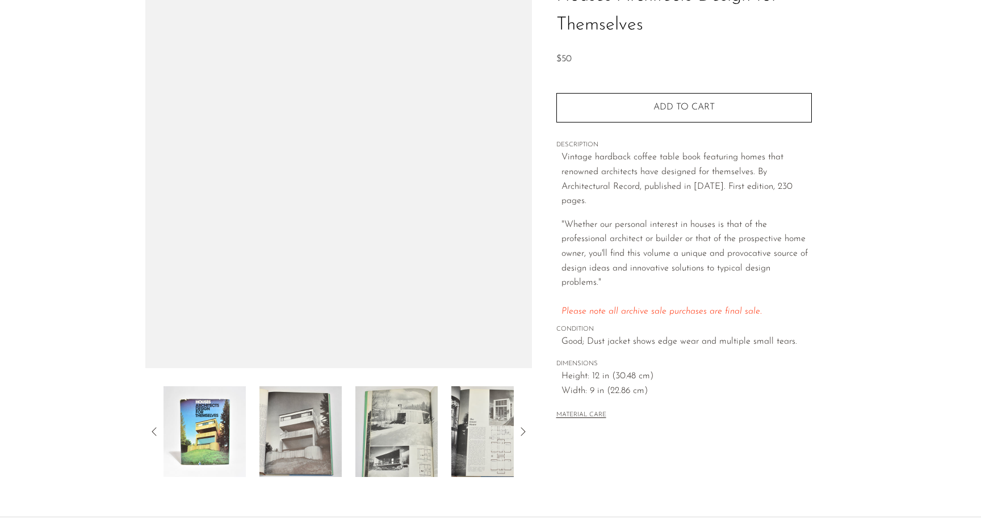
scroll to position [113, 0]
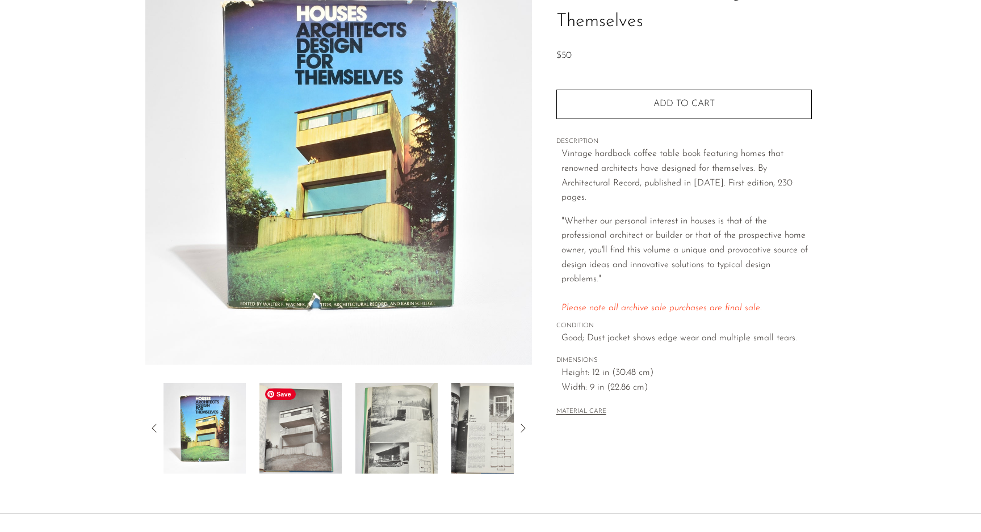
click at [297, 449] on img at bounding box center [300, 428] width 82 height 91
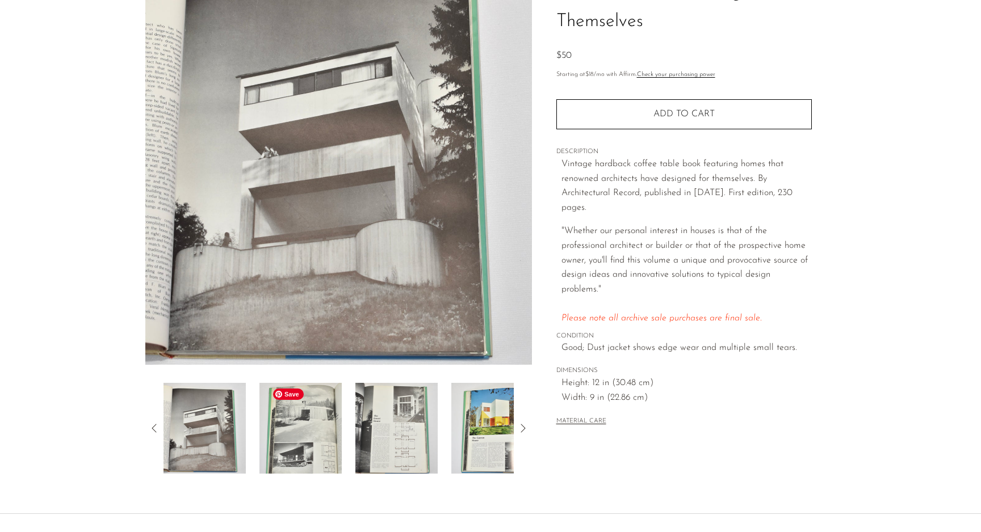
click at [297, 449] on img at bounding box center [300, 428] width 82 height 91
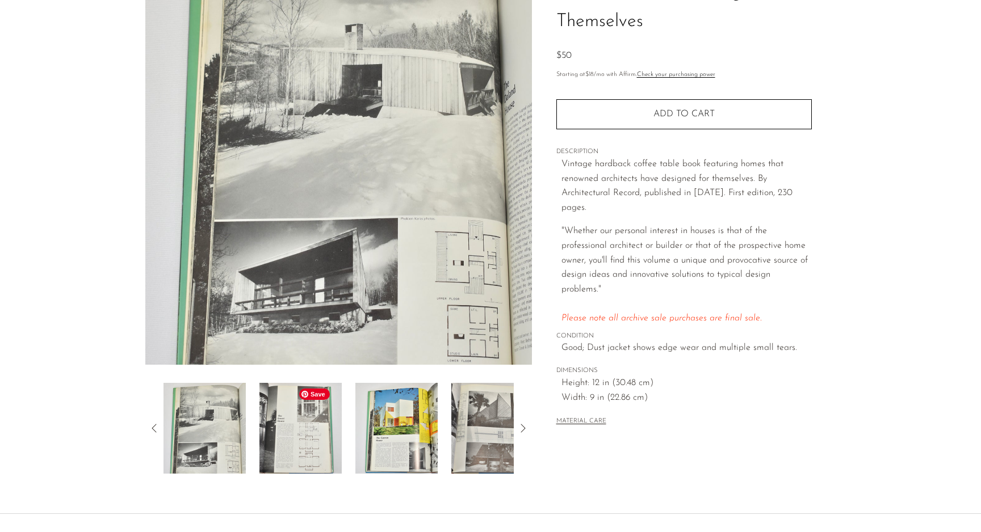
click at [297, 449] on img at bounding box center [300, 428] width 82 height 91
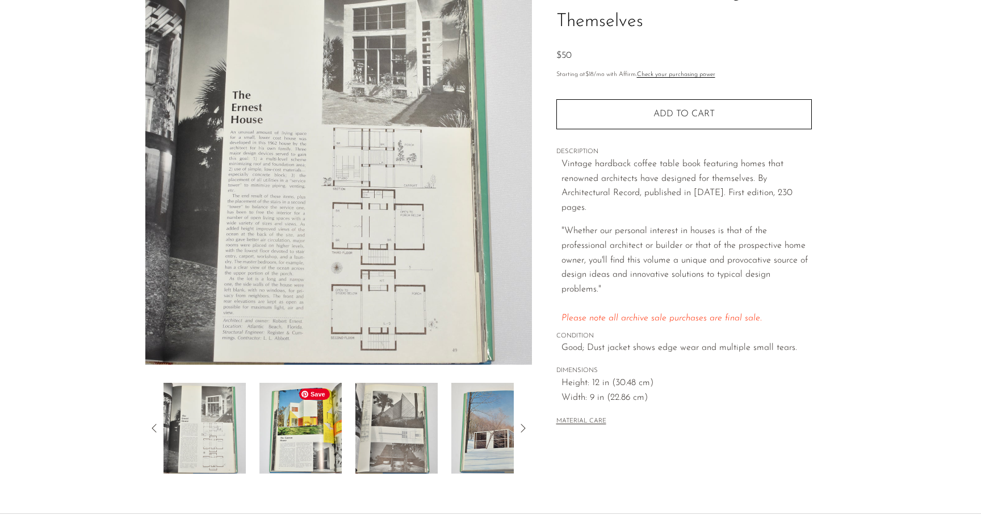
click at [297, 449] on img at bounding box center [300, 428] width 82 height 91
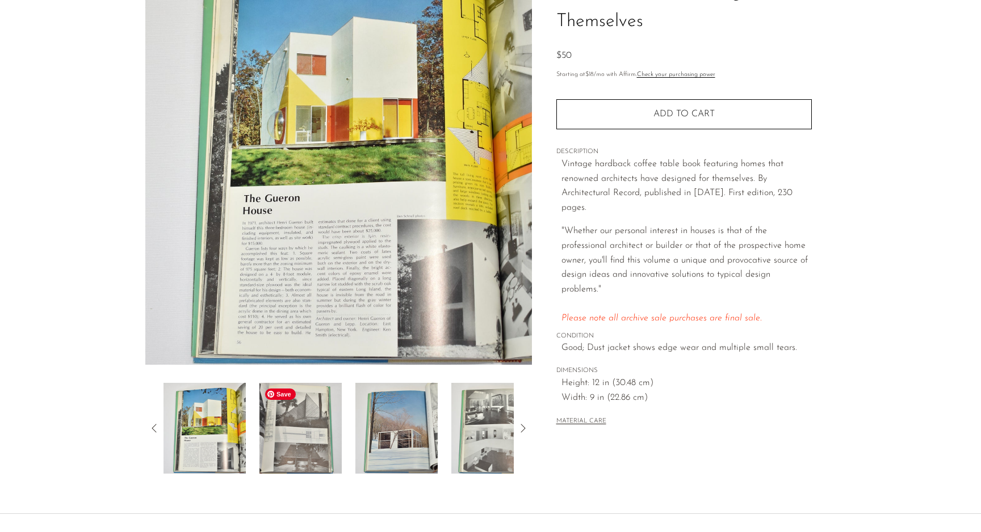
click at [298, 450] on img at bounding box center [300, 428] width 82 height 91
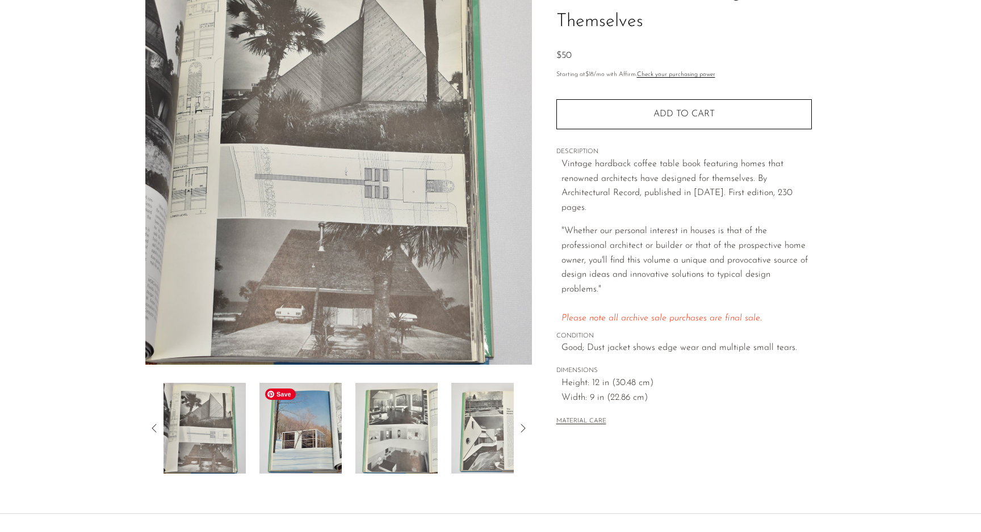
click at [298, 450] on img at bounding box center [300, 428] width 82 height 91
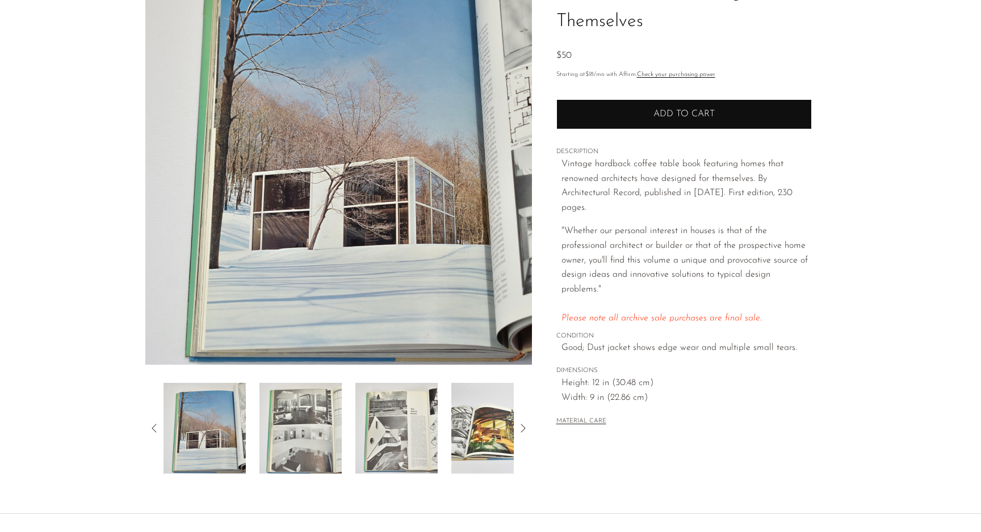
click at [608, 107] on button "Add to cart" at bounding box center [683, 114] width 255 height 30
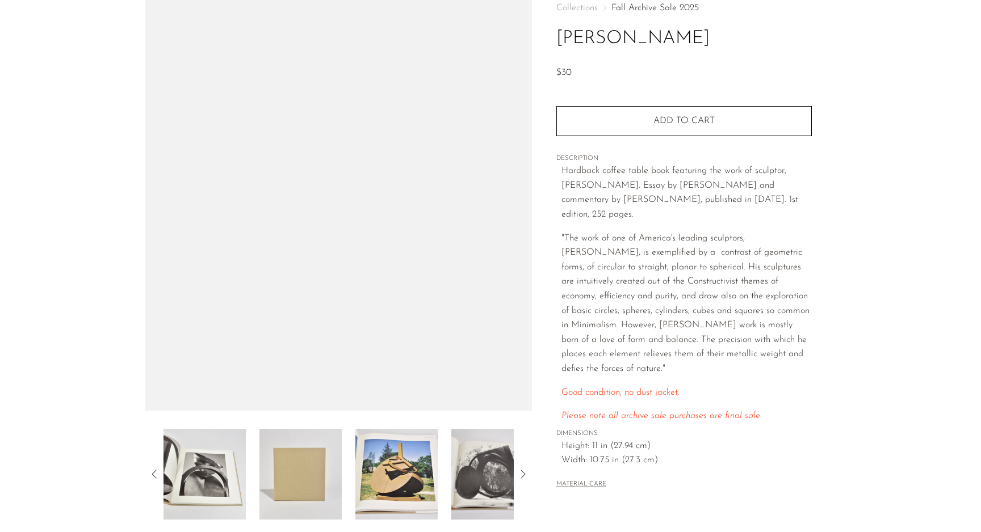
scroll to position [71, 0]
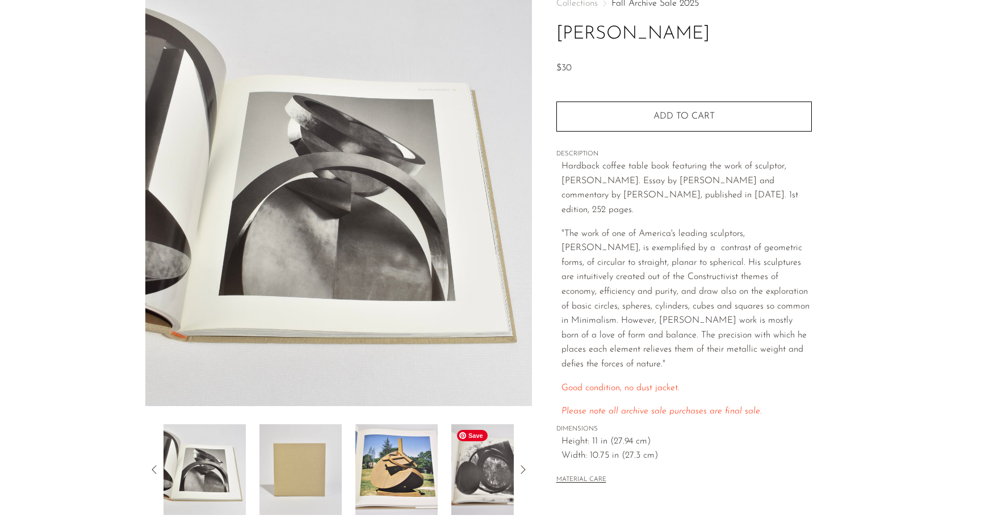
click at [490, 476] on img at bounding box center [492, 469] width 82 height 91
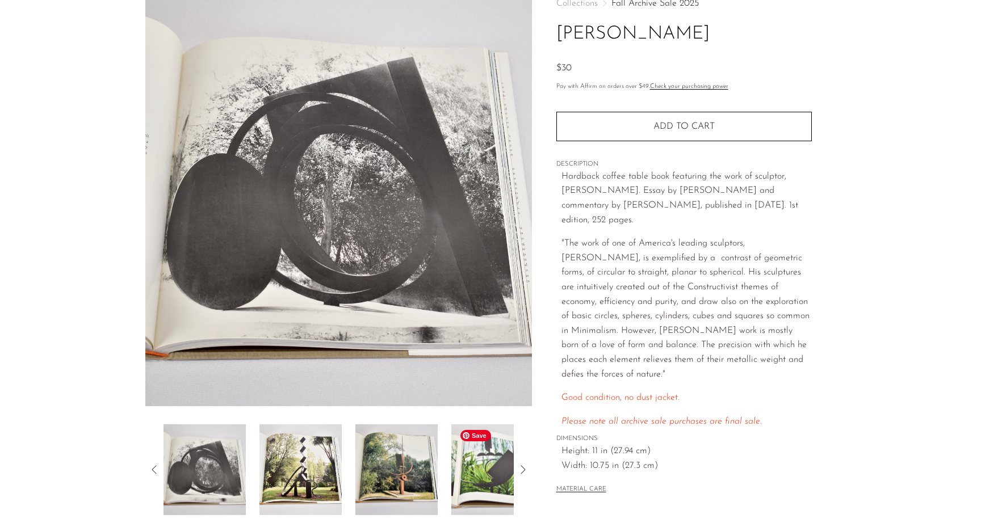
click at [490, 477] on img at bounding box center [492, 469] width 82 height 91
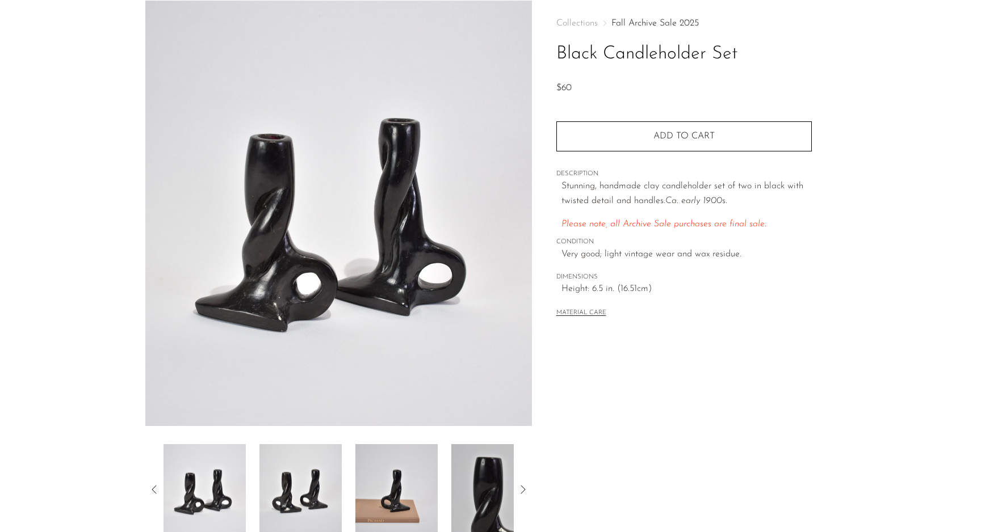
scroll to position [65, 0]
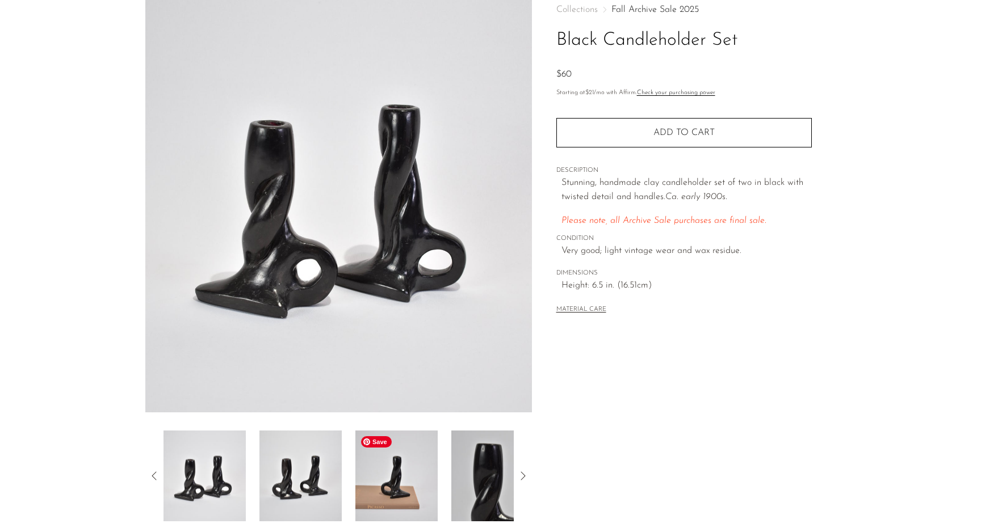
click at [415, 495] on img at bounding box center [396, 476] width 82 height 91
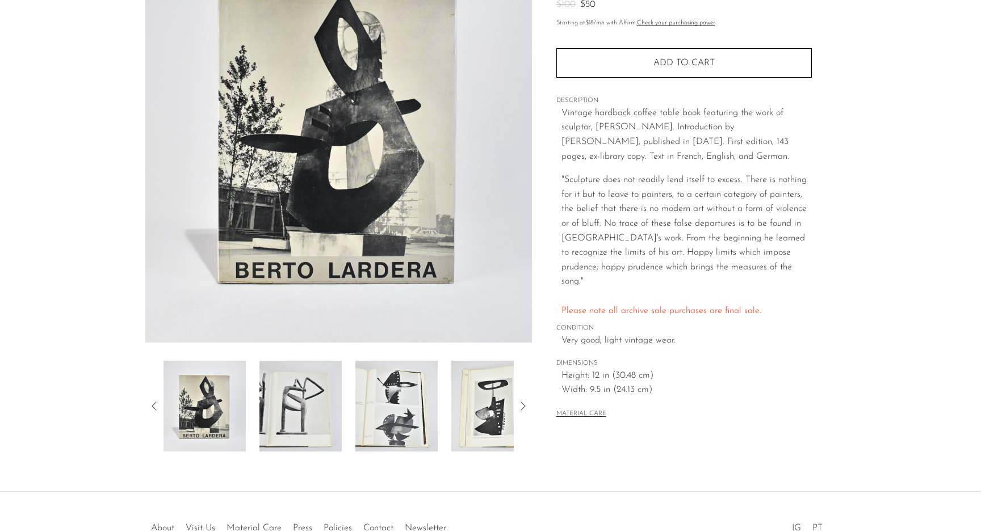
scroll to position [138, 0]
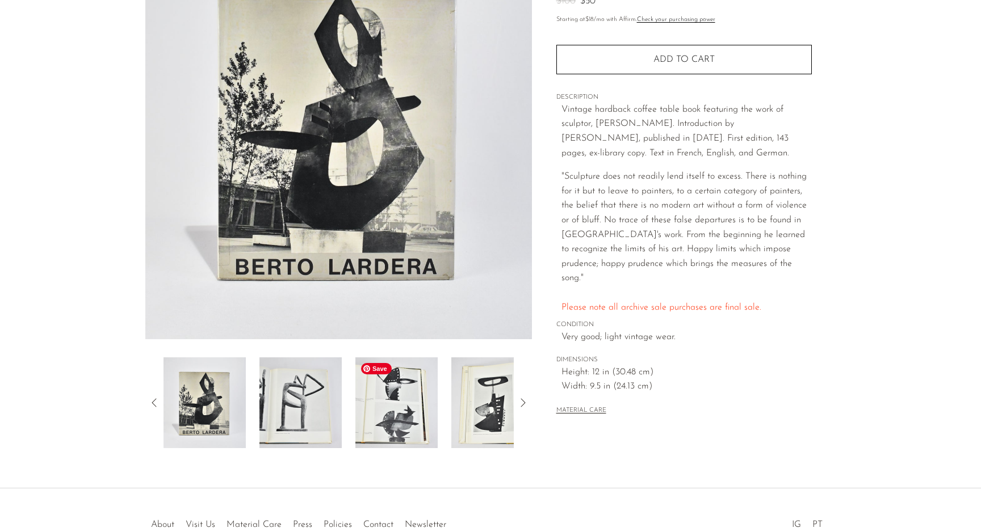
click at [423, 437] on img at bounding box center [396, 402] width 82 height 91
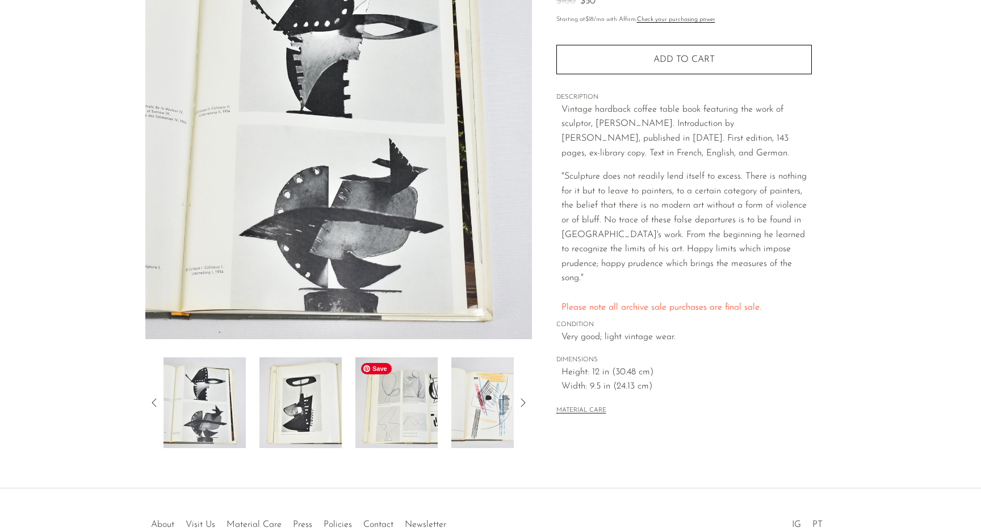
click at [411, 437] on img at bounding box center [396, 402] width 82 height 91
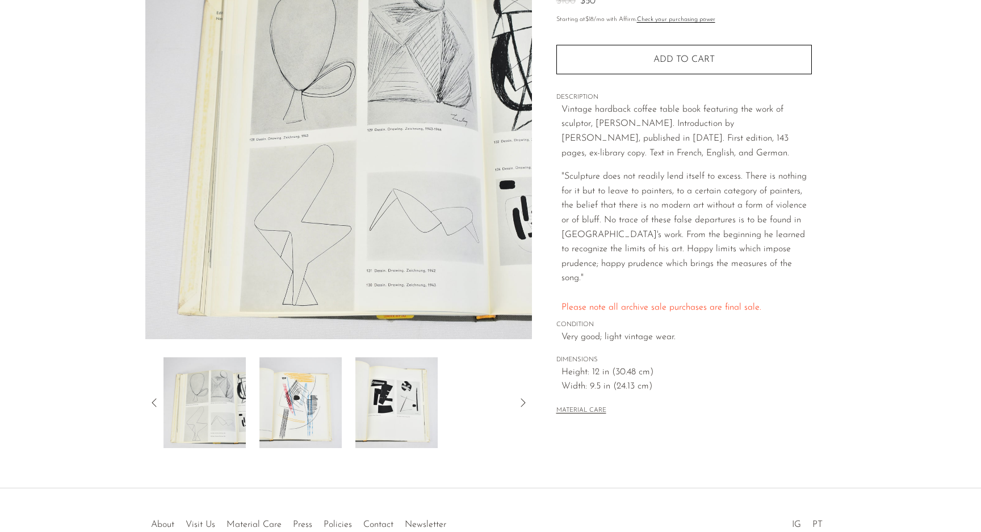
scroll to position [0, 0]
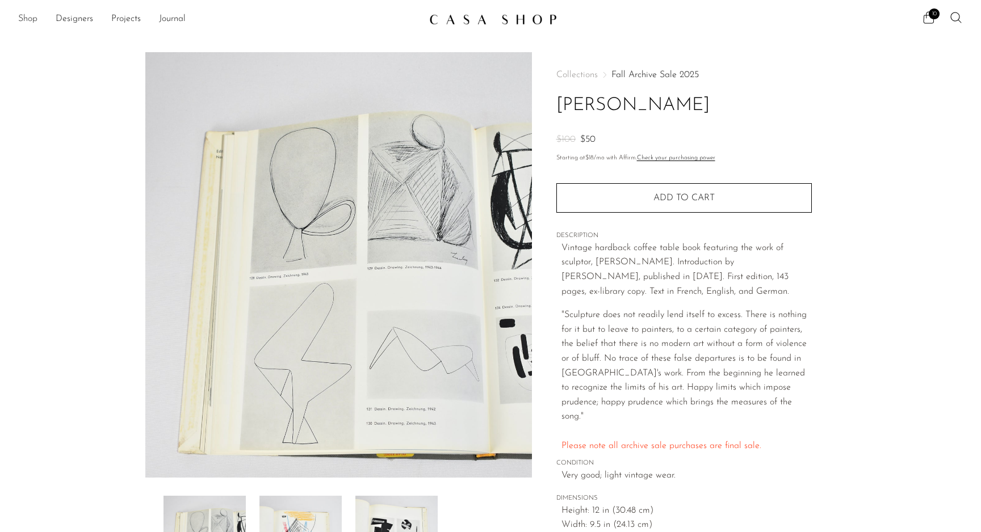
click at [27, 18] on link "Shop" at bounding box center [27, 19] width 19 height 15
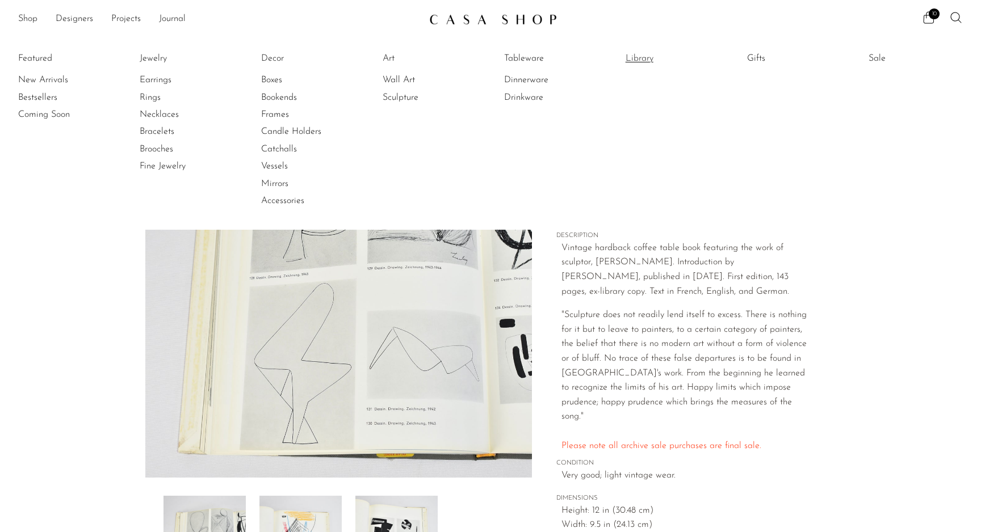
click at [627, 61] on link "Library" at bounding box center [667, 58] width 85 height 12
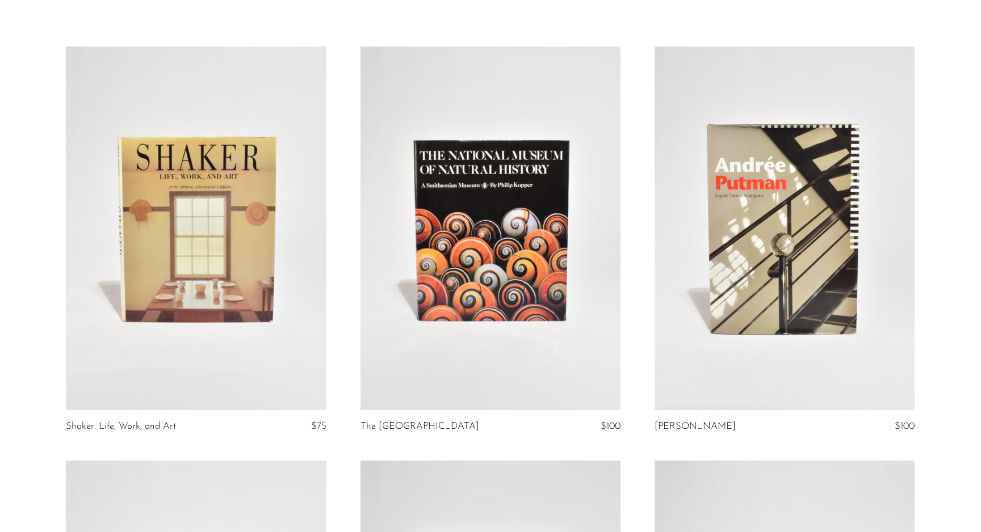
scroll to position [57, 0]
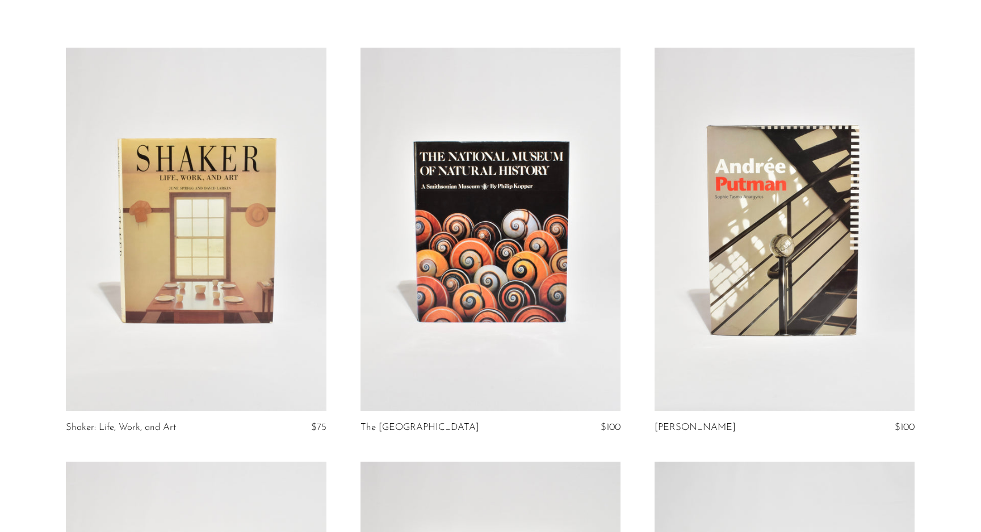
click at [141, 345] on link at bounding box center [196, 230] width 260 height 364
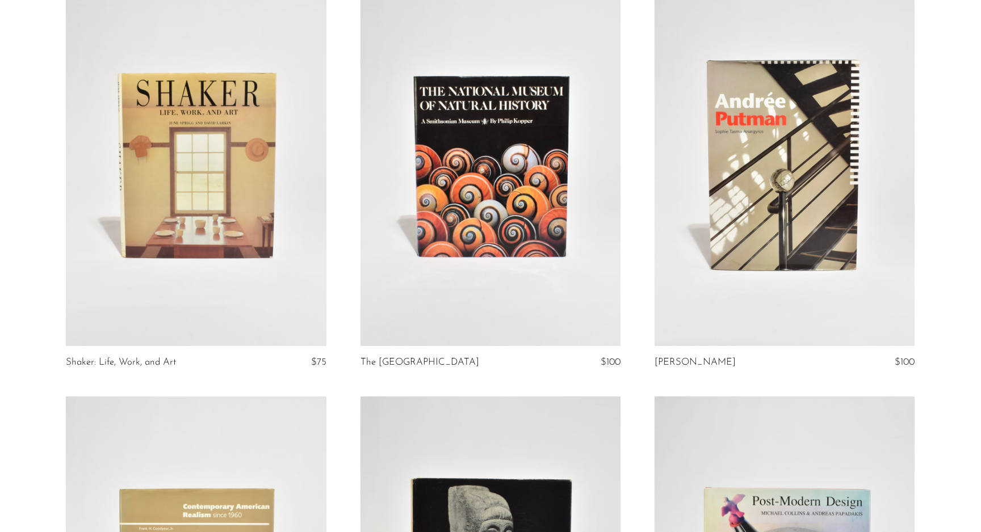
scroll to position [126, 0]
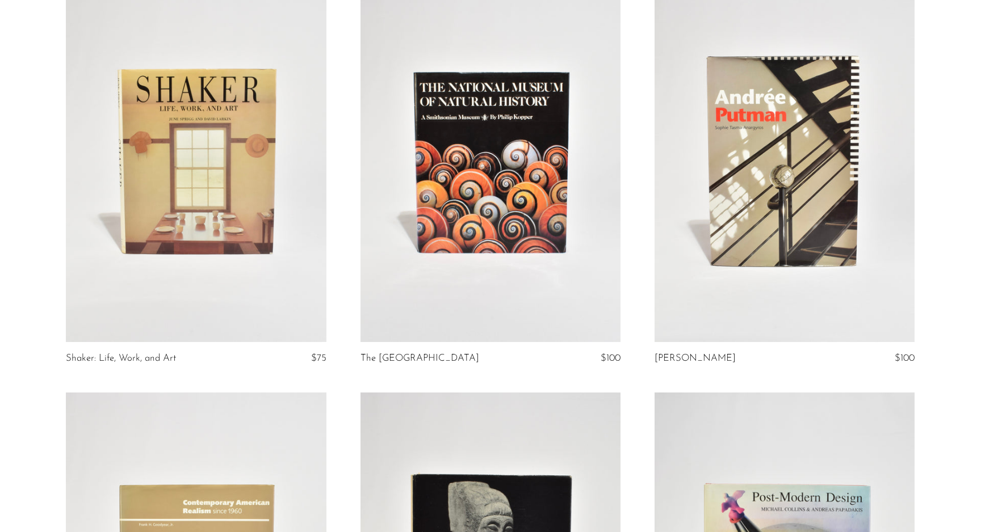
click at [149, 266] on link at bounding box center [196, 160] width 260 height 364
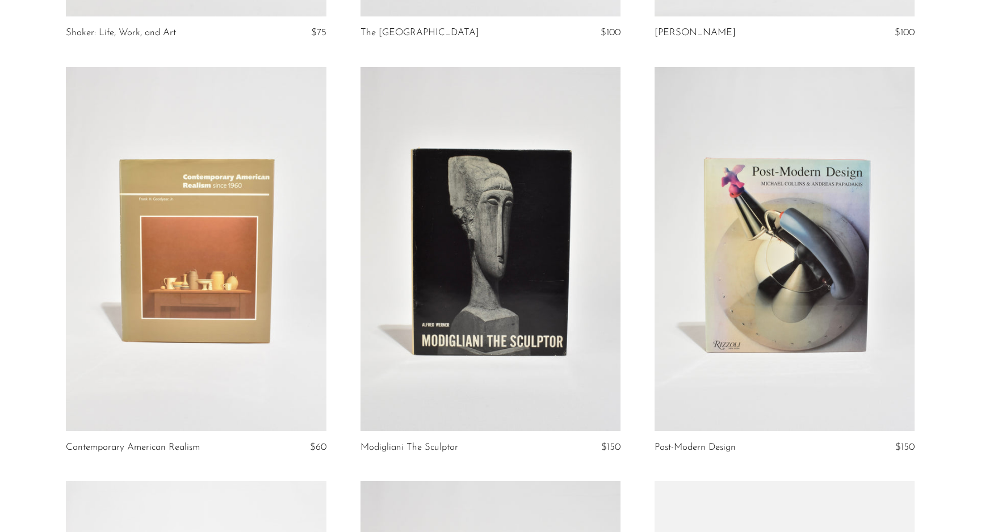
scroll to position [493, 0]
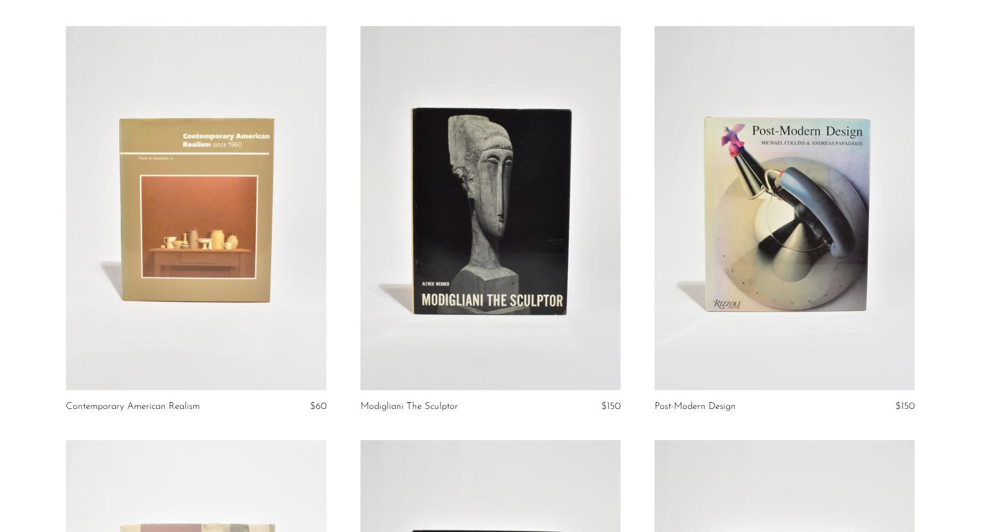
click at [121, 296] on link at bounding box center [196, 208] width 260 height 364
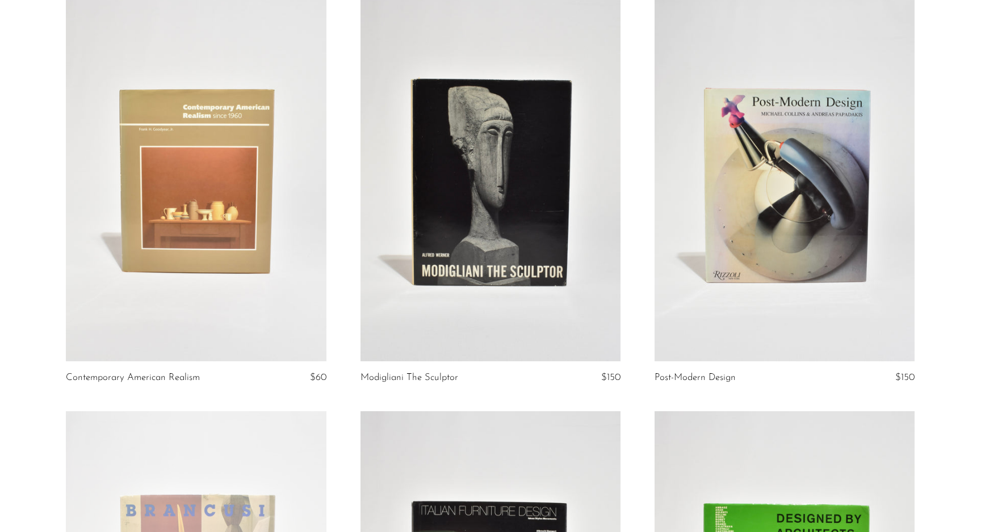
scroll to position [523, 0]
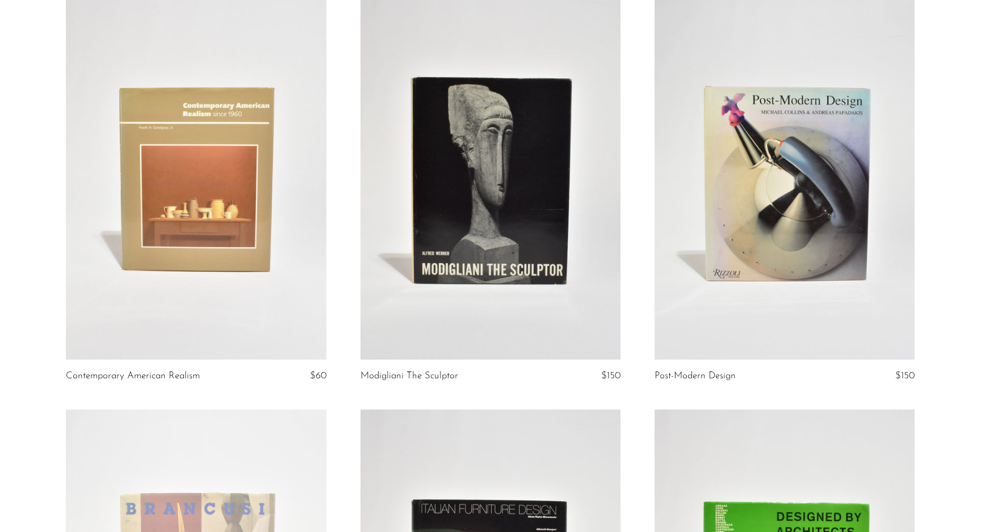
click at [434, 208] on link at bounding box center [490, 177] width 260 height 364
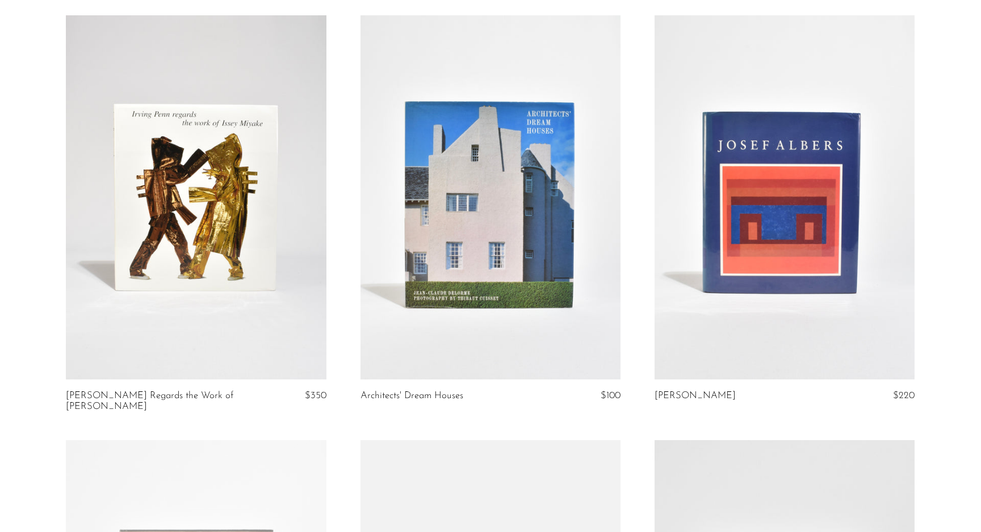
scroll to position [2187, 0]
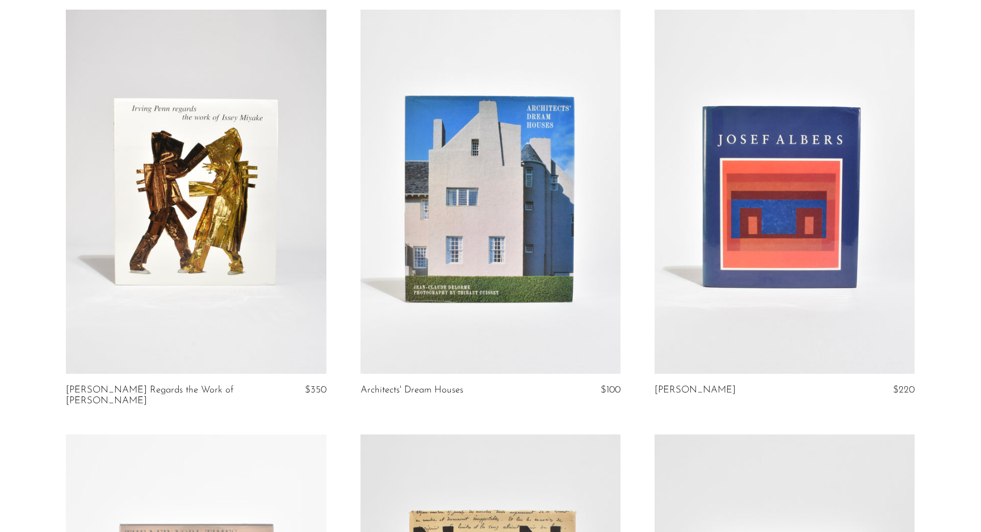
click at [748, 238] on link at bounding box center [784, 192] width 260 height 364
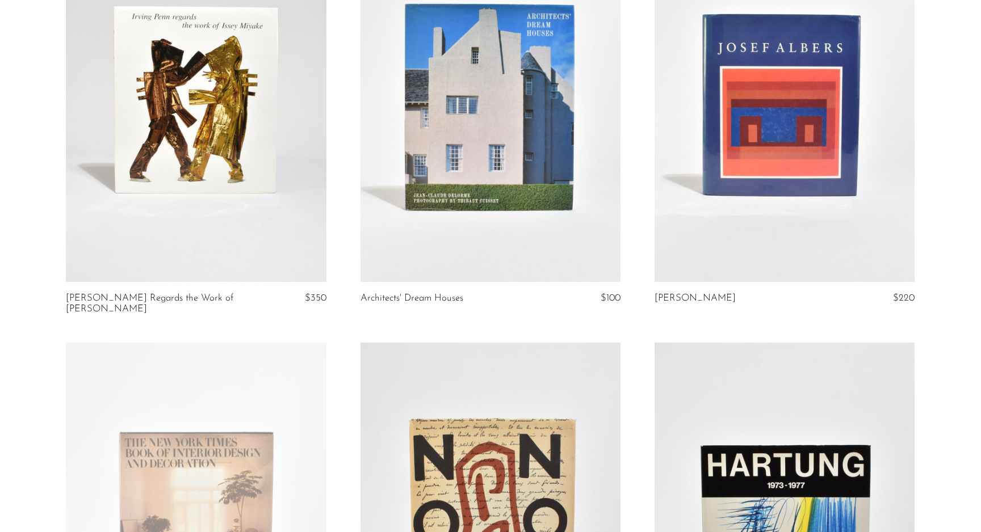
scroll to position [2265, 0]
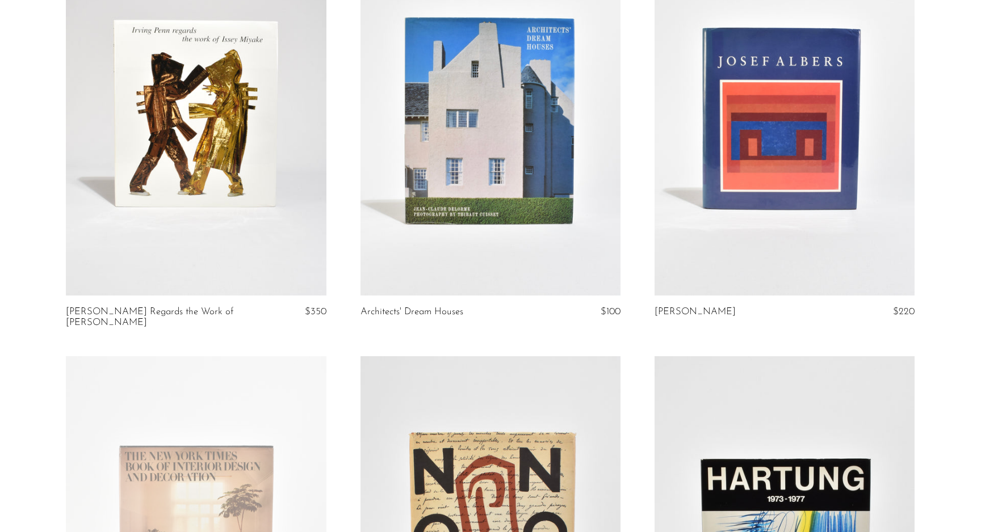
click at [159, 213] on link at bounding box center [196, 113] width 260 height 364
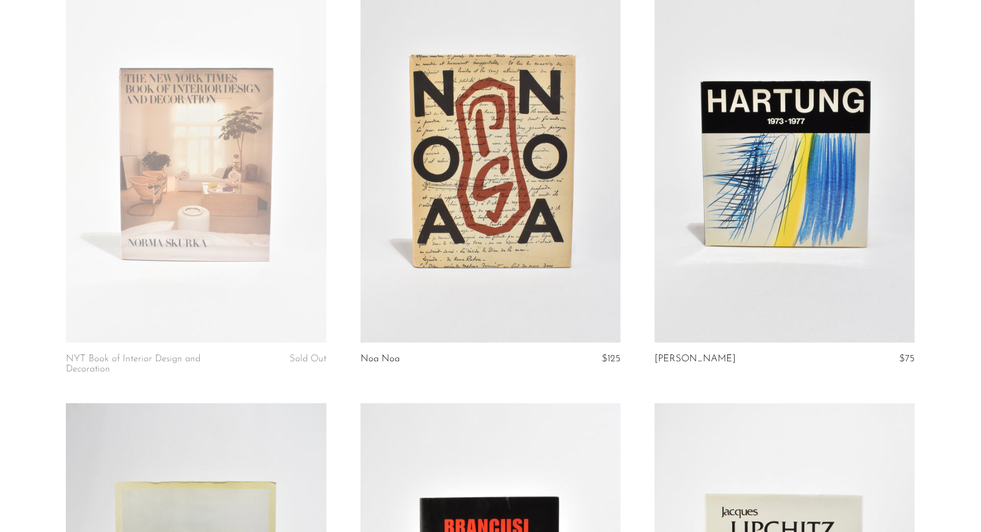
scroll to position [2646, 0]
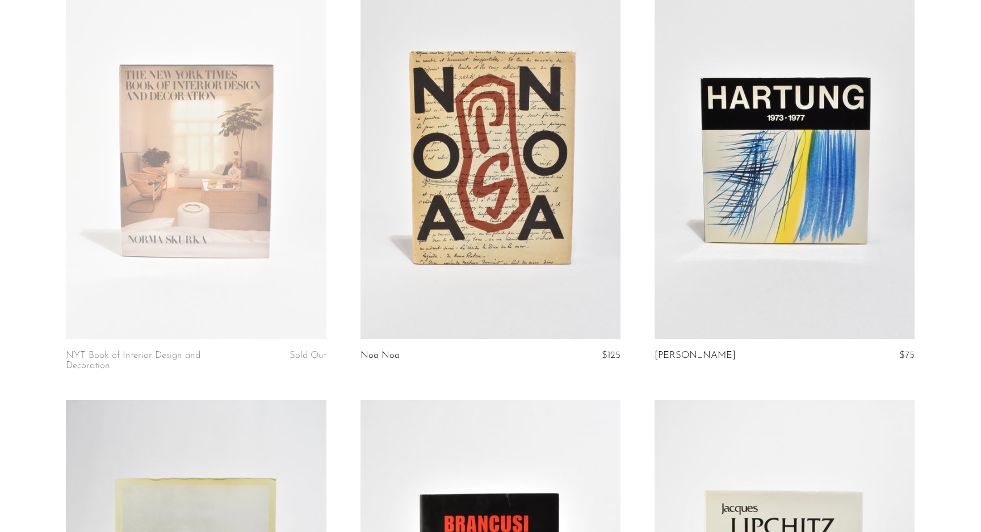
click at [482, 219] on link at bounding box center [490, 157] width 260 height 364
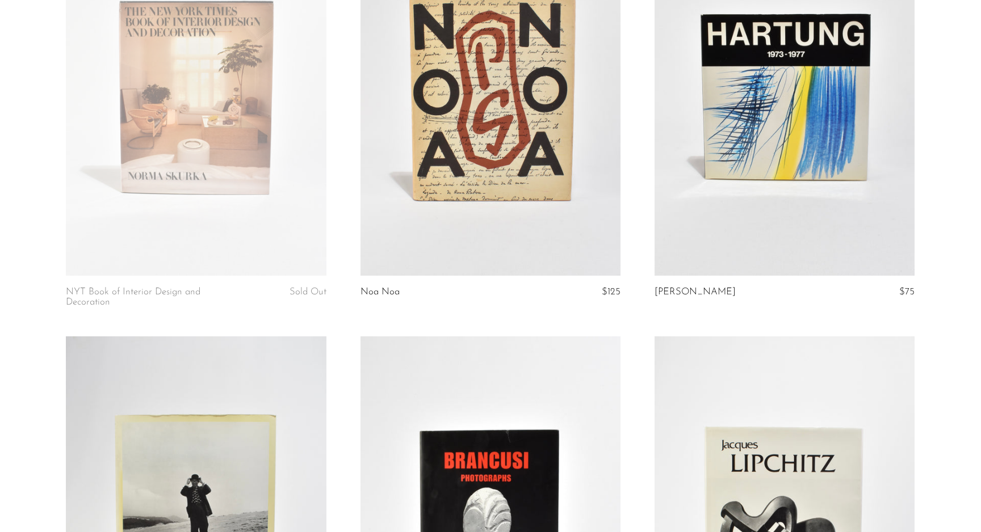
scroll to position [2712, 0]
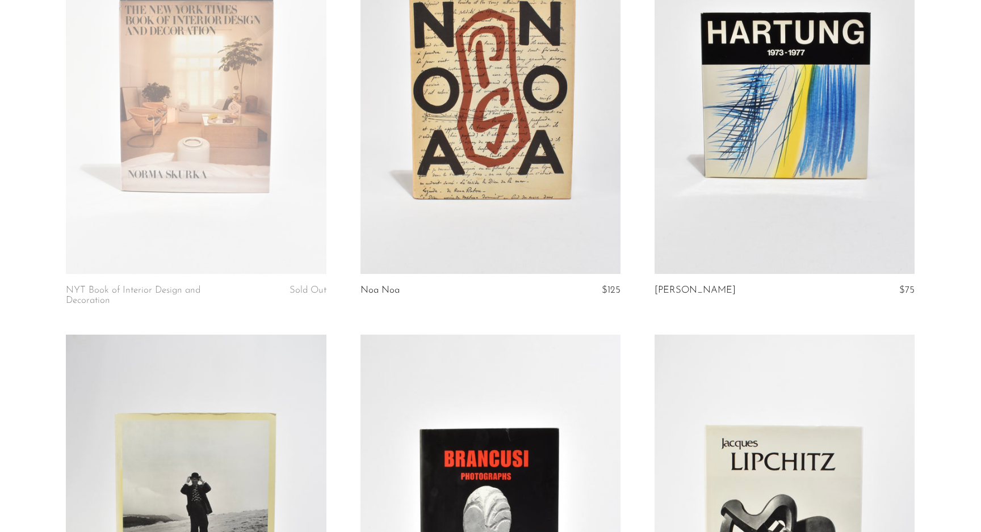
click at [785, 117] on link at bounding box center [784, 92] width 260 height 364
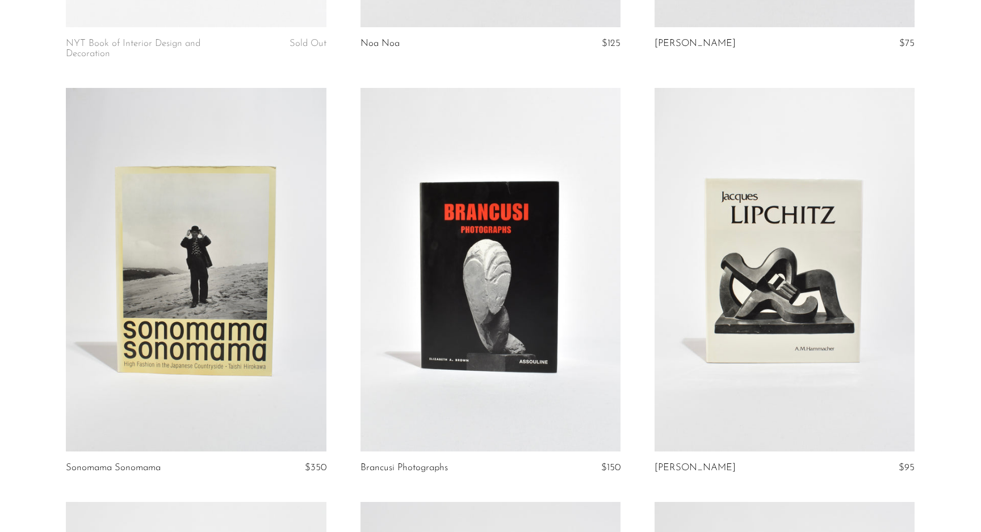
scroll to position [2959, 0]
click at [178, 353] on link at bounding box center [196, 269] width 260 height 364
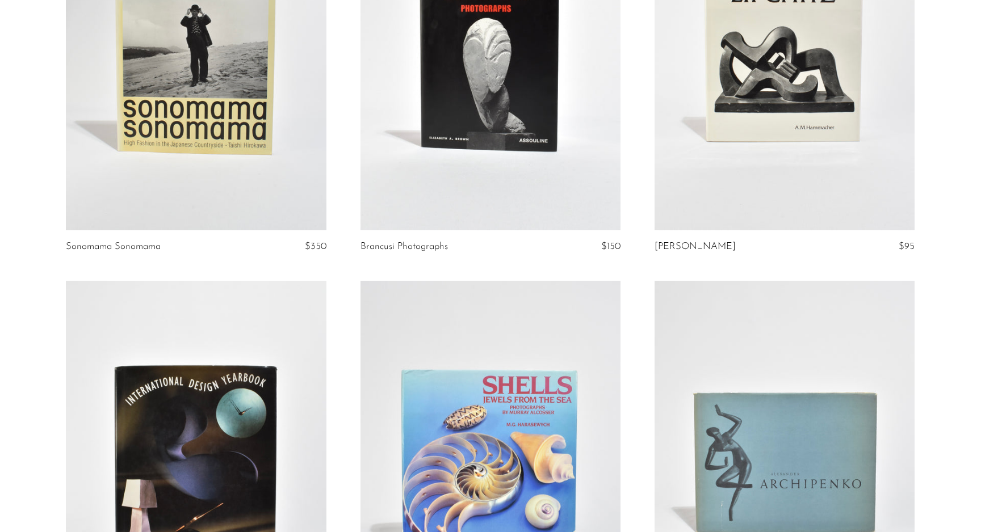
scroll to position [3151, 0]
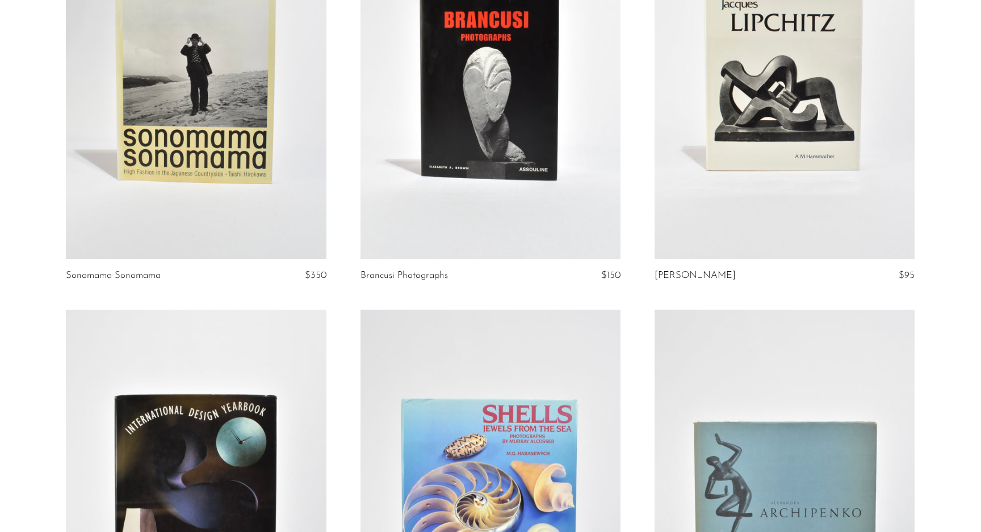
click at [671, 200] on link at bounding box center [784, 78] width 260 height 364
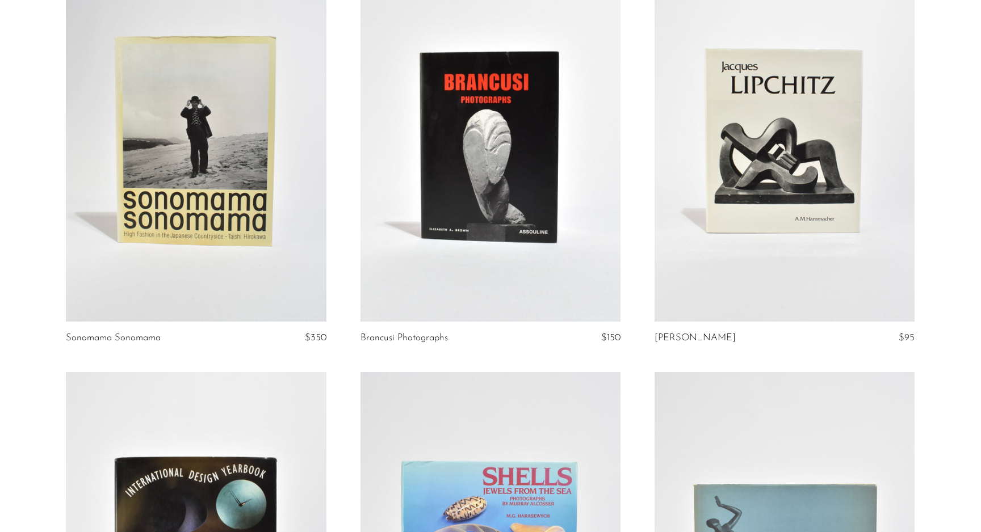
scroll to position [3076, 0]
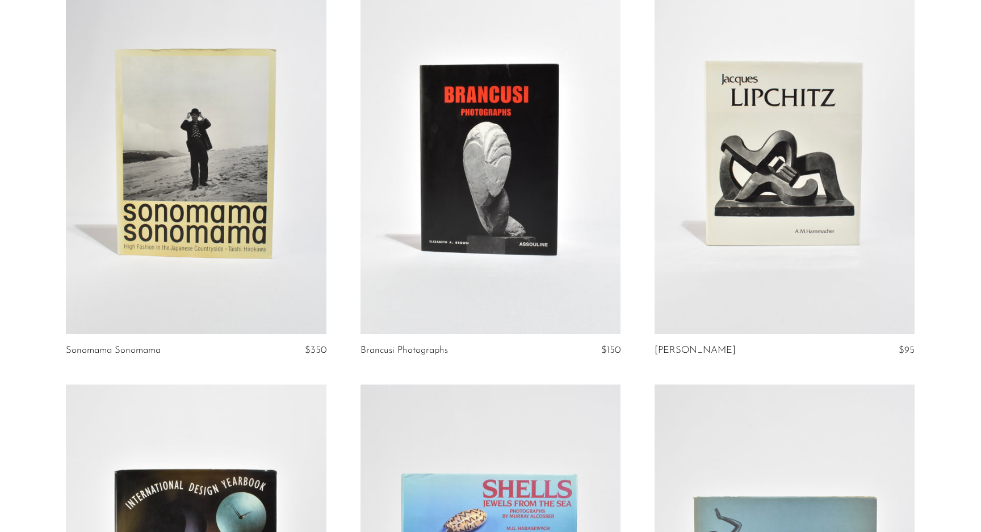
click at [409, 169] on link at bounding box center [490, 152] width 260 height 364
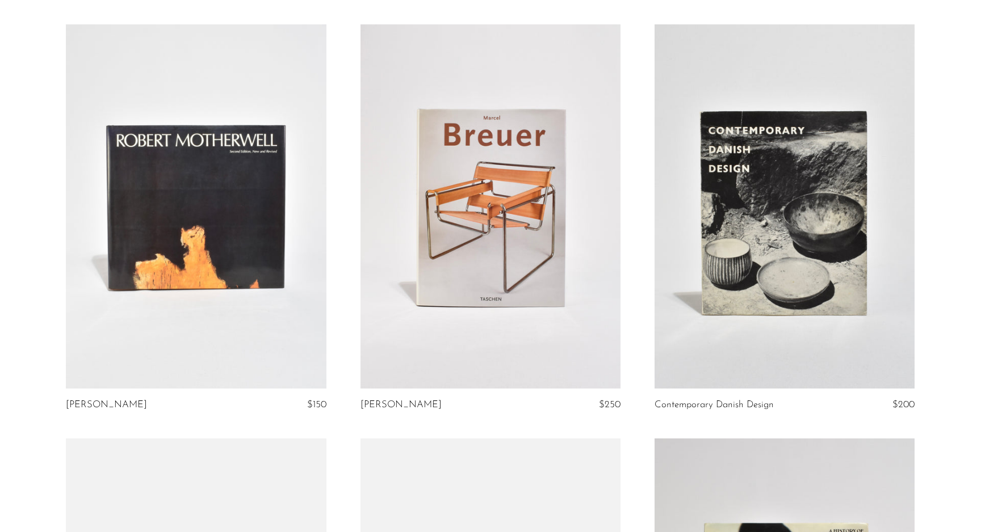
scroll to position [3859, 0]
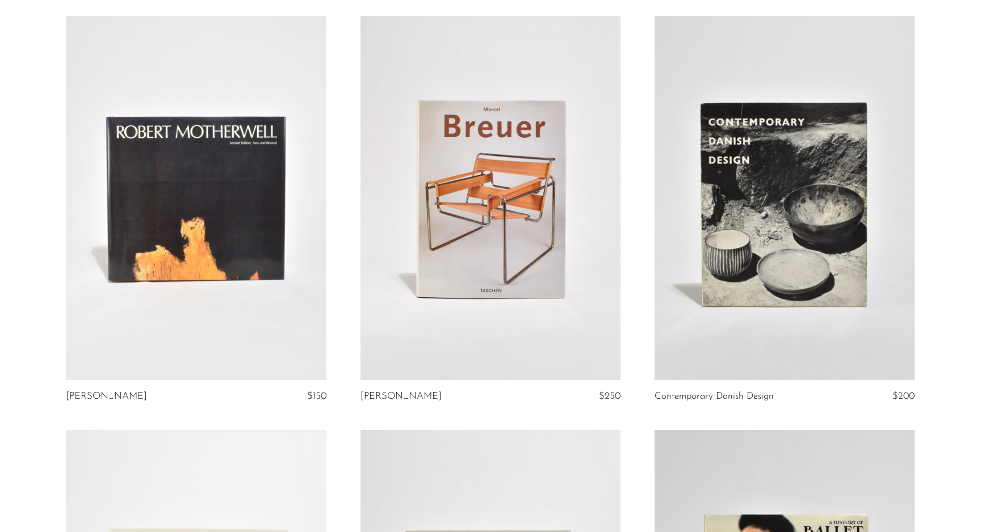
click at [233, 199] on link at bounding box center [196, 198] width 260 height 364
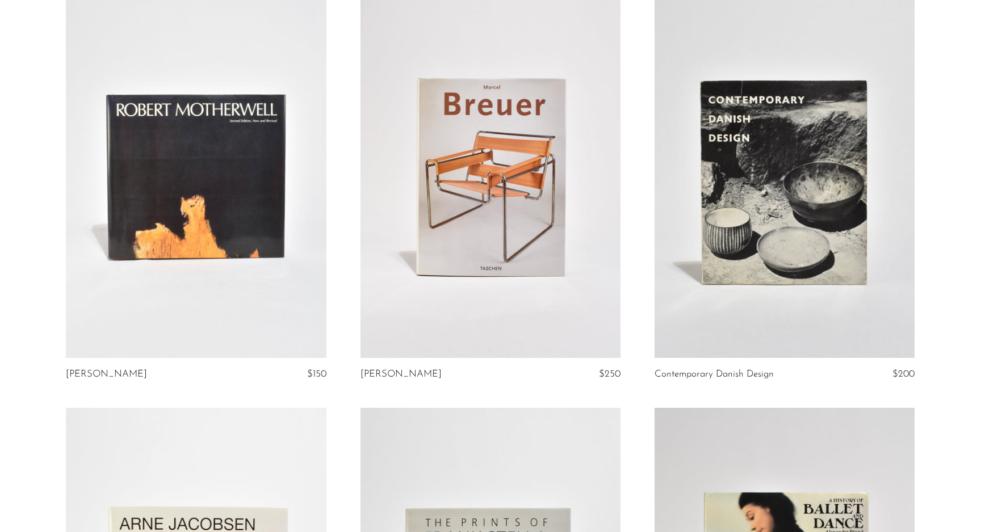
scroll to position [3884, 0]
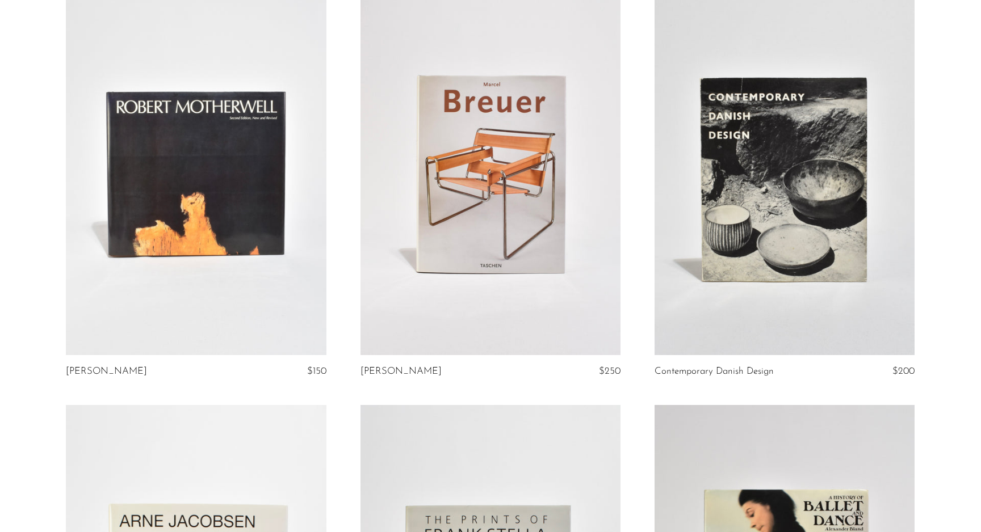
click at [745, 157] on link at bounding box center [784, 173] width 260 height 364
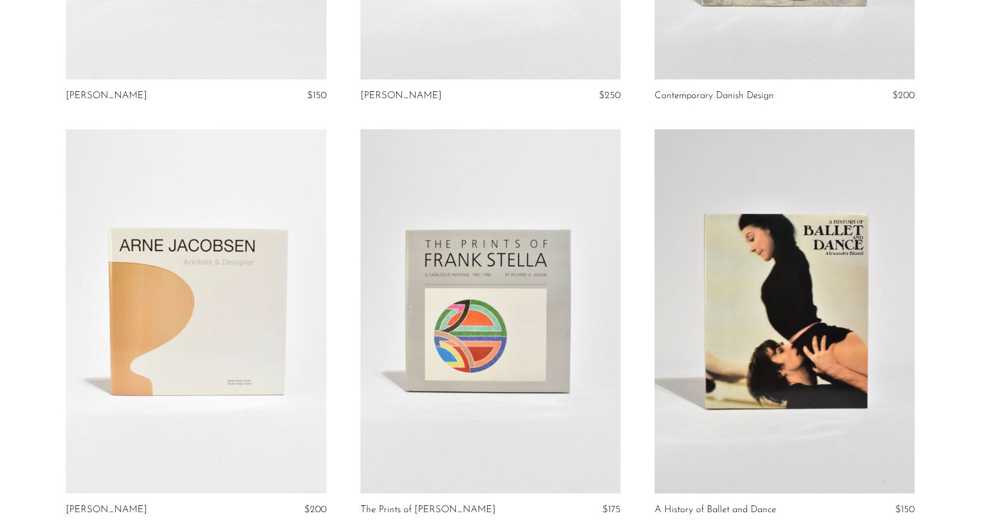
scroll to position [4213, 0]
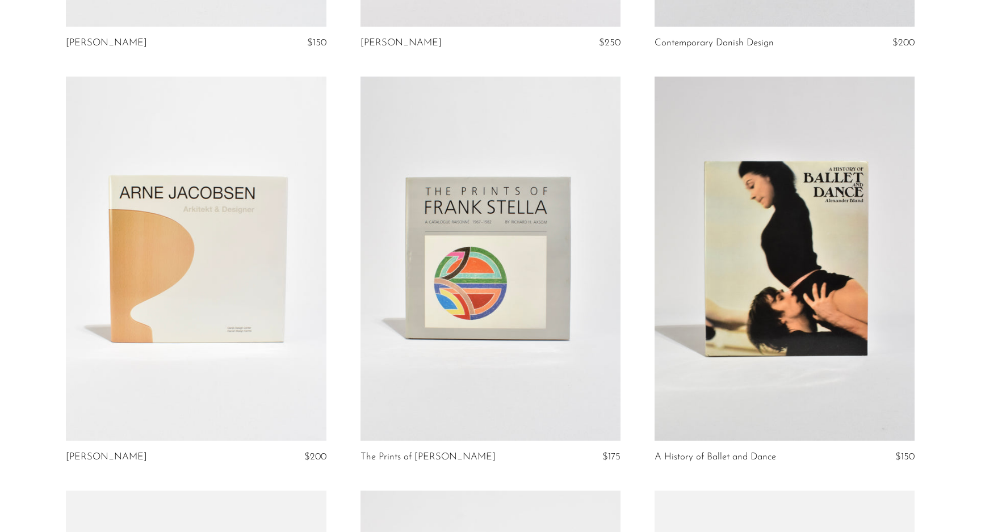
click at [153, 246] on link at bounding box center [196, 259] width 260 height 364
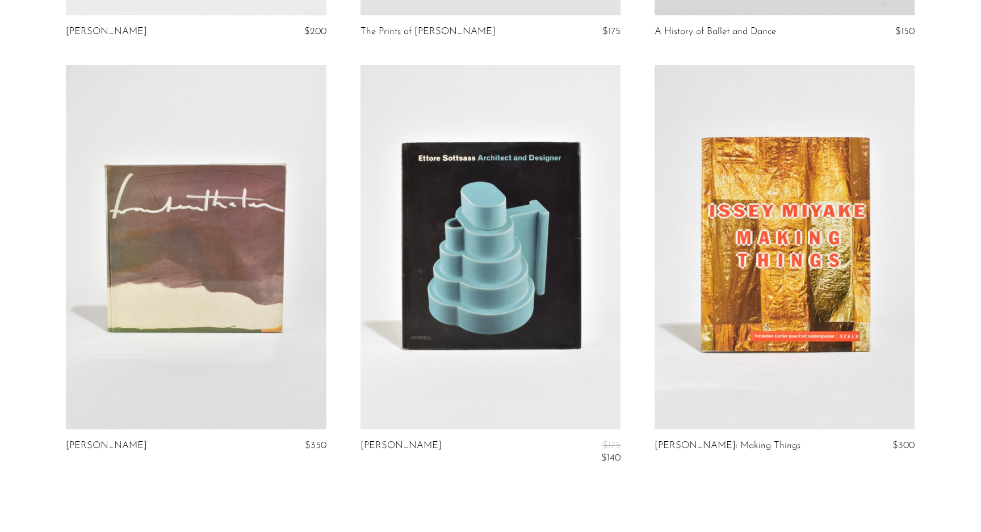
scroll to position [4651, 0]
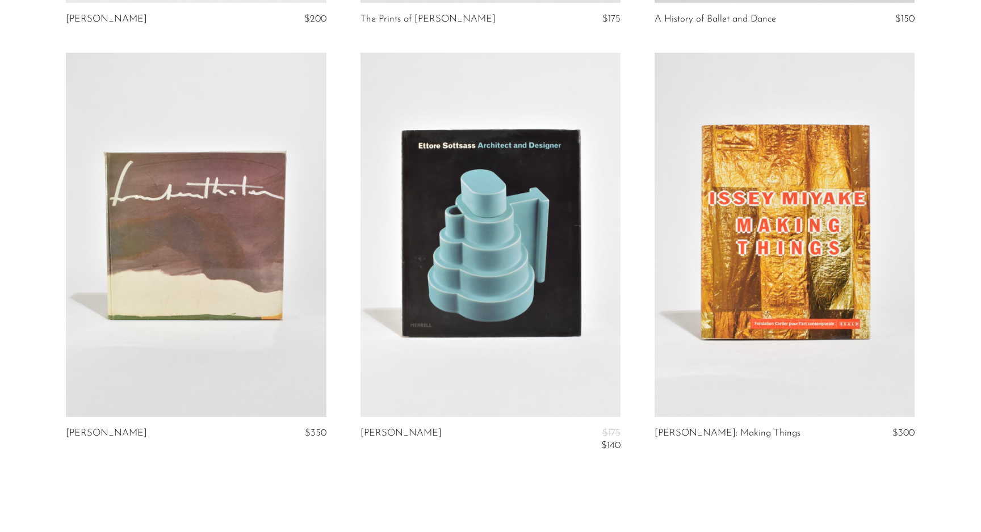
click at [175, 207] on link at bounding box center [196, 235] width 260 height 364
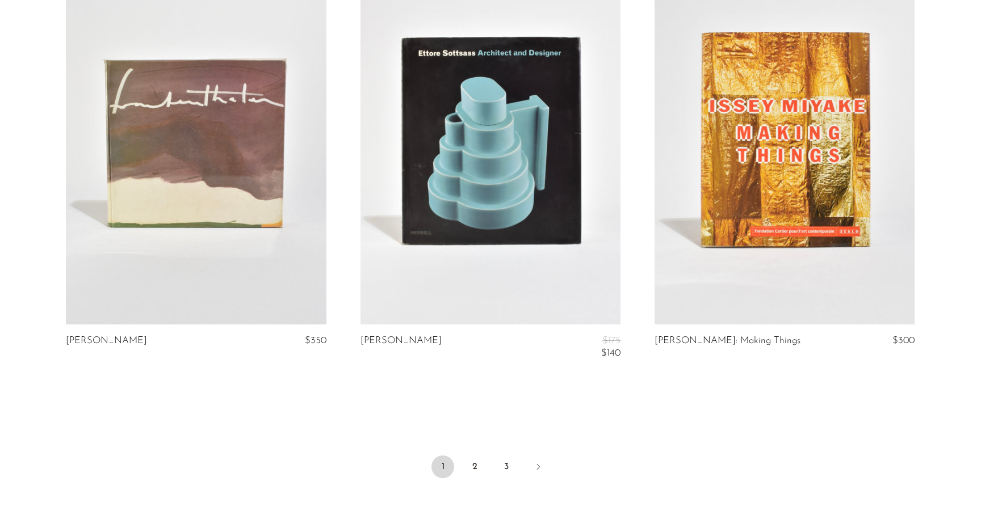
scroll to position [4749, 0]
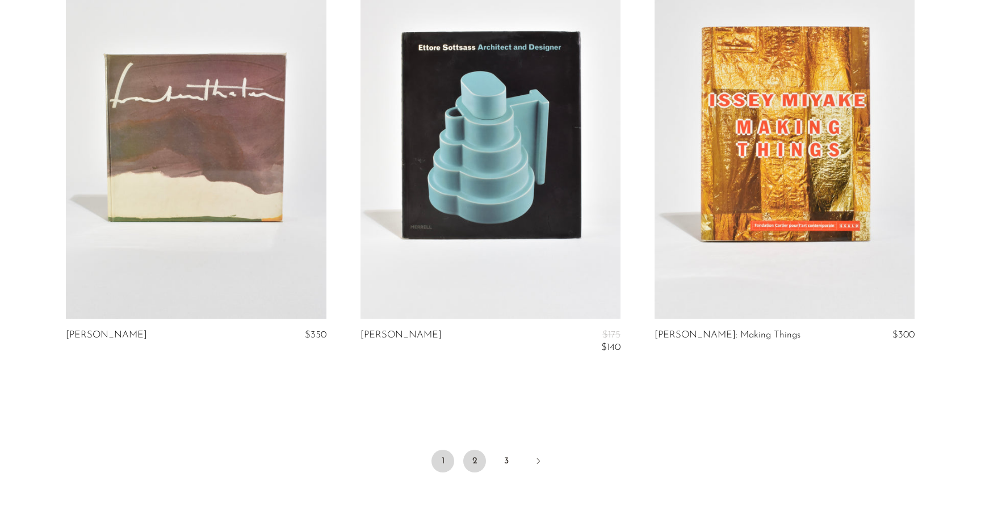
click at [476, 450] on link "2" at bounding box center [474, 461] width 23 height 23
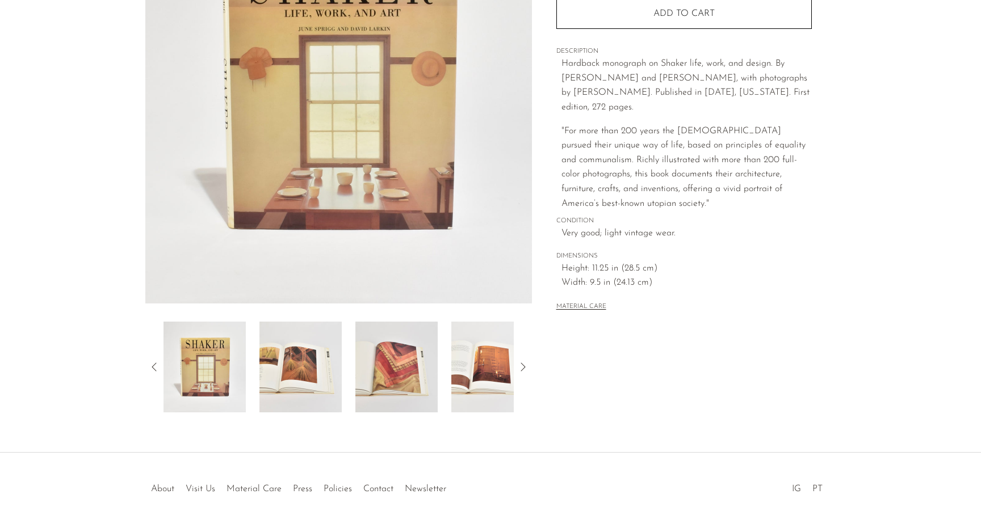
scroll to position [190, 0]
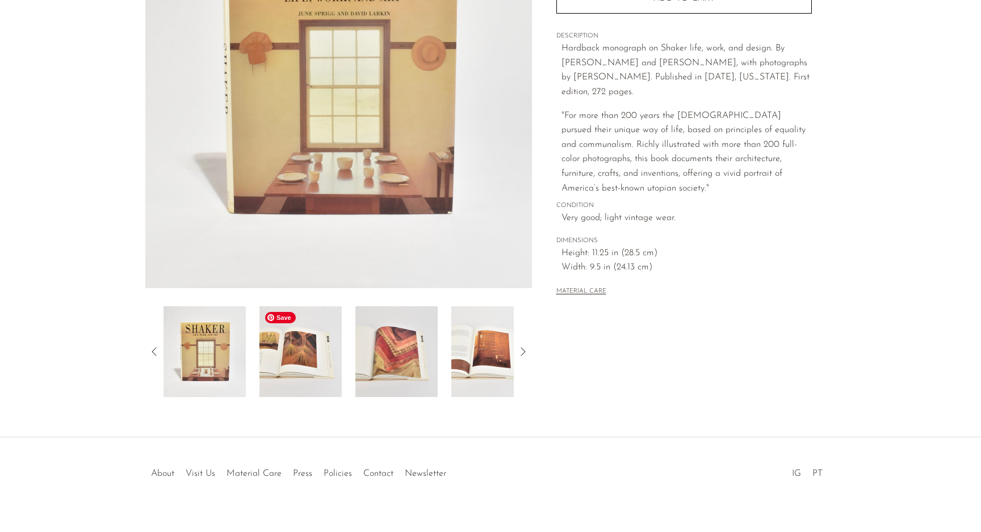
click at [293, 377] on img at bounding box center [300, 351] width 82 height 91
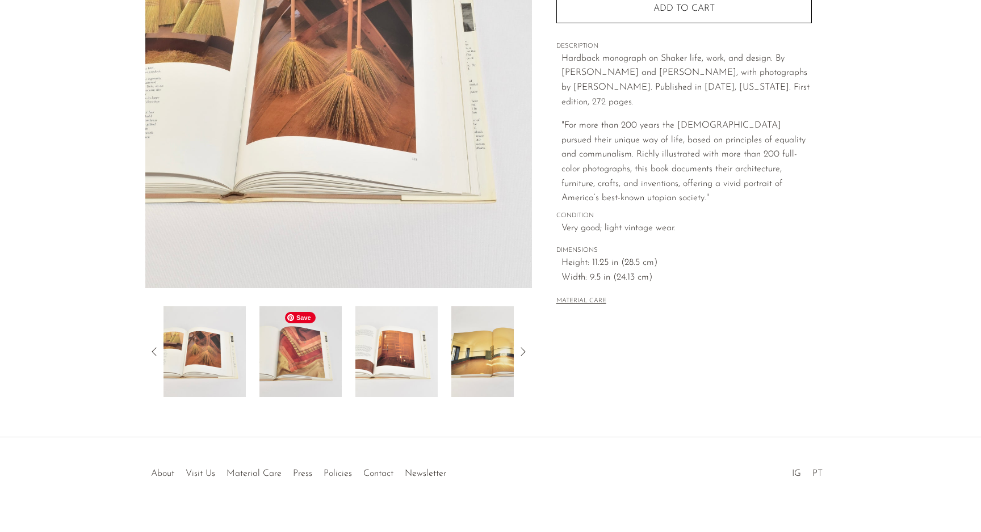
click at [293, 378] on img at bounding box center [300, 351] width 82 height 91
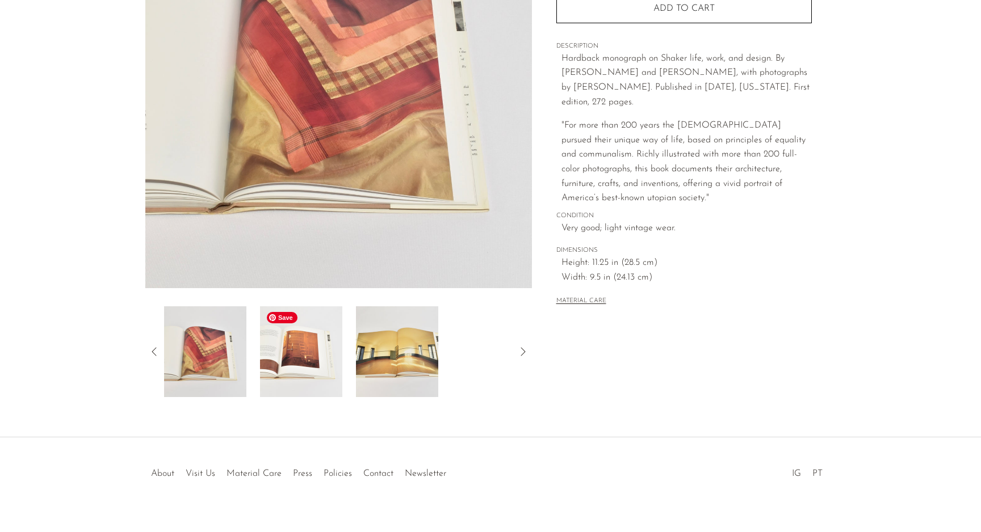
click at [296, 375] on img at bounding box center [301, 351] width 82 height 91
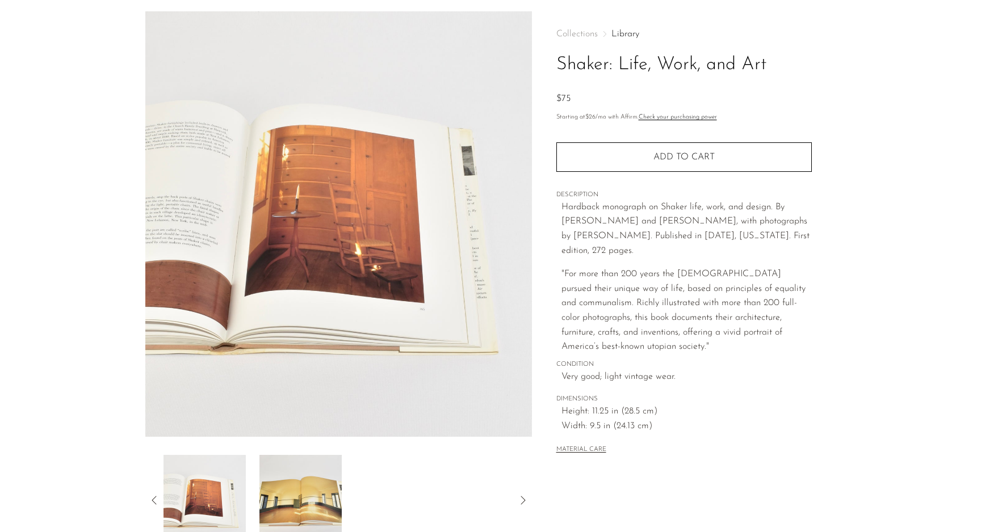
scroll to position [0, 0]
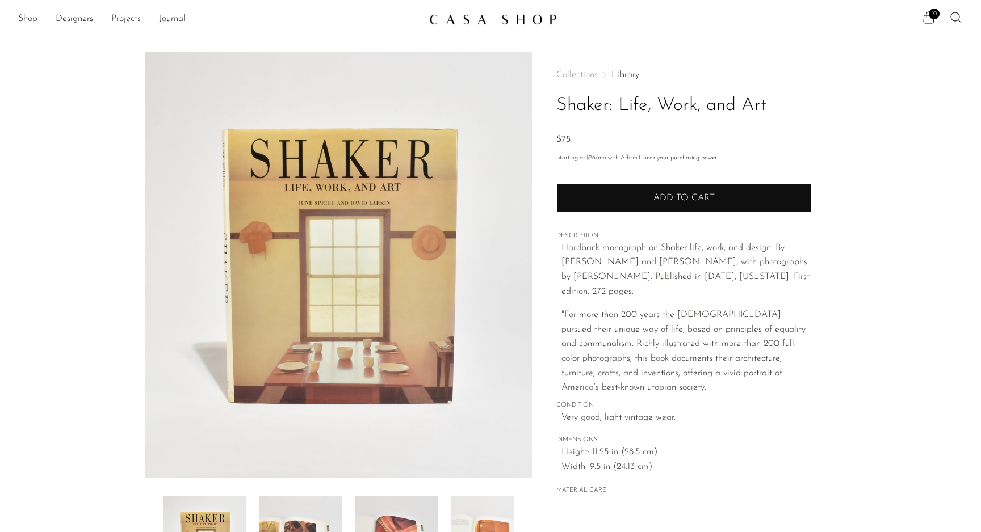
click at [645, 196] on button "Add to cart" at bounding box center [683, 198] width 255 height 30
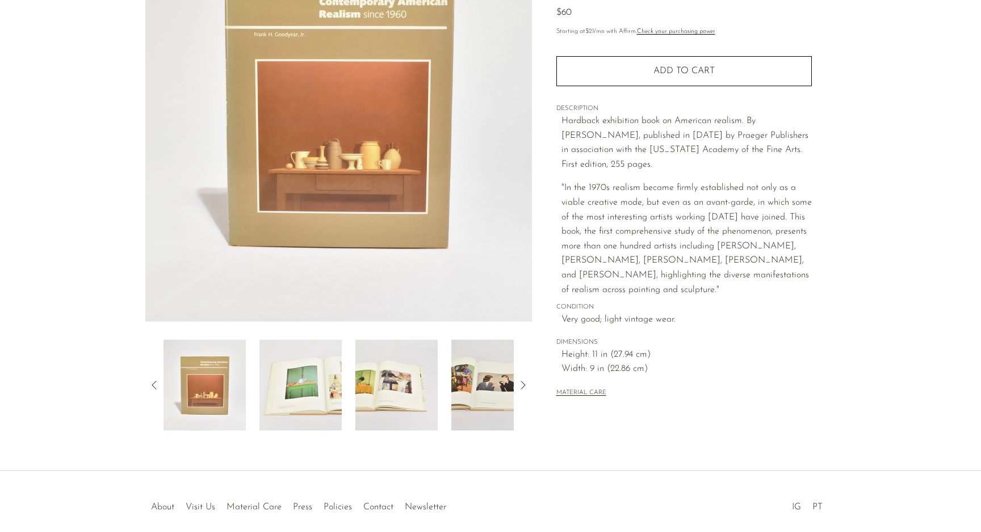
scroll to position [172, 0]
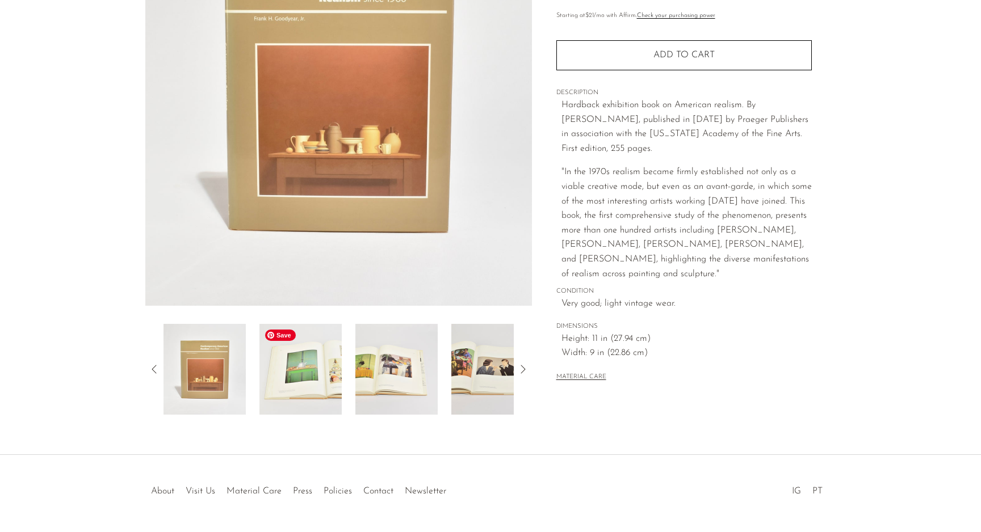
click at [312, 381] on img at bounding box center [300, 369] width 82 height 91
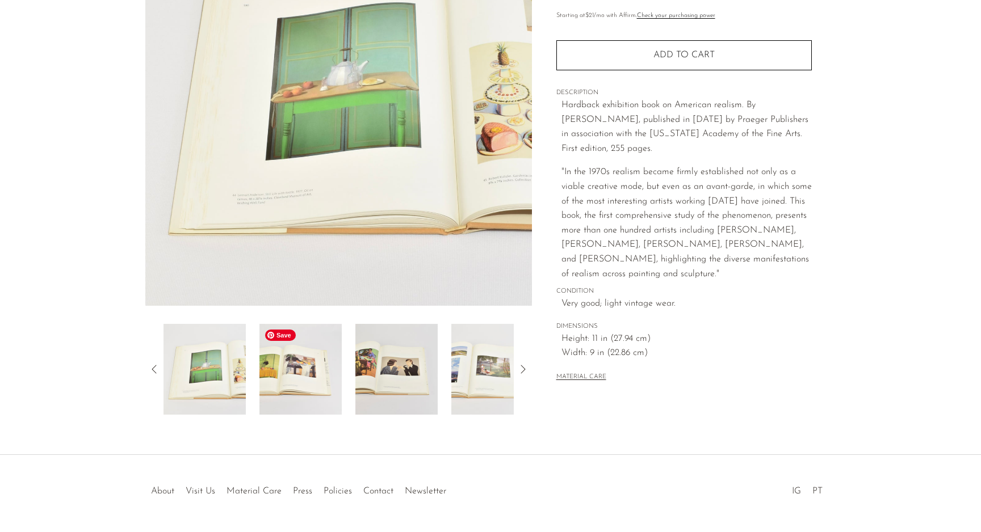
click at [310, 381] on img at bounding box center [300, 369] width 82 height 91
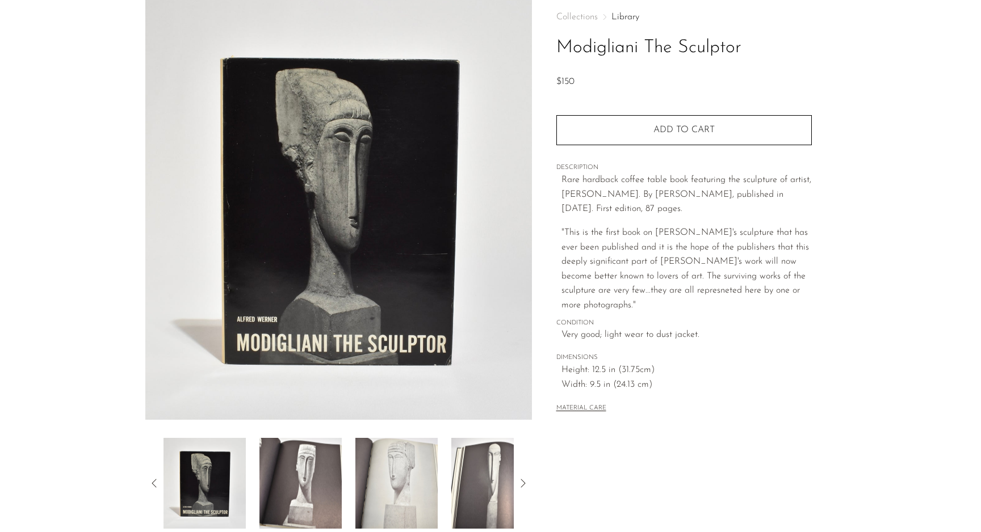
scroll to position [60, 0]
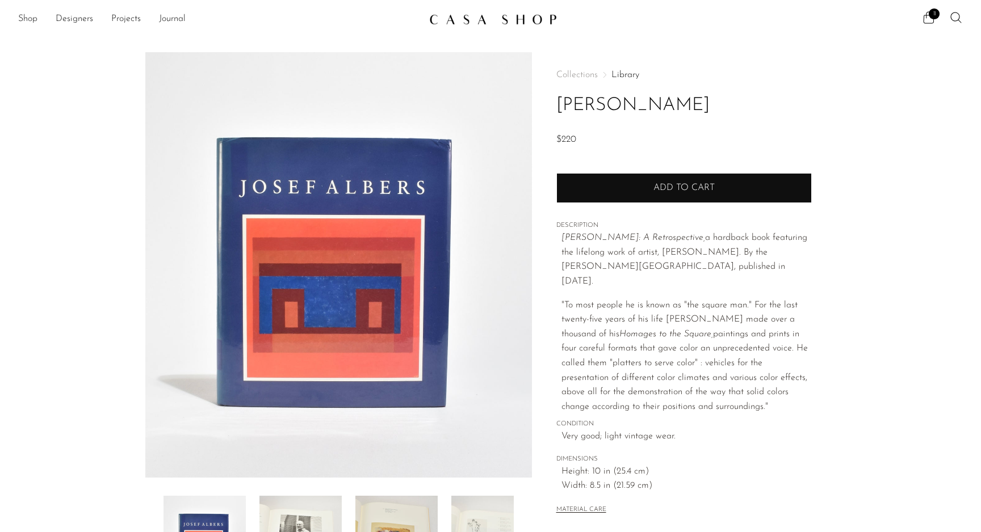
click at [659, 191] on button "Add to cart" at bounding box center [683, 188] width 255 height 30
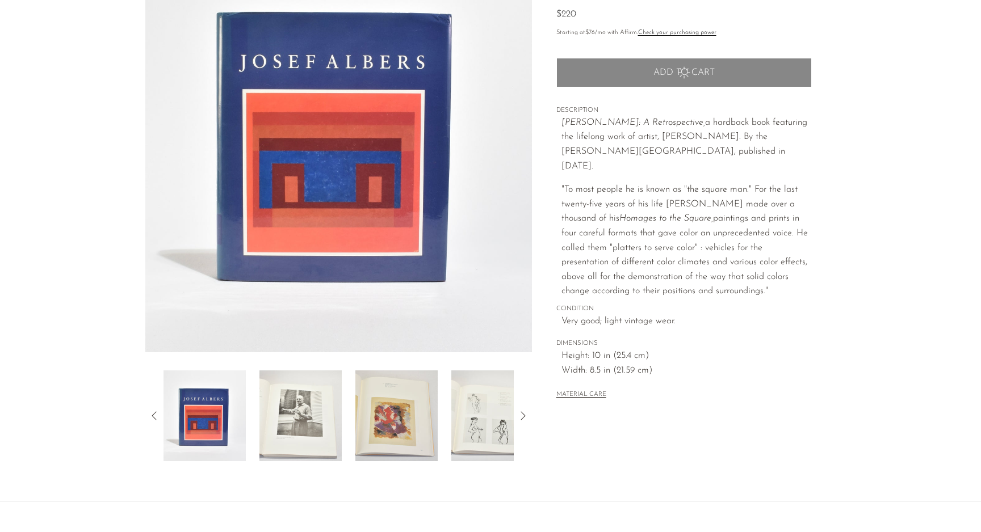
scroll to position [207, 0]
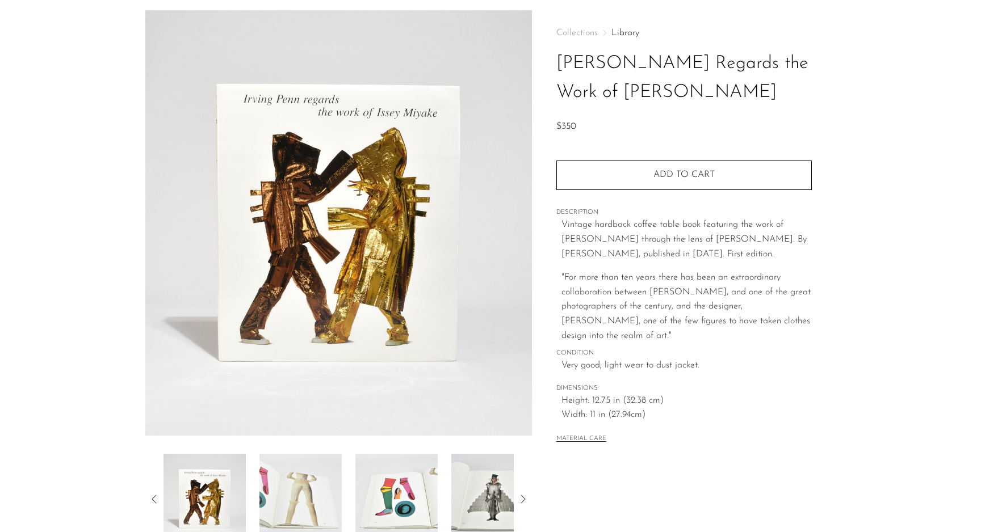
scroll to position [44, 0]
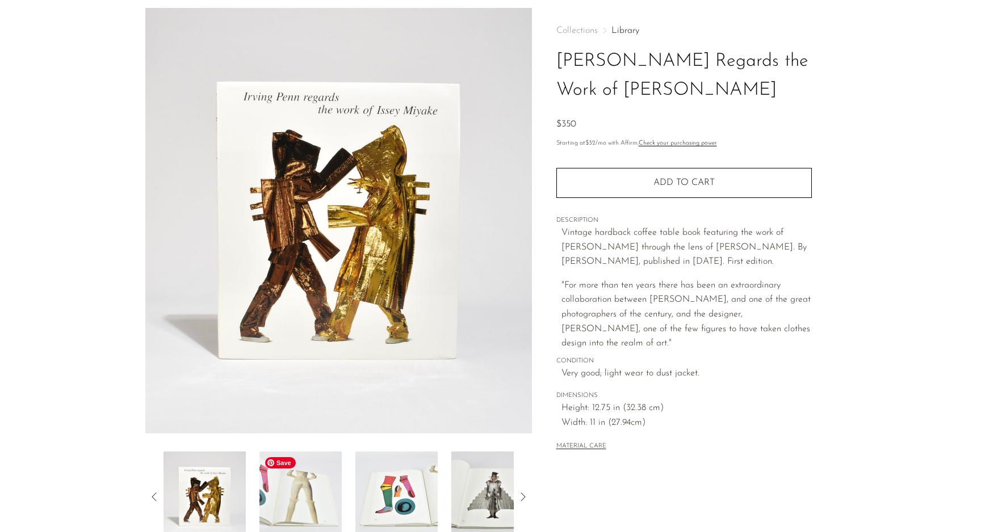
click at [323, 498] on img at bounding box center [300, 497] width 82 height 91
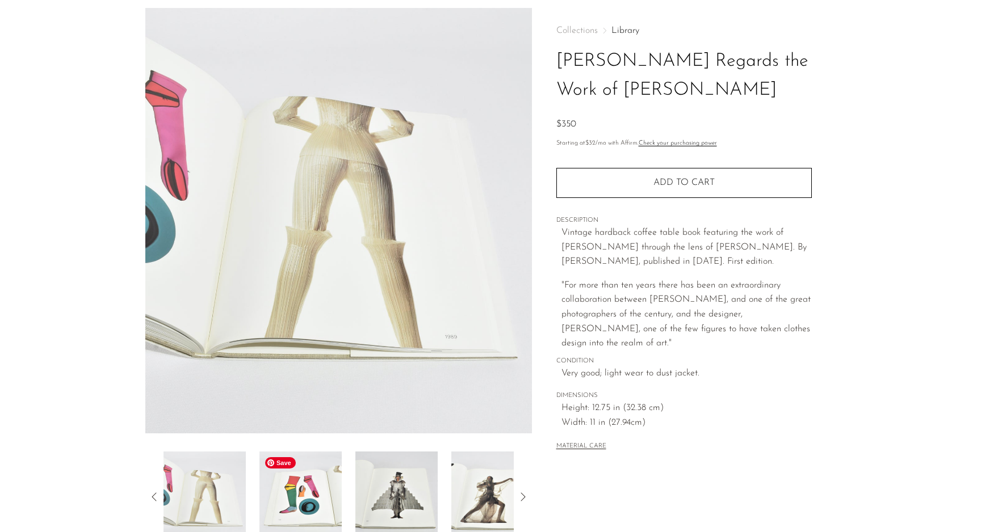
click at [321, 498] on img at bounding box center [300, 497] width 82 height 91
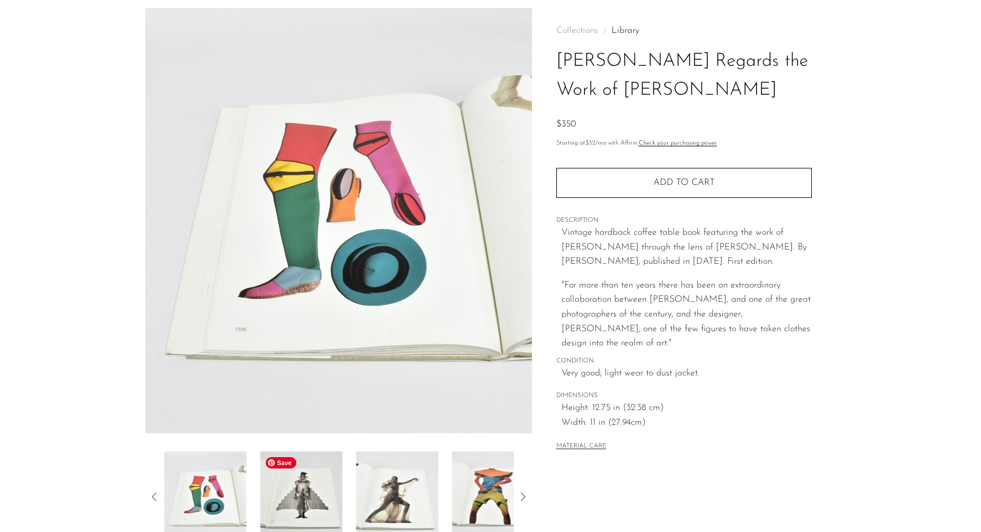
click at [321, 498] on img at bounding box center [301, 497] width 82 height 91
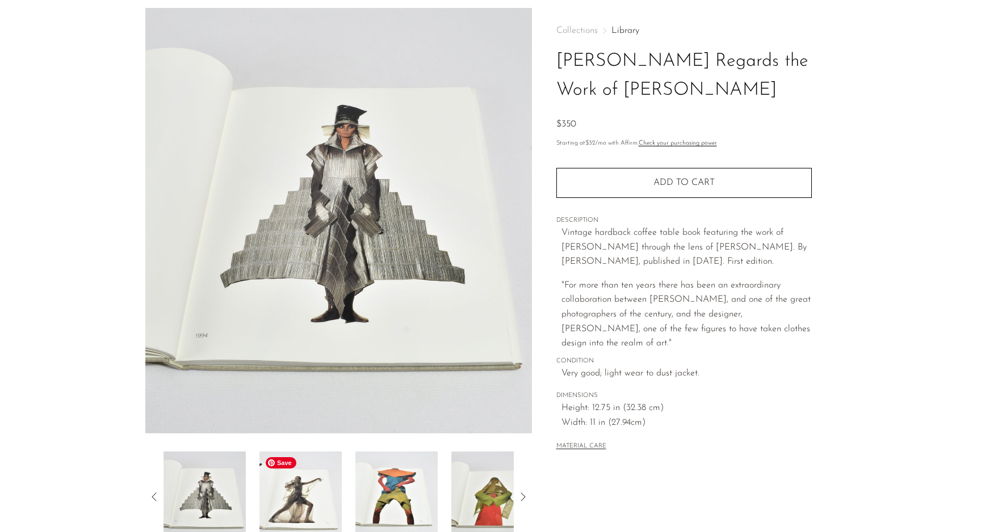
click at [321, 498] on img at bounding box center [300, 497] width 82 height 91
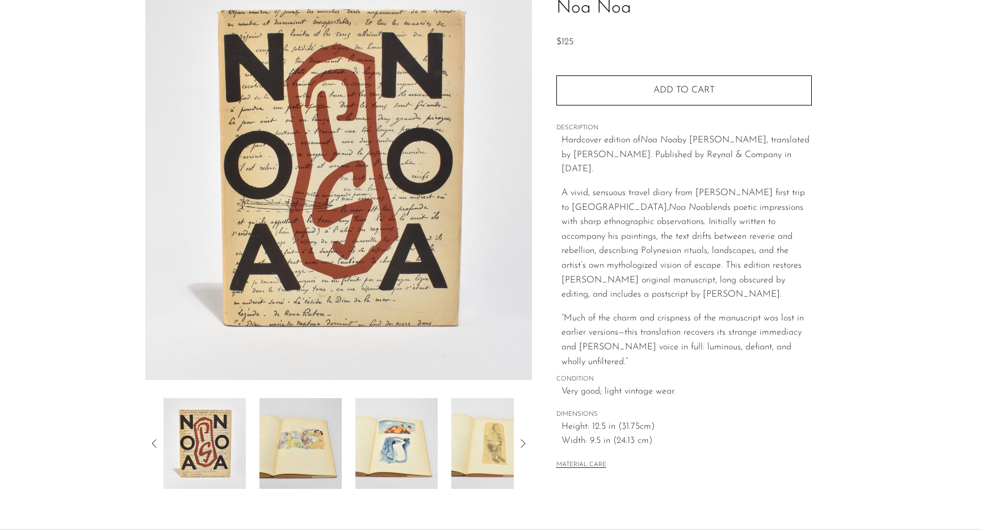
scroll to position [99, 0]
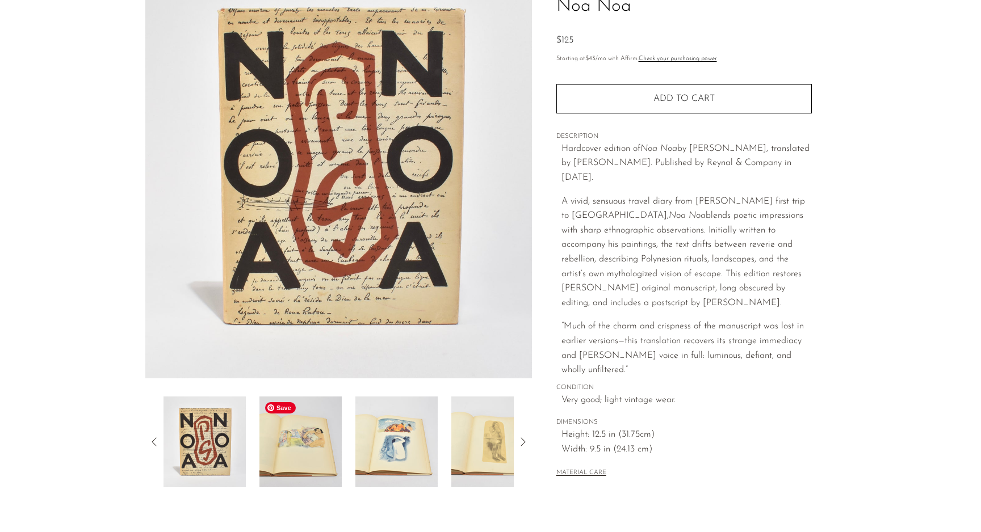
click at [300, 453] on img at bounding box center [300, 442] width 82 height 91
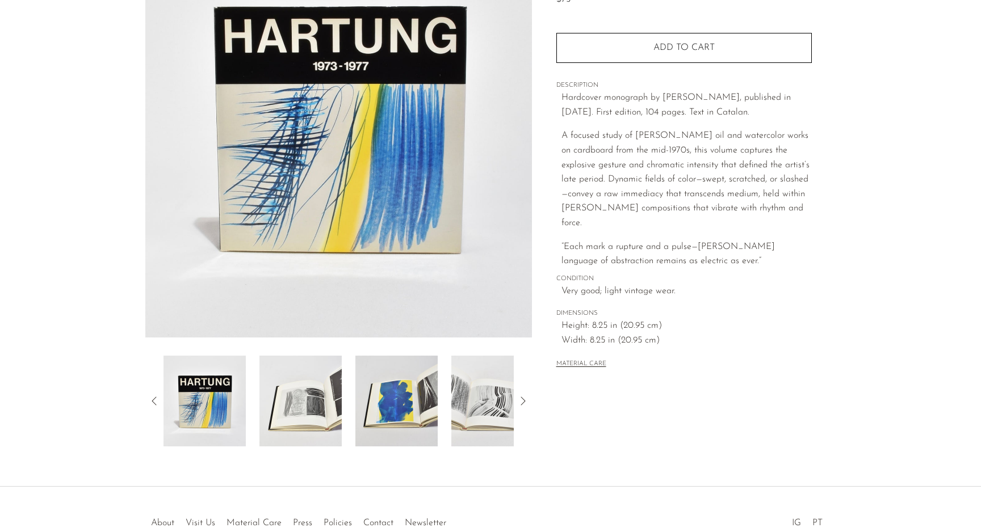
scroll to position [144, 0]
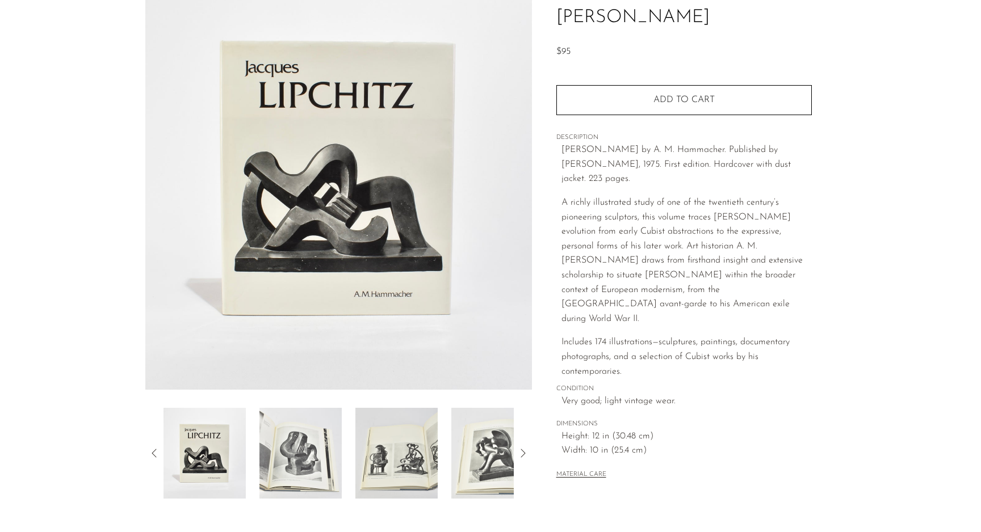
scroll to position [90, 0]
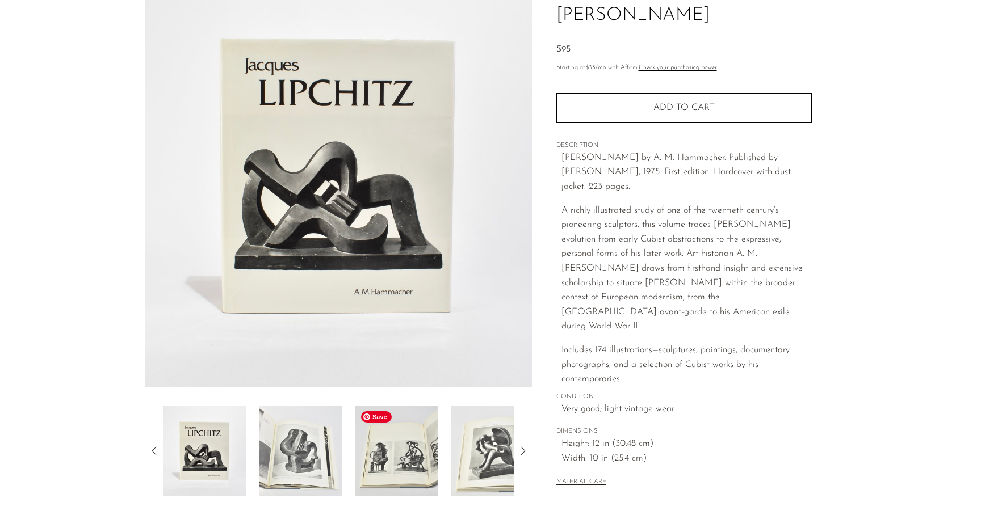
click at [404, 431] on img at bounding box center [396, 451] width 82 height 91
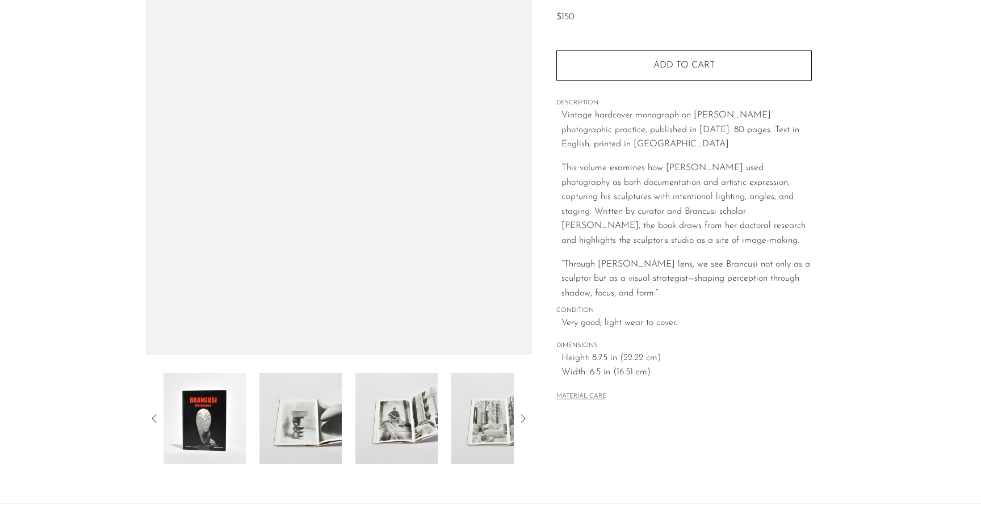
scroll to position [207, 0]
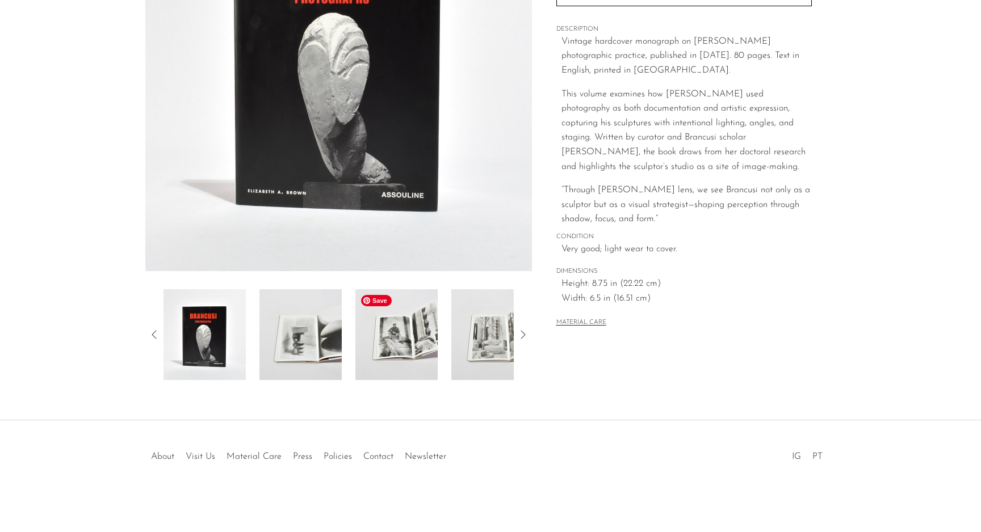
click at [405, 352] on img at bounding box center [396, 334] width 82 height 91
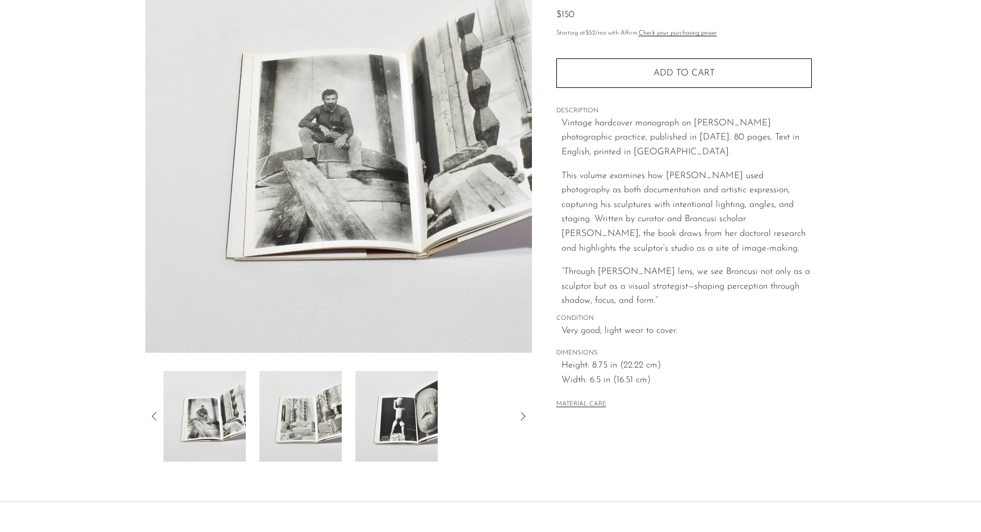
scroll to position [126, 0]
click at [407, 424] on img at bounding box center [396, 415] width 82 height 91
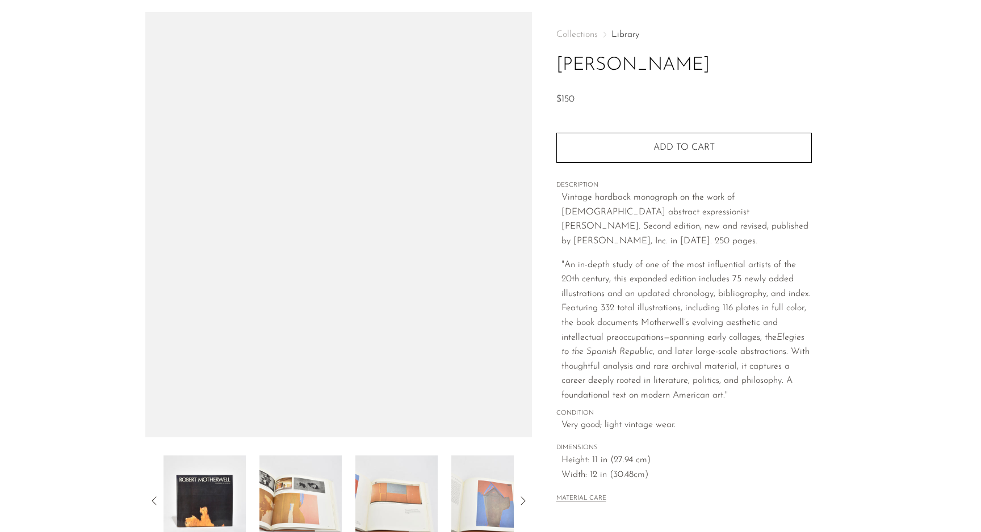
scroll to position [41, 0]
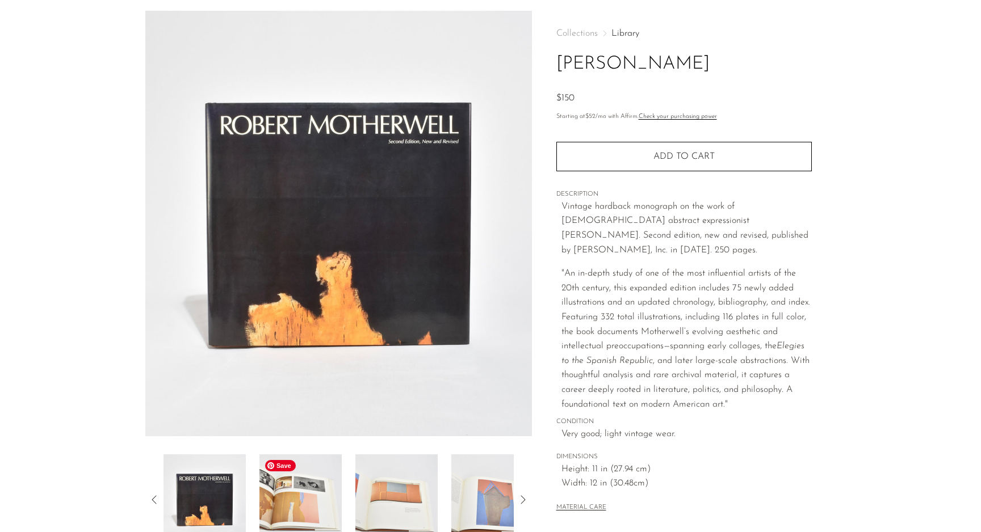
click at [304, 491] on img at bounding box center [300, 500] width 82 height 91
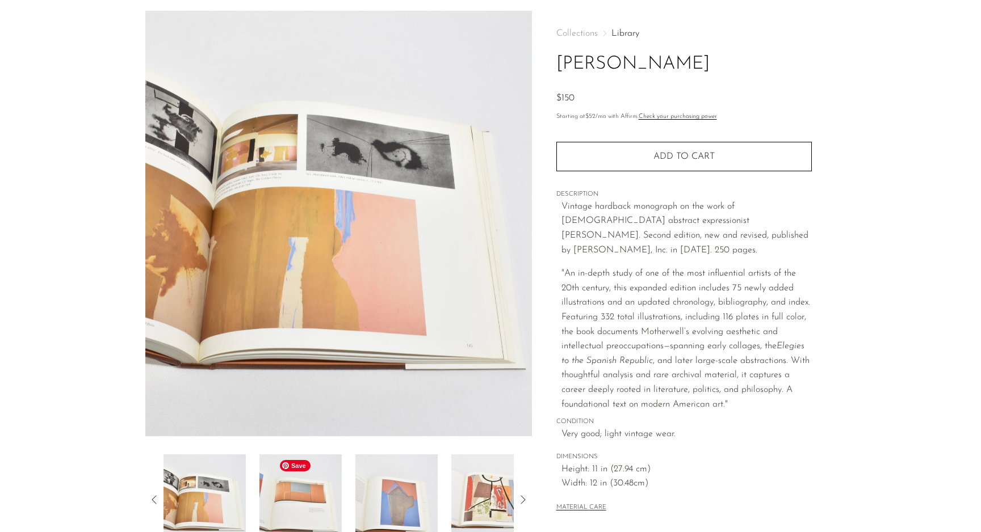
click at [310, 493] on img at bounding box center [300, 500] width 82 height 91
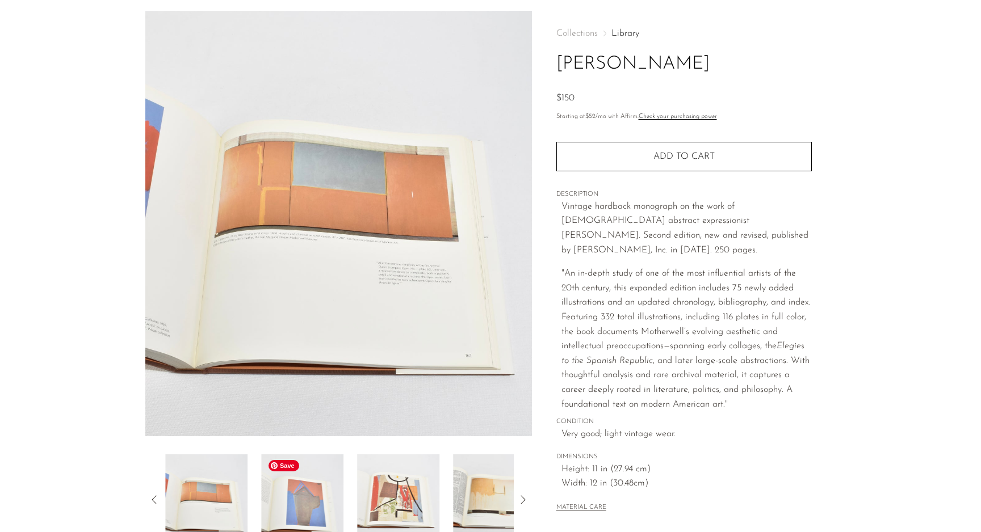
click at [314, 494] on img at bounding box center [302, 500] width 82 height 91
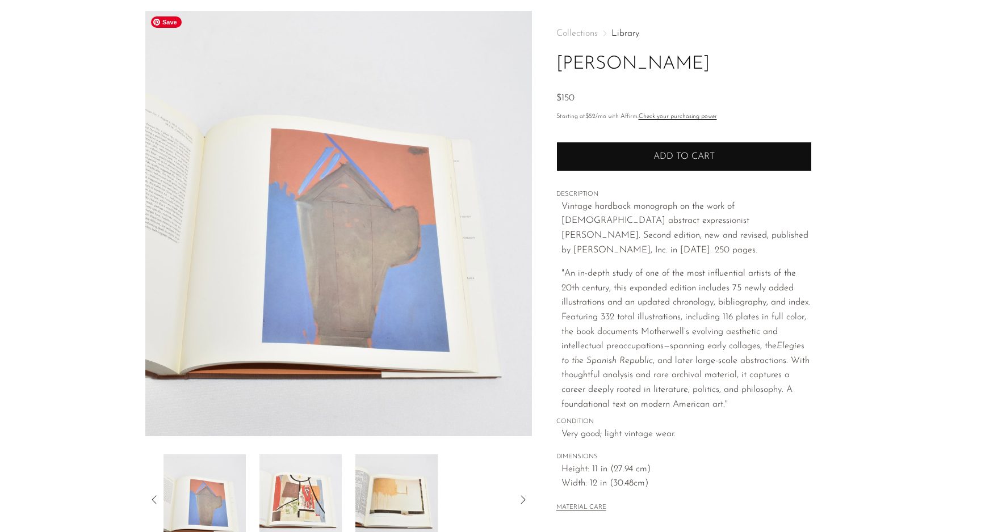
click at [659, 154] on span "Add to cart" at bounding box center [683, 156] width 61 height 9
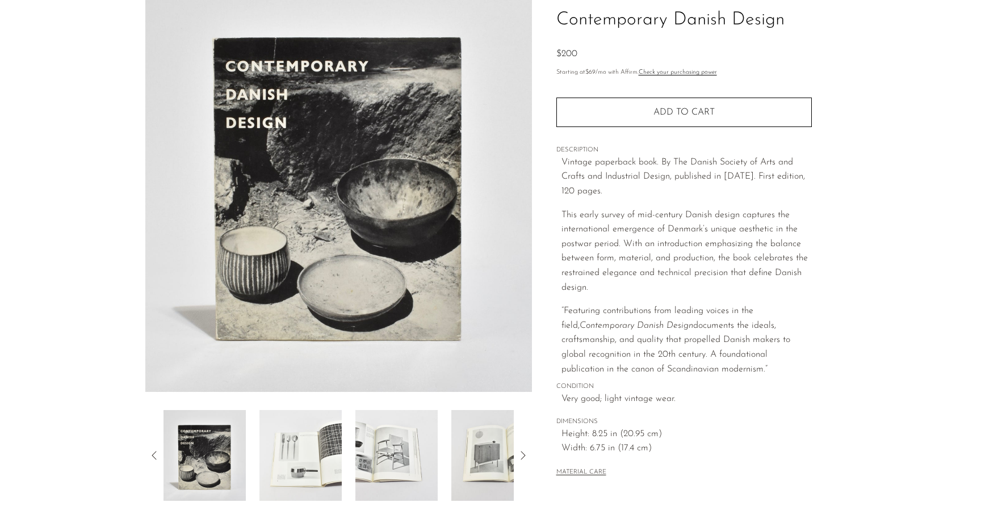
scroll to position [89, 0]
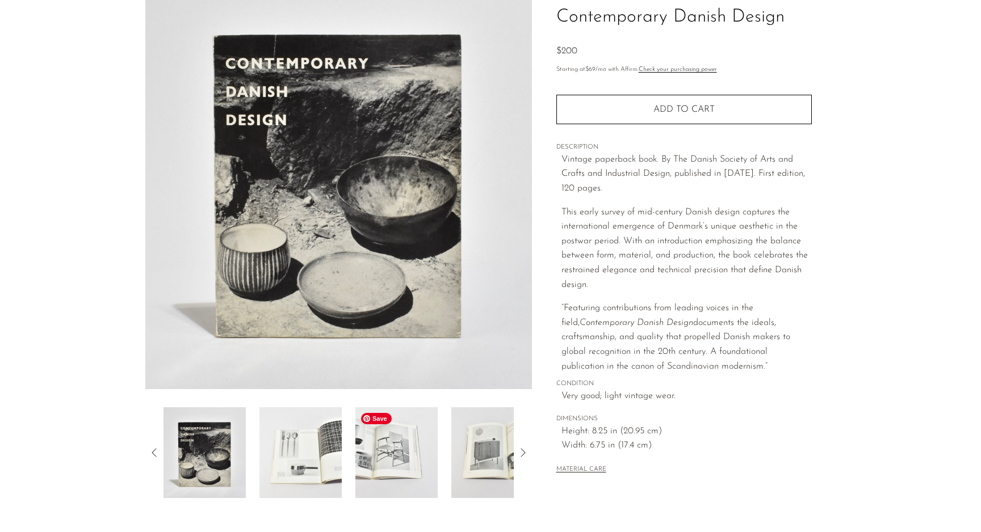
click at [380, 468] on img at bounding box center [396, 452] width 82 height 91
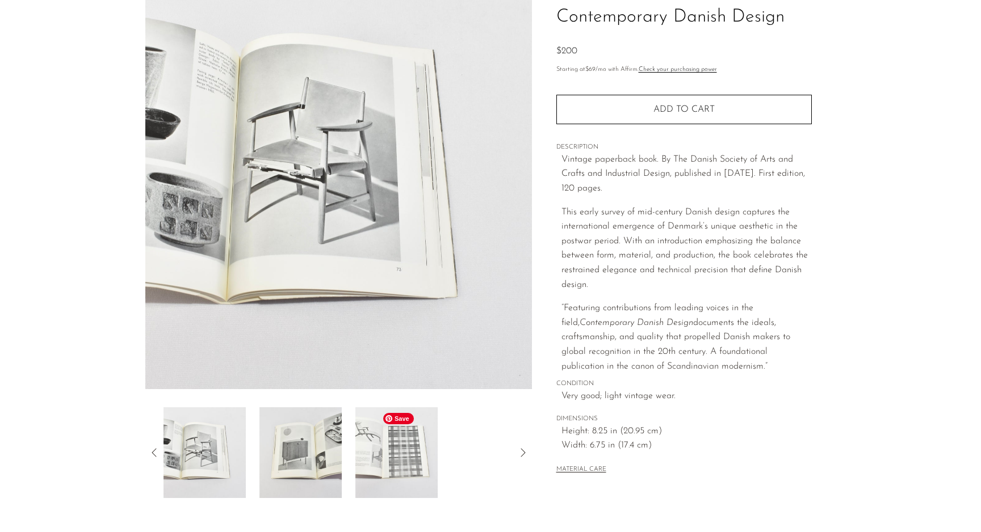
click at [393, 468] on img at bounding box center [396, 452] width 82 height 91
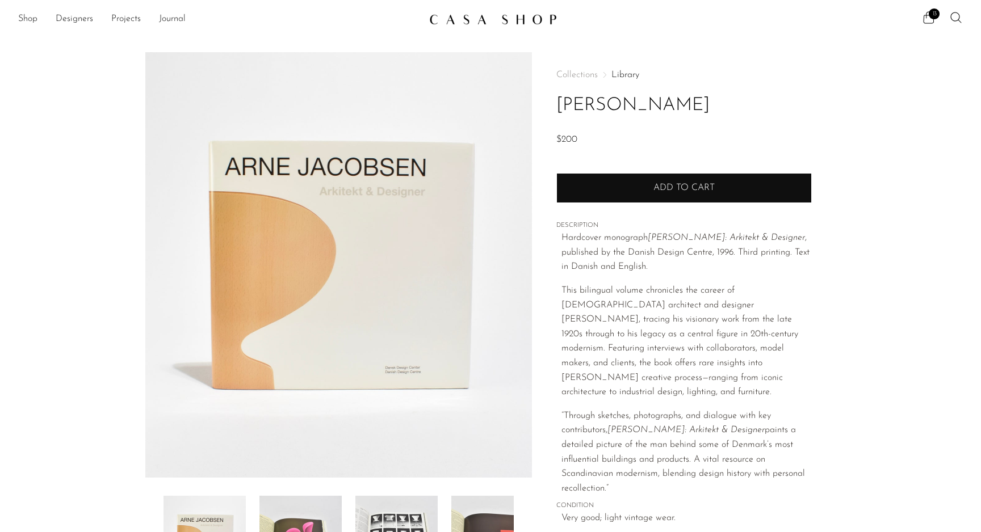
click at [675, 187] on span "Add to cart" at bounding box center [683, 187] width 61 height 9
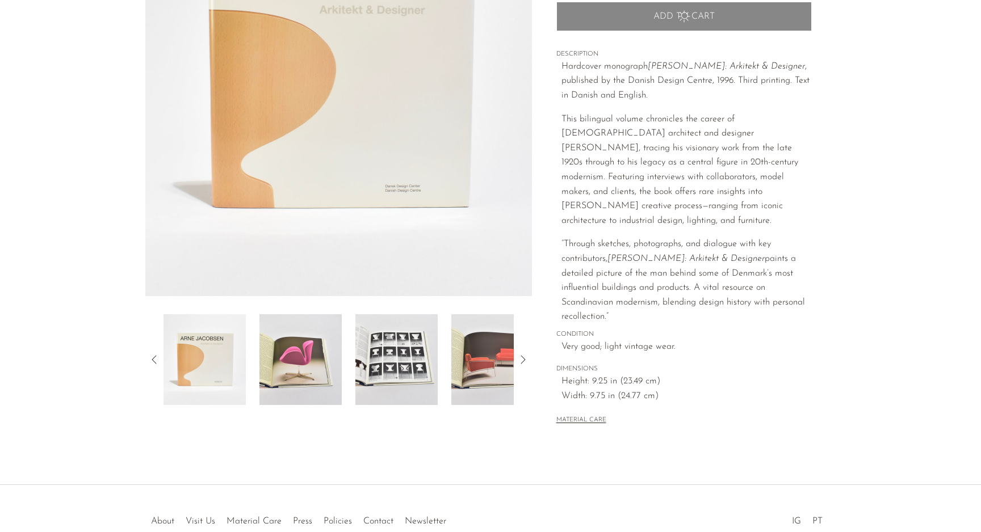
scroll to position [196, 0]
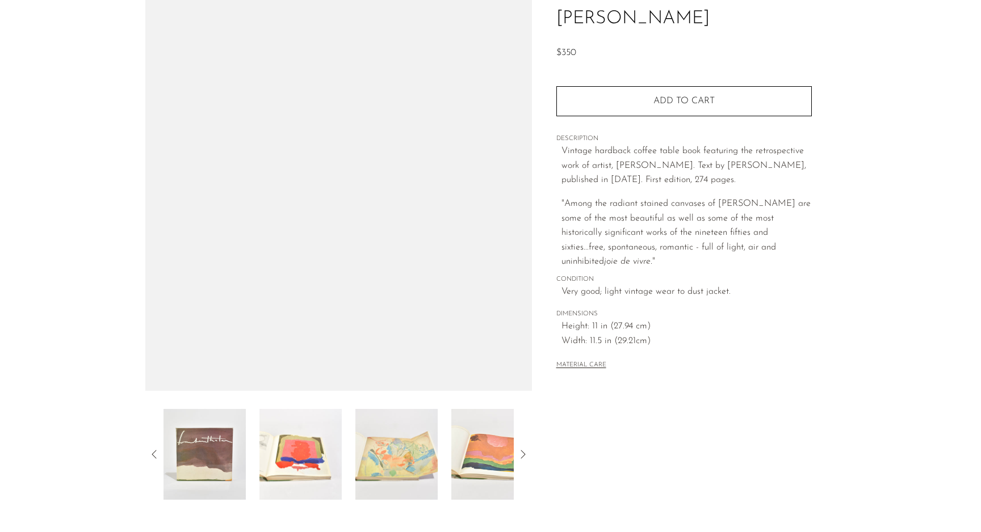
scroll to position [92, 0]
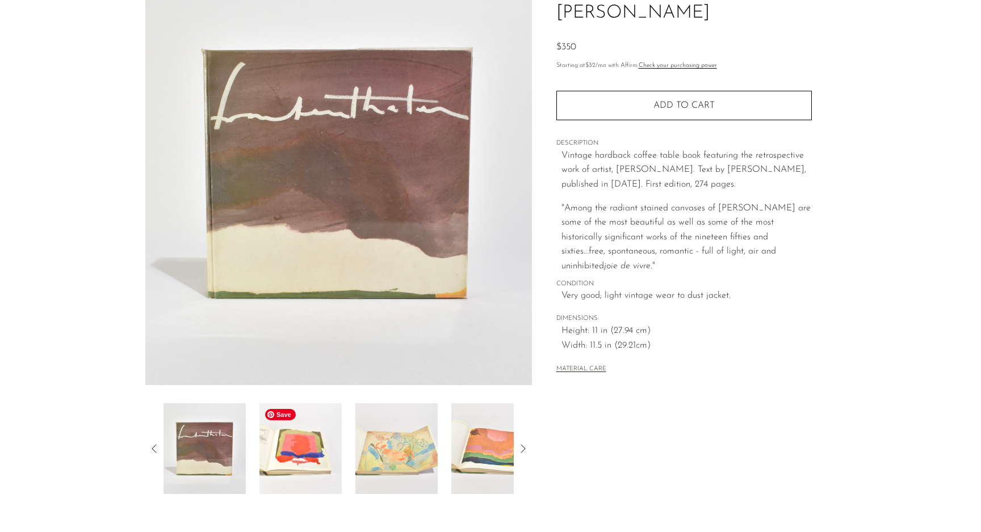
click at [294, 463] on img at bounding box center [300, 448] width 82 height 91
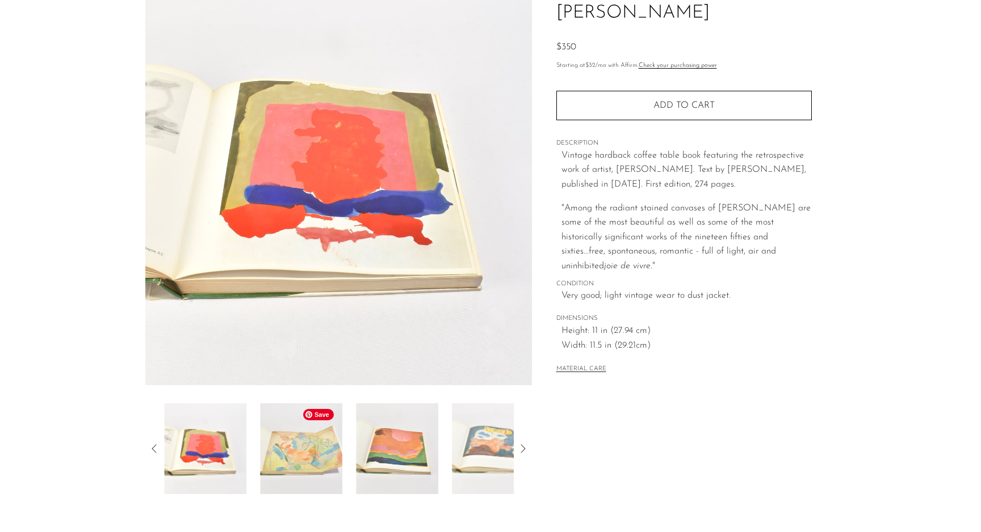
click at [315, 463] on img at bounding box center [301, 448] width 82 height 91
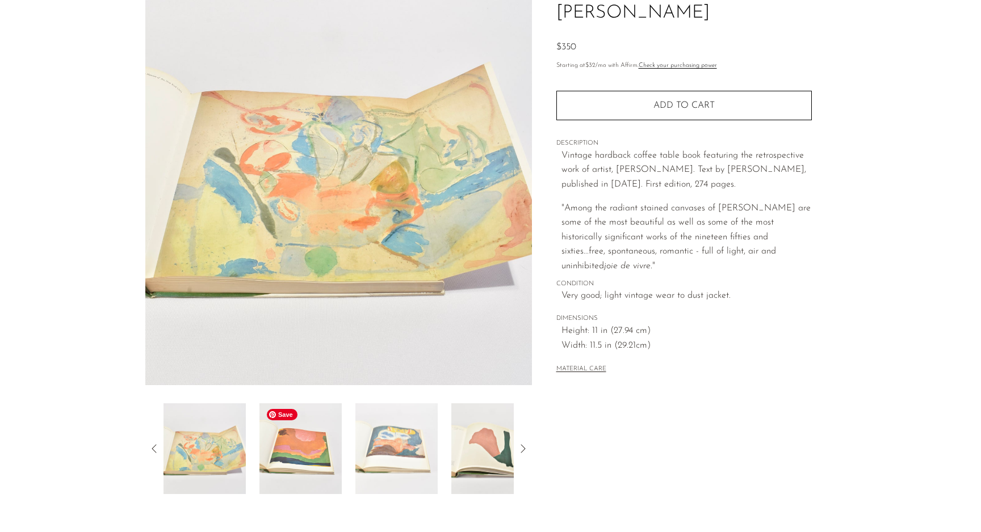
click at [326, 470] on img at bounding box center [300, 448] width 82 height 91
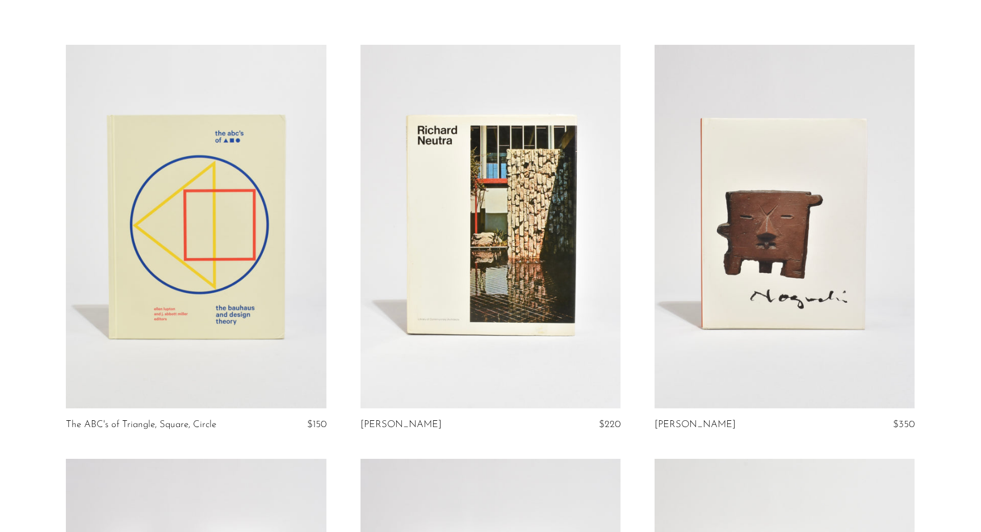
scroll to position [63, 0]
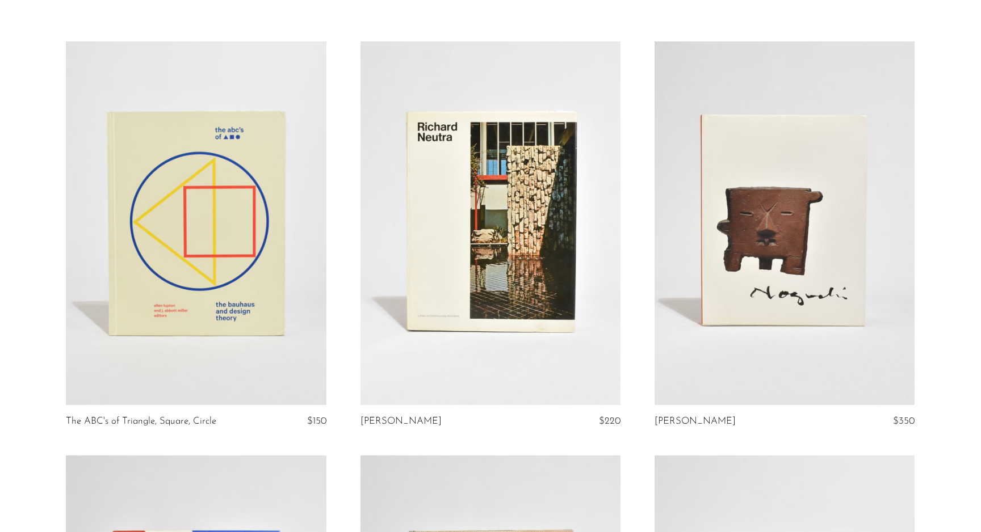
click at [464, 334] on link at bounding box center [490, 223] width 260 height 364
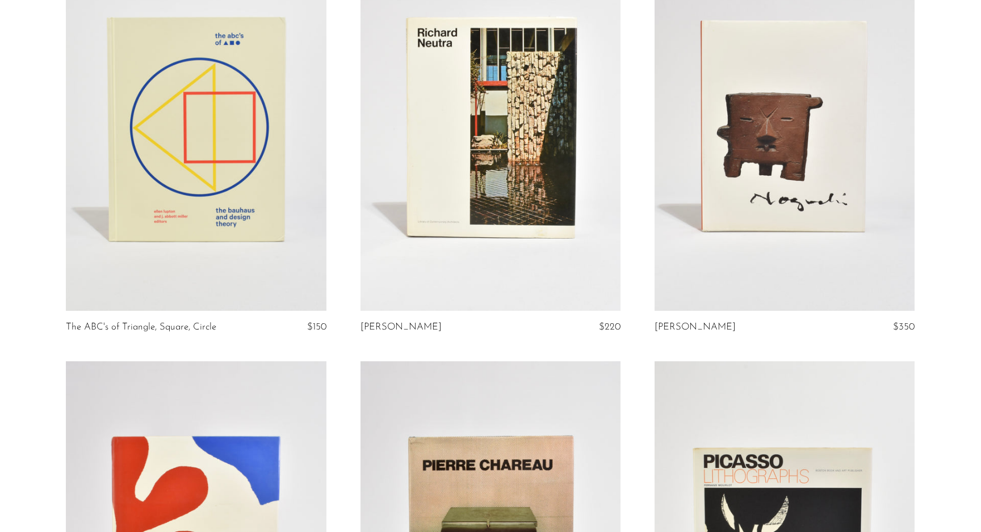
scroll to position [163, 0]
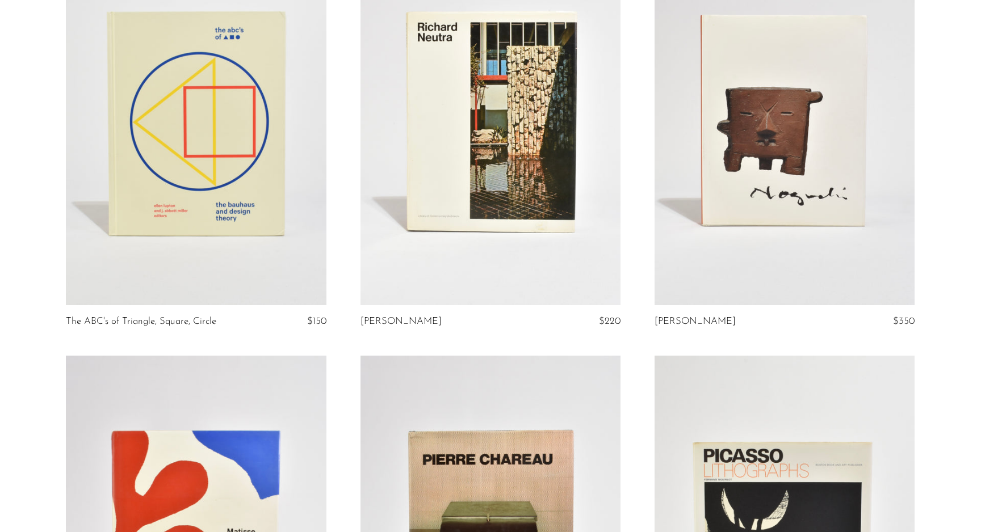
click at [748, 86] on link at bounding box center [784, 124] width 260 height 364
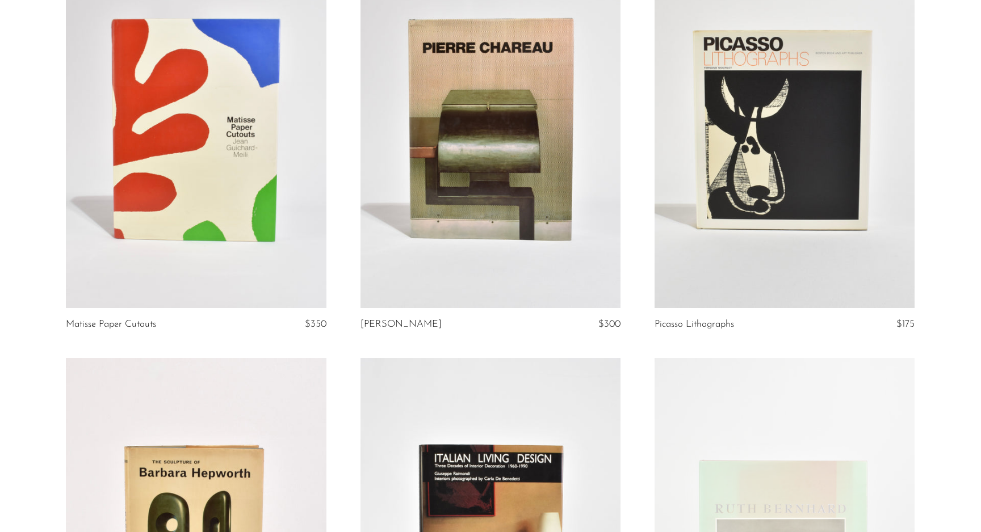
scroll to position [584, 0]
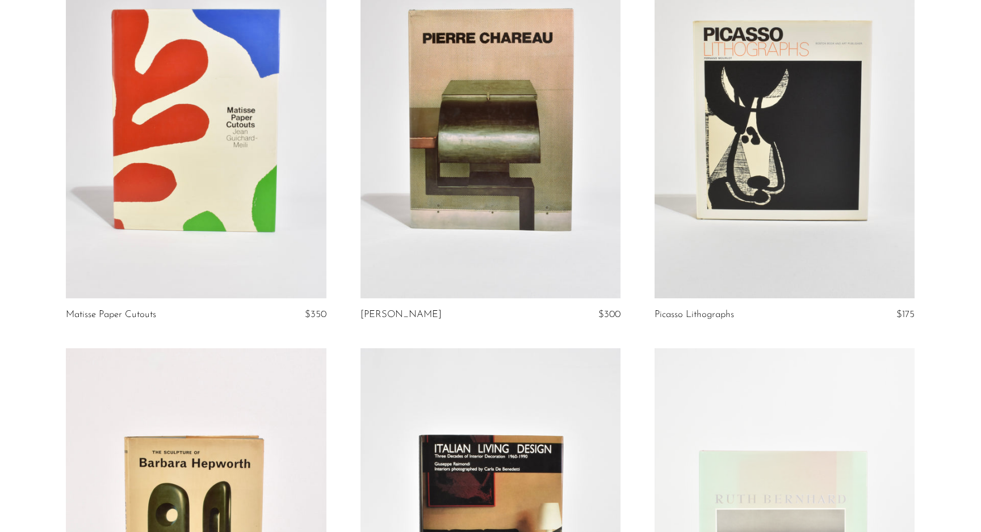
click at [459, 117] on link at bounding box center [490, 116] width 260 height 364
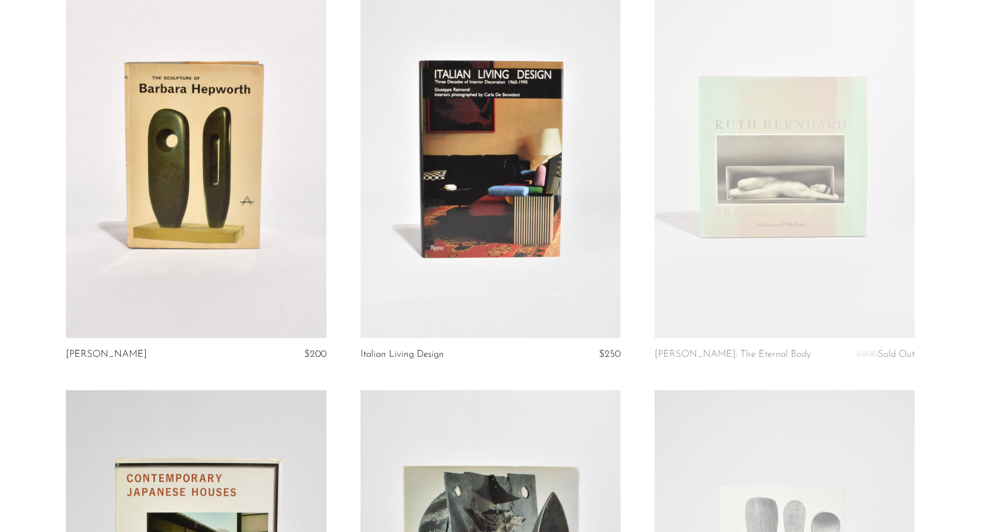
scroll to position [960, 0]
click at [182, 155] on link at bounding box center [196, 155] width 260 height 364
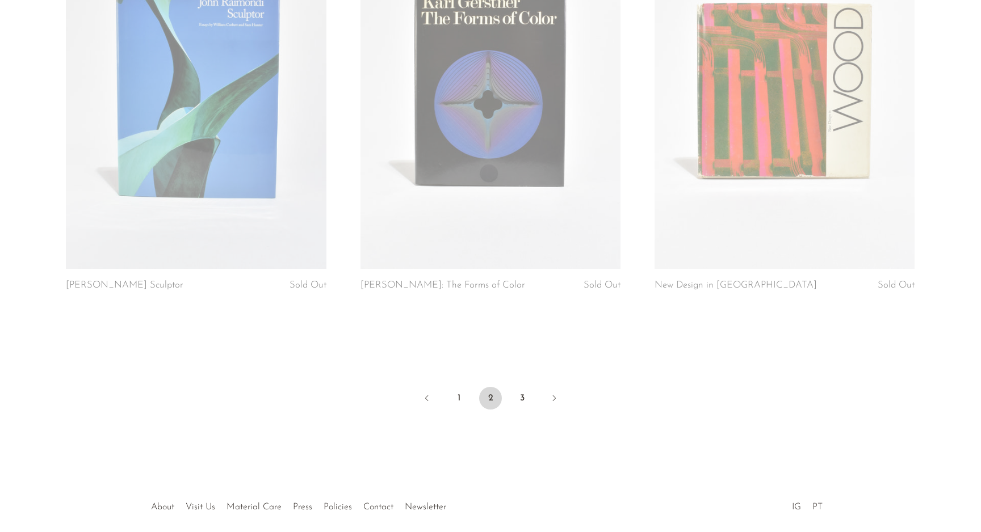
scroll to position [4783, 0]
click at [525, 392] on link "3" at bounding box center [522, 397] width 23 height 23
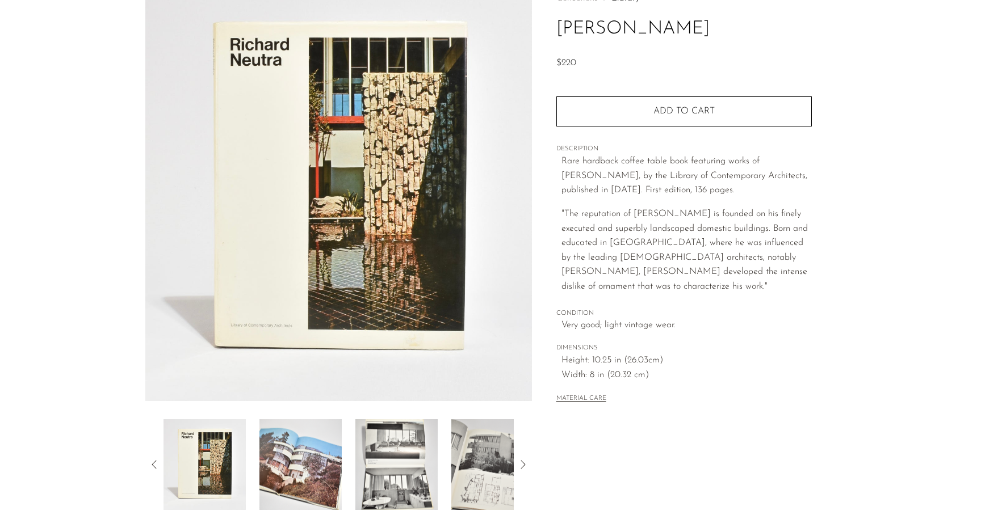
scroll to position [79, 0]
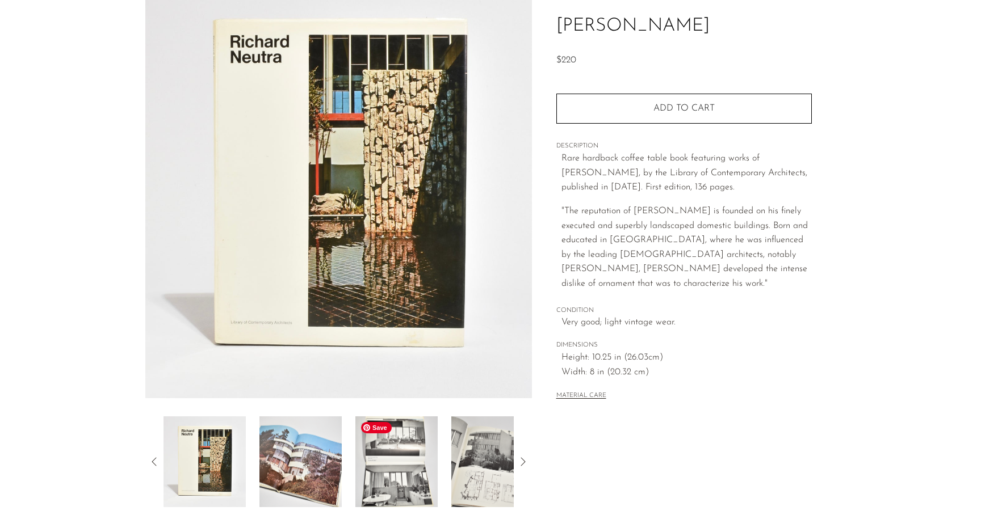
click at [408, 483] on img at bounding box center [396, 461] width 82 height 91
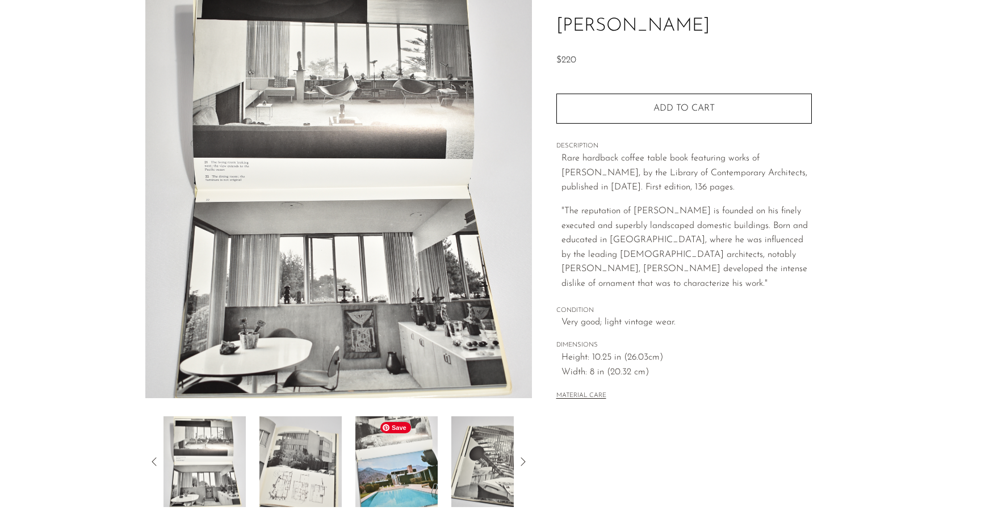
click at [408, 483] on img at bounding box center [396, 461] width 82 height 91
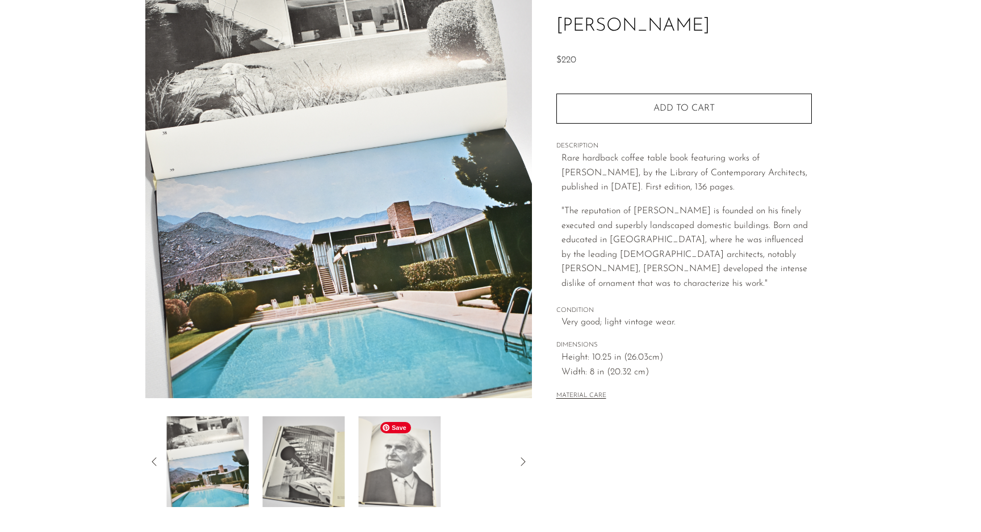
click at [408, 483] on img at bounding box center [399, 461] width 82 height 91
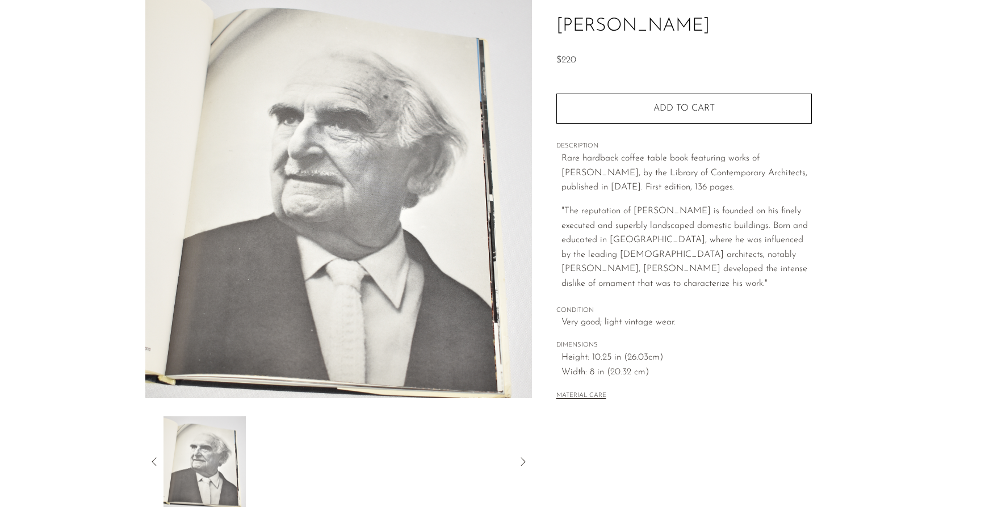
click at [155, 463] on icon at bounding box center [155, 462] width 14 height 14
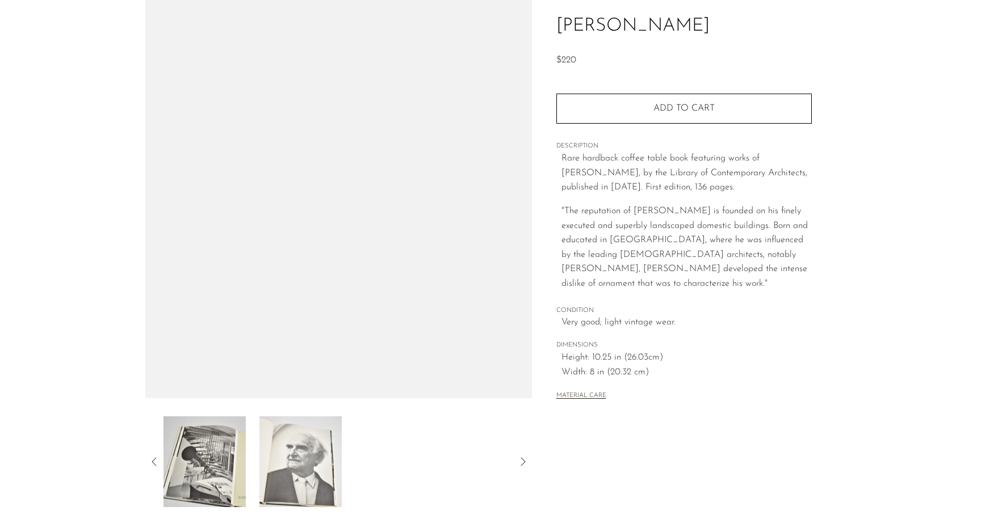
click at [155, 463] on icon at bounding box center [155, 462] width 14 height 14
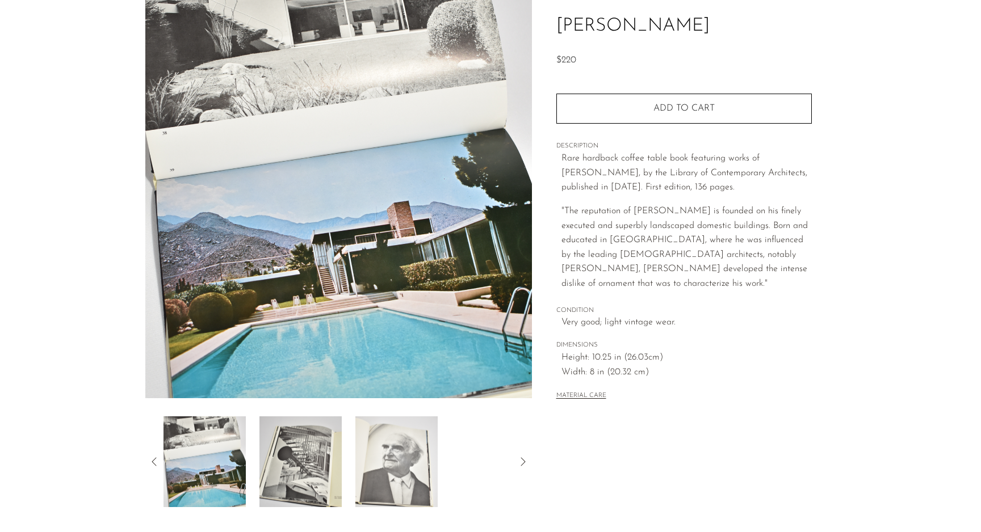
click at [155, 463] on icon at bounding box center [155, 462] width 14 height 14
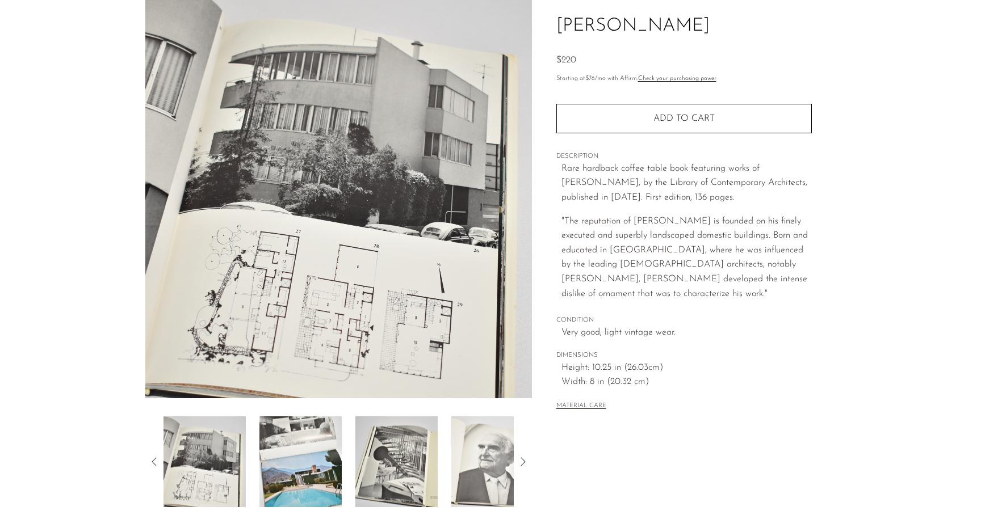
click at [155, 463] on icon at bounding box center [155, 462] width 14 height 14
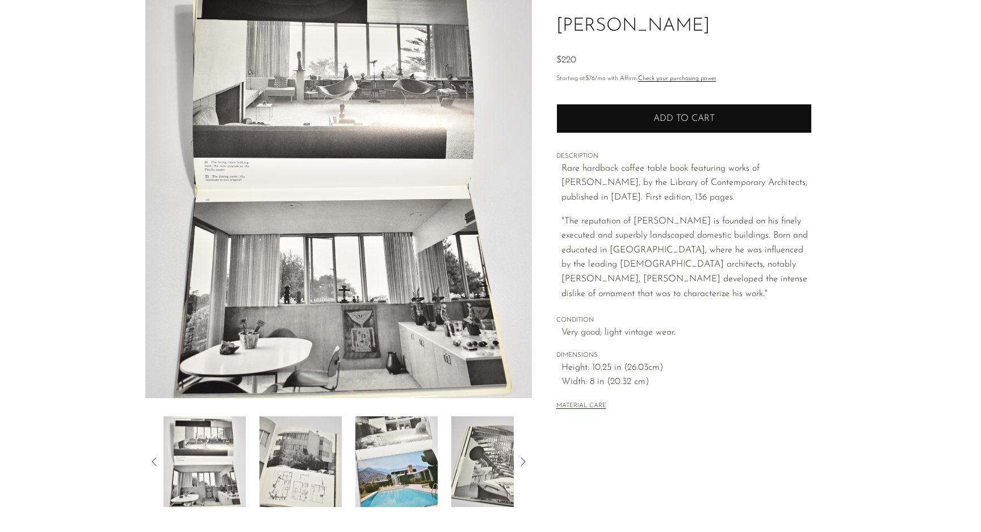
click at [652, 107] on button "Add to cart" at bounding box center [683, 119] width 255 height 30
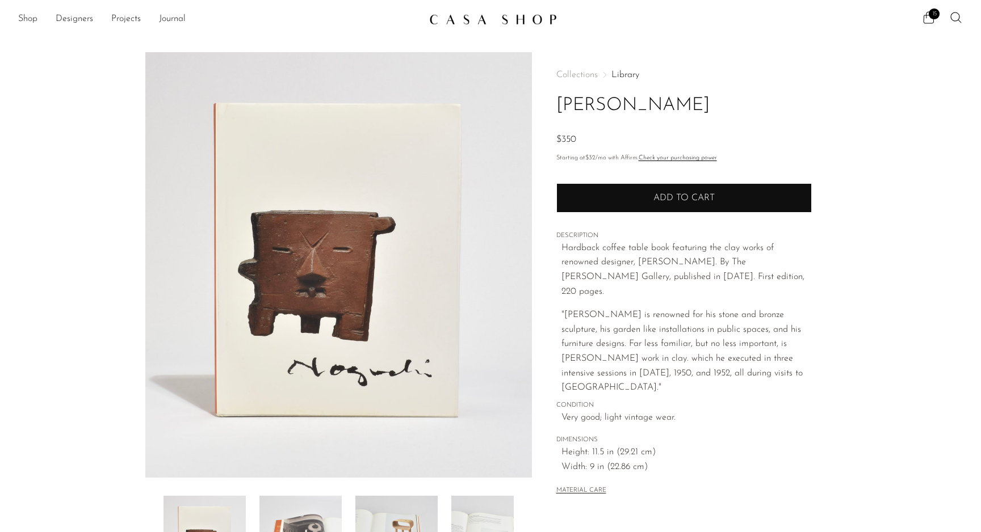
click at [687, 192] on button "Add to cart" at bounding box center [683, 198] width 255 height 30
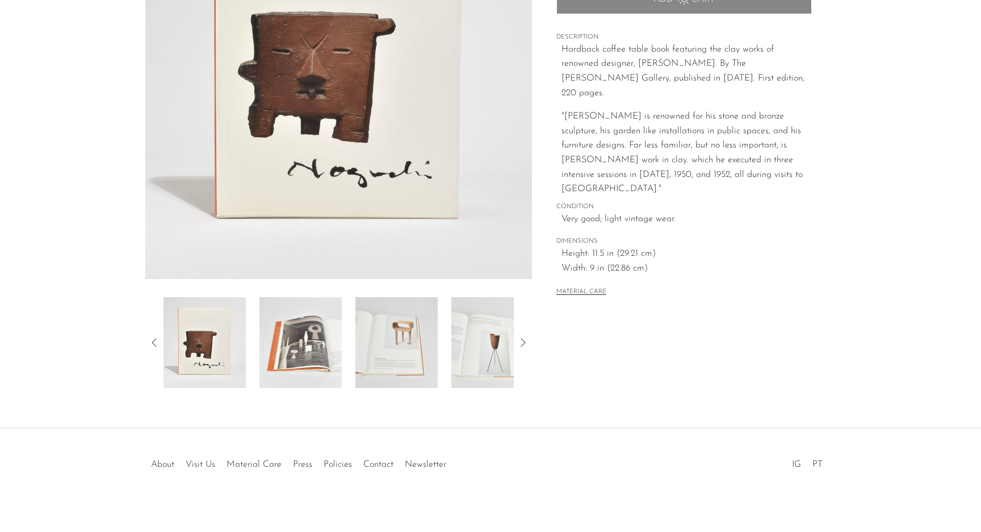
scroll to position [205, 0]
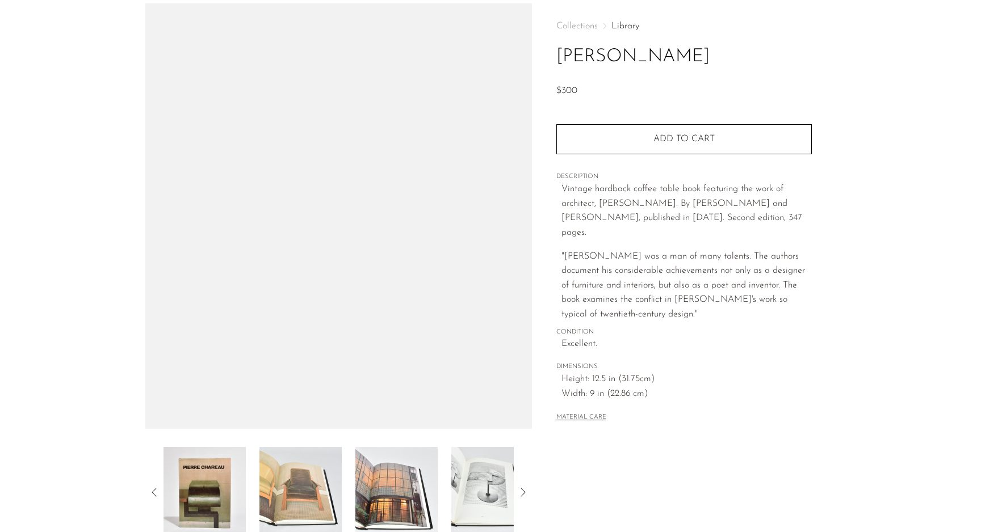
scroll to position [53, 0]
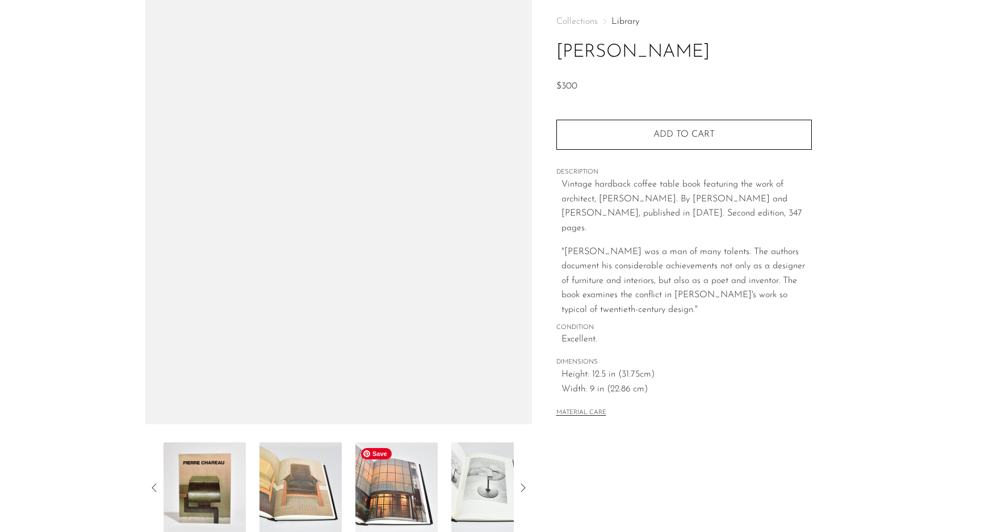
click at [388, 490] on img at bounding box center [396, 488] width 82 height 91
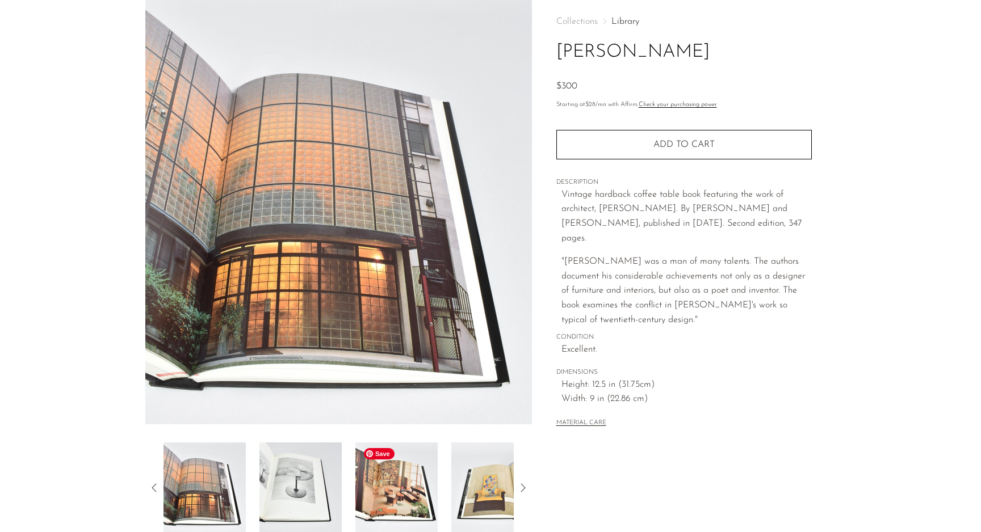
click at [388, 490] on img at bounding box center [396, 488] width 82 height 91
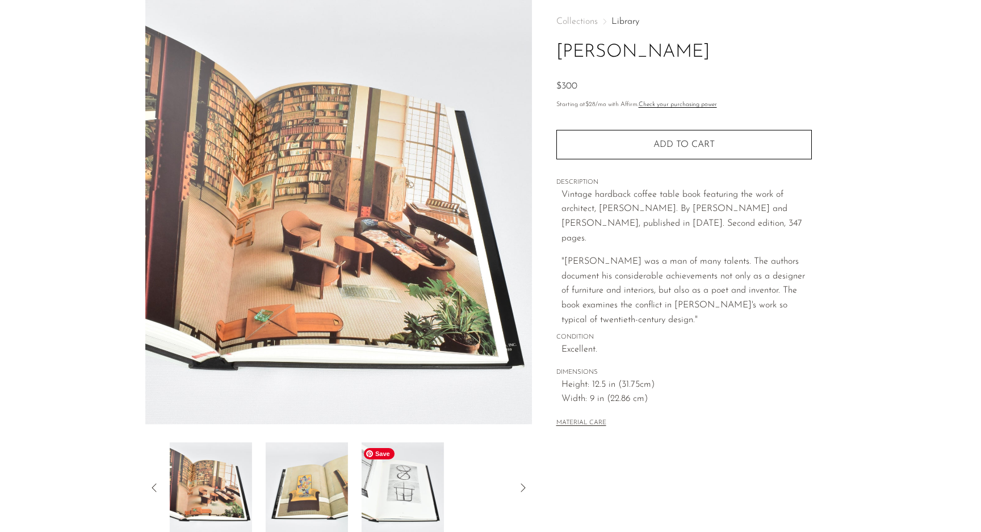
click at [388, 490] on img at bounding box center [402, 488] width 82 height 91
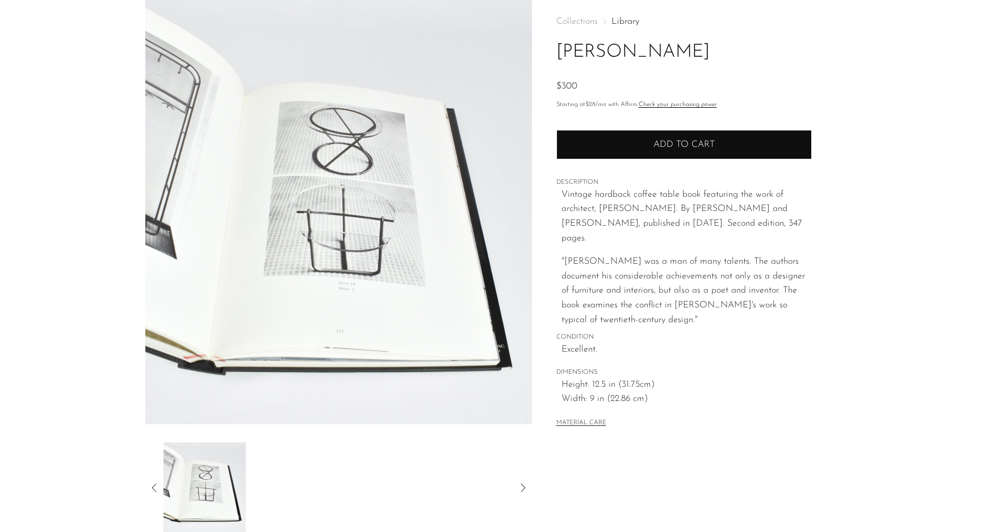
click at [677, 142] on span "Add to cart" at bounding box center [683, 144] width 61 height 9
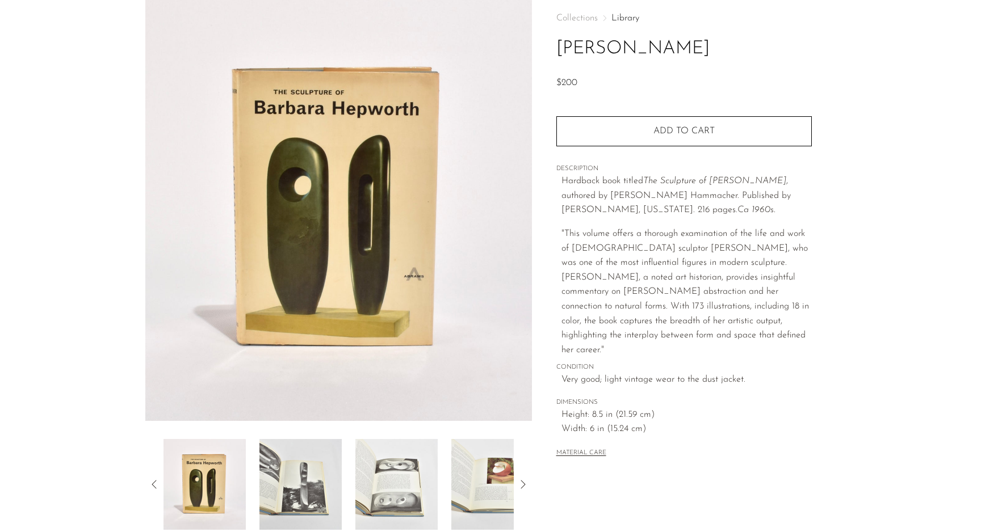
scroll to position [57, 0]
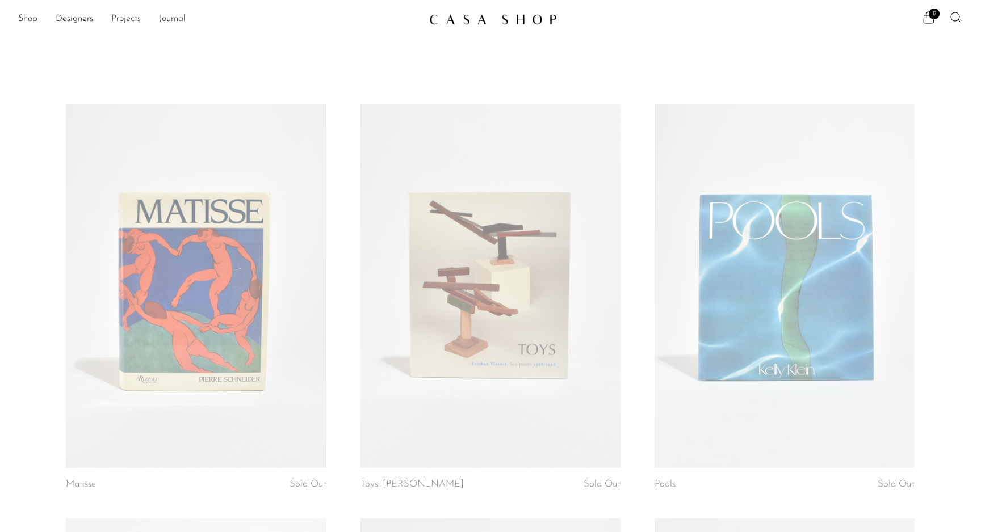
click at [929, 15] on span "17" at bounding box center [933, 14] width 11 height 11
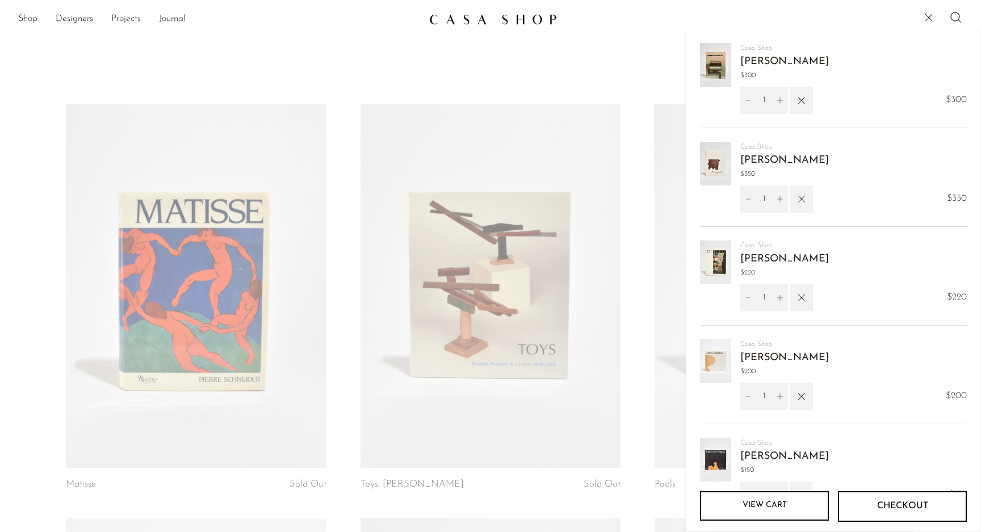
click at [779, 503] on link "View cart" at bounding box center [764, 506] width 129 height 30
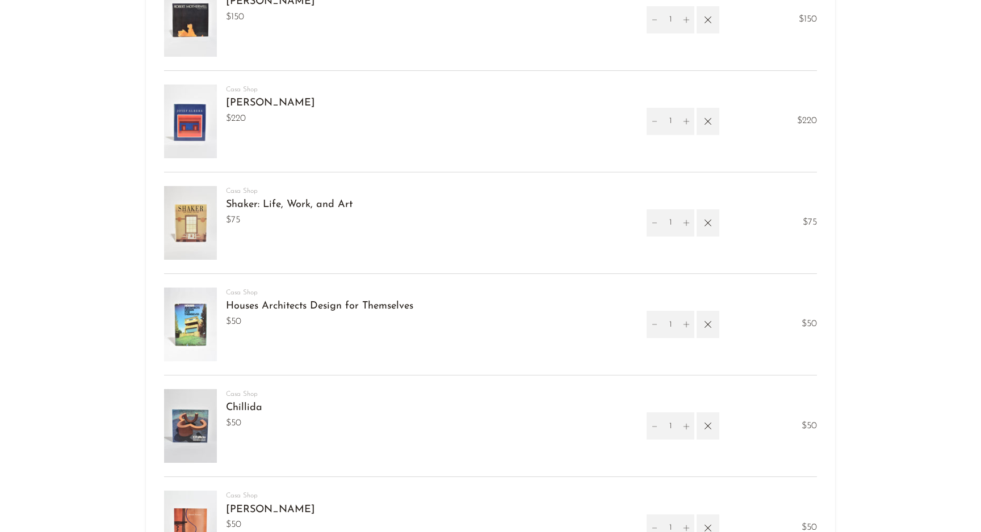
scroll to position [531, 0]
click at [709, 228] on icon "button" at bounding box center [707, 222] width 12 height 12
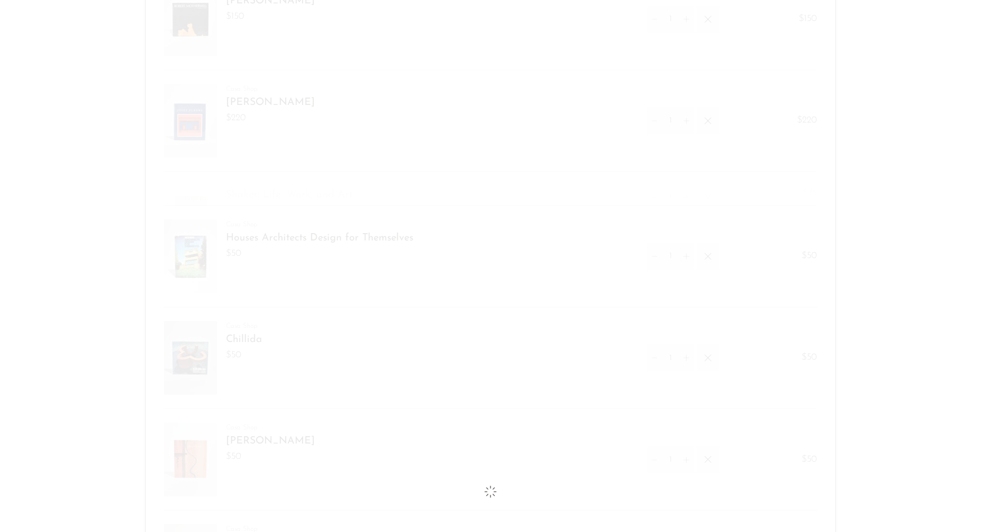
scroll to position [512, 0]
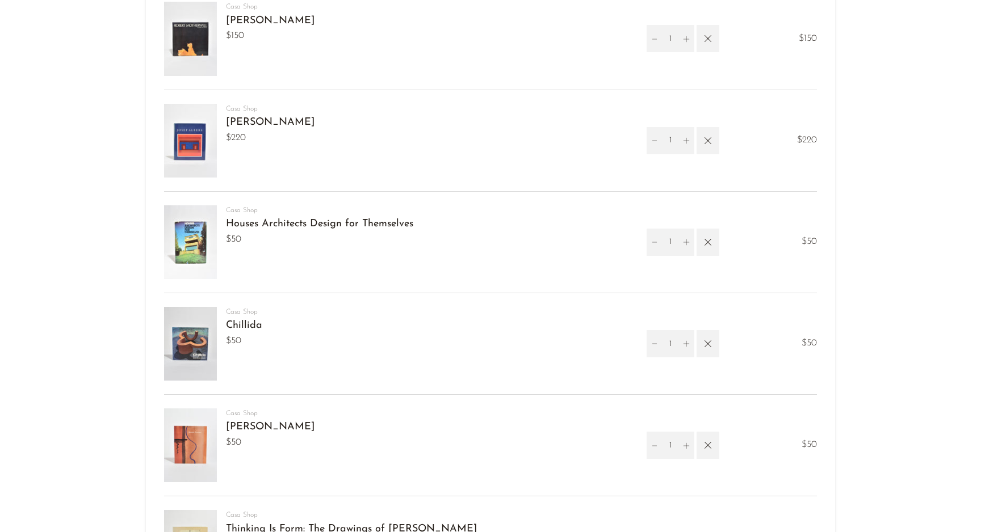
click at [372, 230] on span "Houses Architects Design for Themselves" at bounding box center [319, 224] width 187 height 16
click at [372, 222] on link "Houses Architects Design for Themselves" at bounding box center [319, 224] width 187 height 10
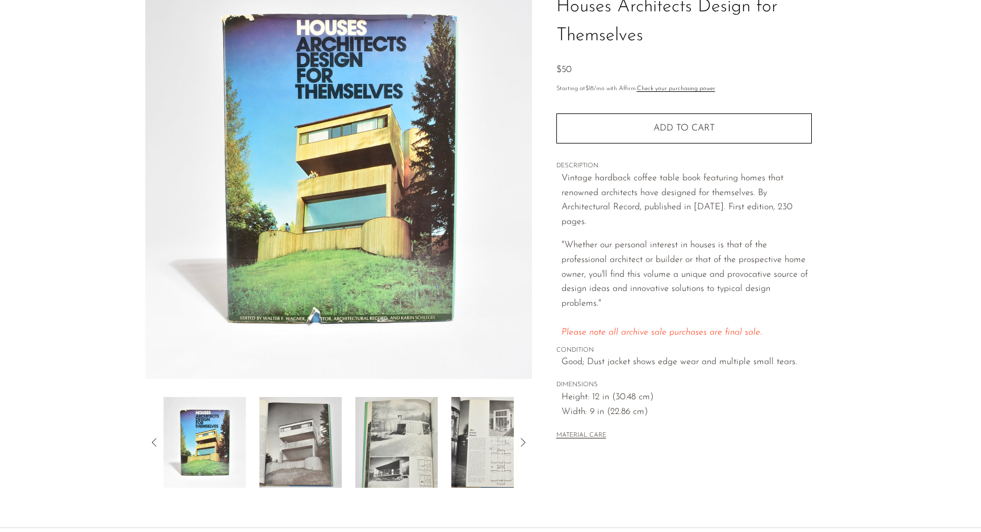
scroll to position [94, 0]
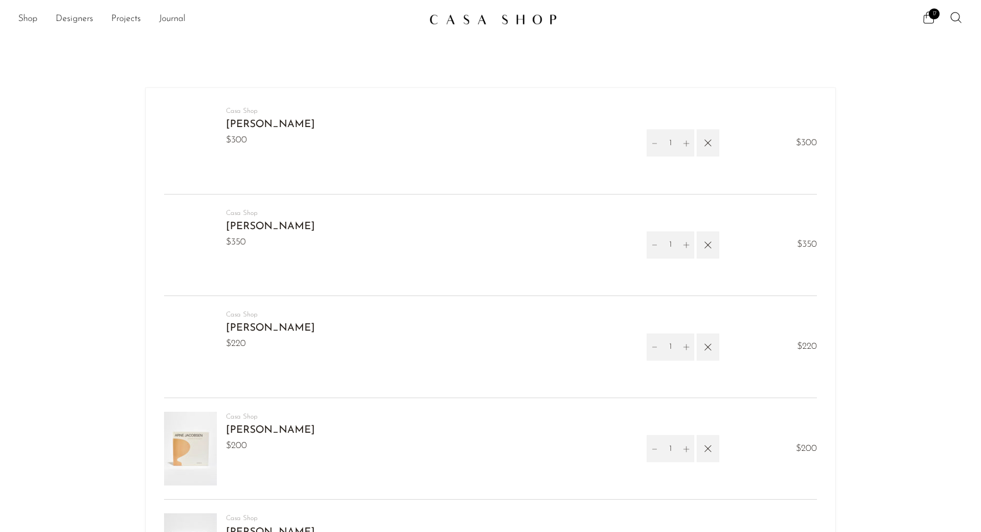
scroll to position [512, 0]
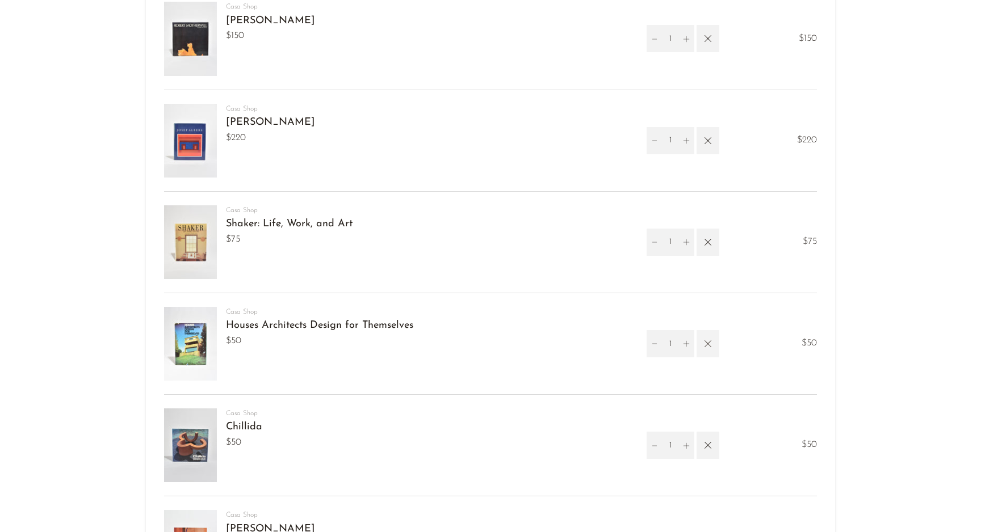
click at [710, 343] on icon "button" at bounding box center [707, 344] width 12 height 12
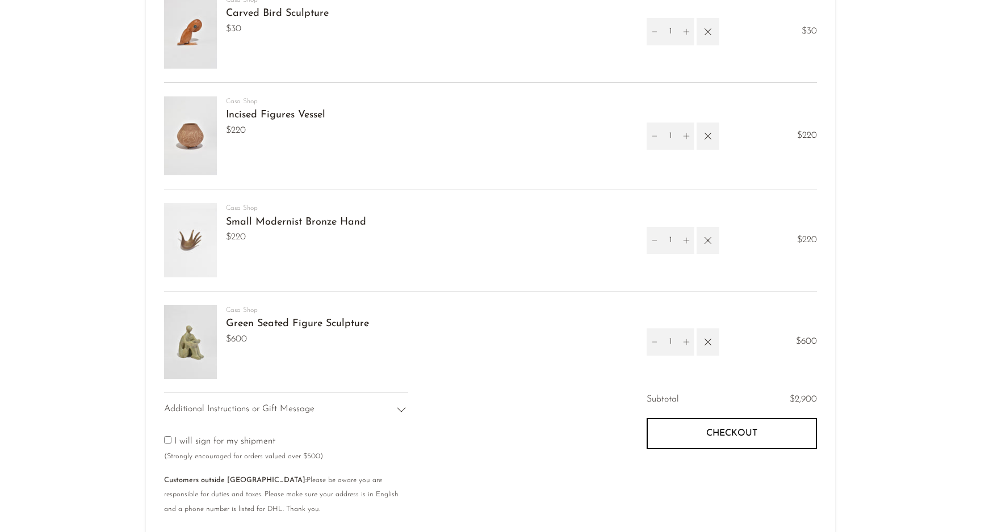
scroll to position [1234, 0]
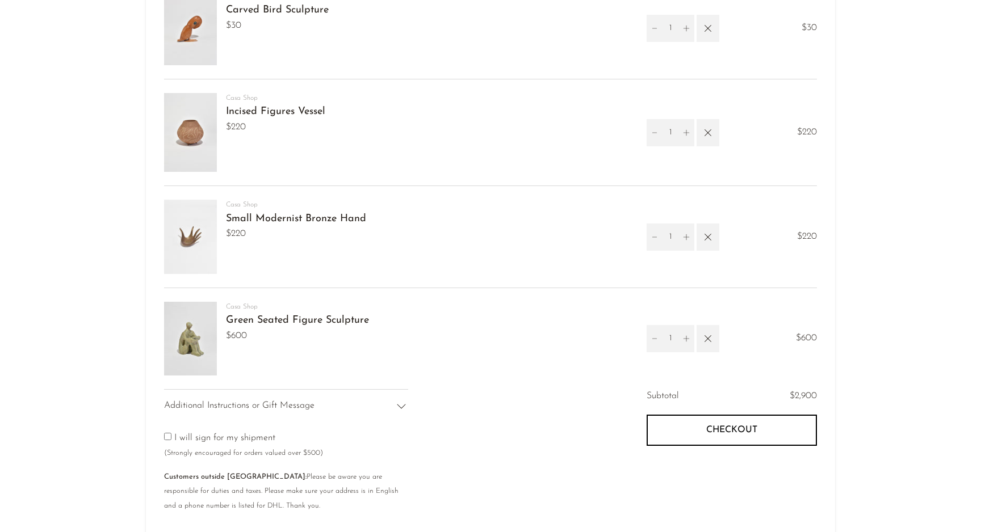
click at [782, 425] on button "Checkout" at bounding box center [731, 430] width 170 height 31
